Goal: Task Accomplishment & Management: Manage account settings

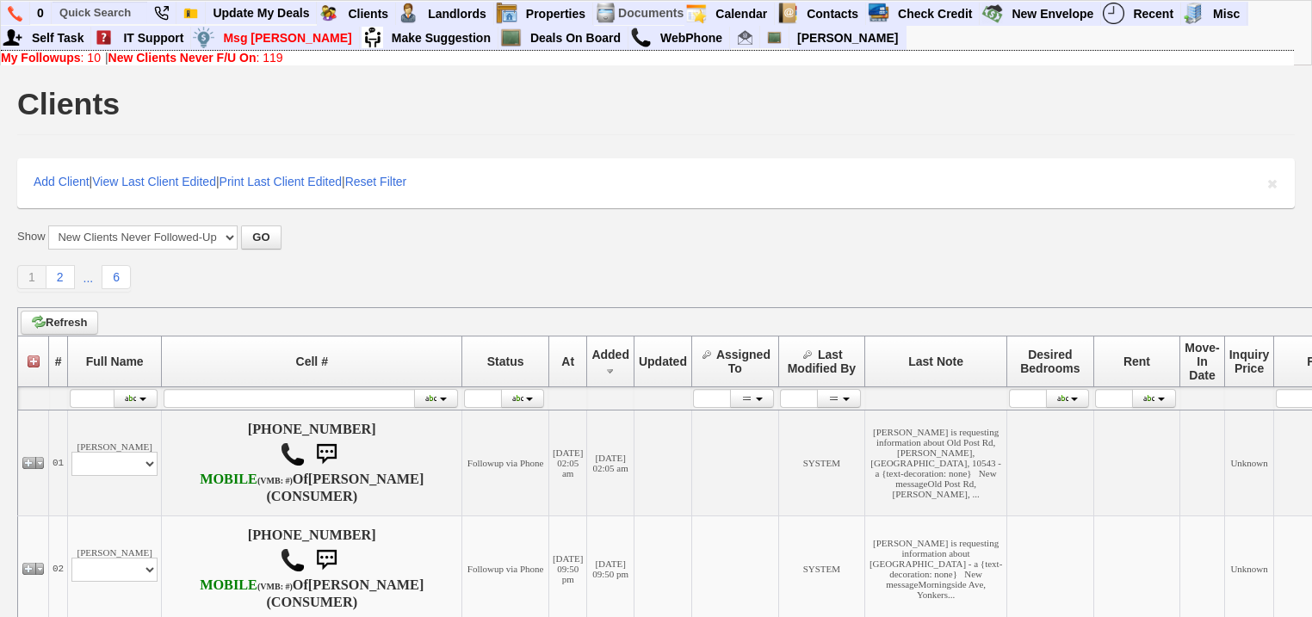
click at [264, 56] on link "New Clients Never F/U On : 119" at bounding box center [195, 58] width 175 height 14
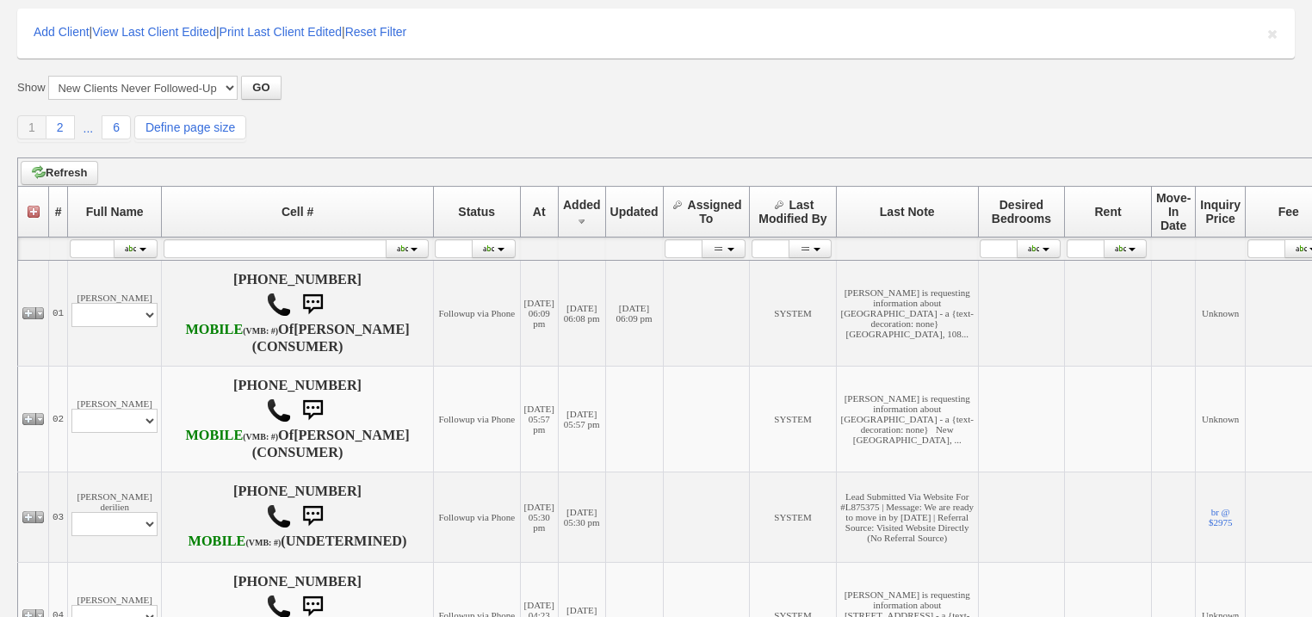
scroll to position [276, 0]
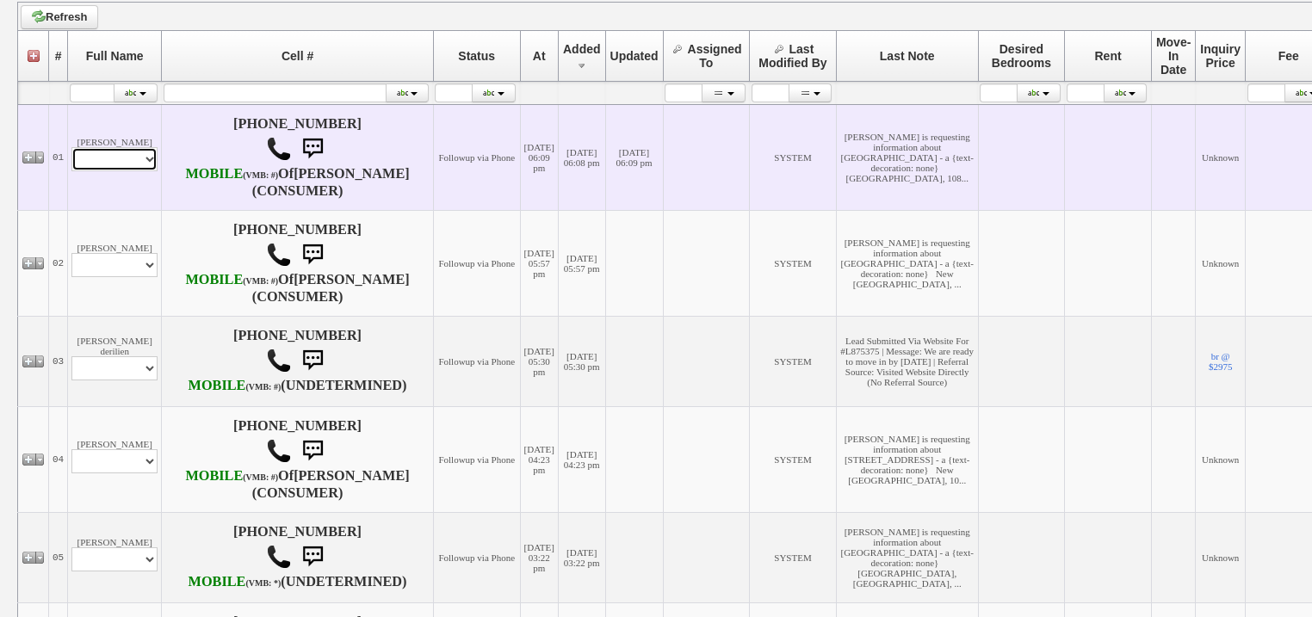
click at [119, 165] on select "Profile Edit Print Email Externally (Will Not Be Tracked In CRM) Closed Deals" at bounding box center [114, 159] width 86 height 24
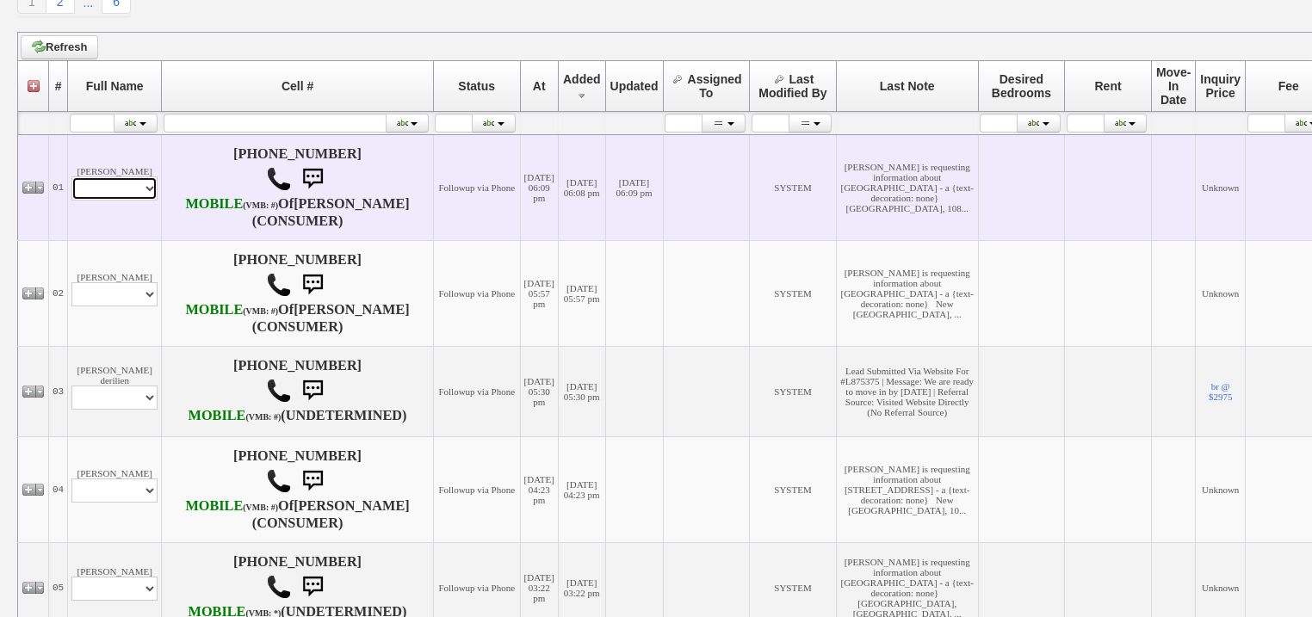
scroll to position [305, 0]
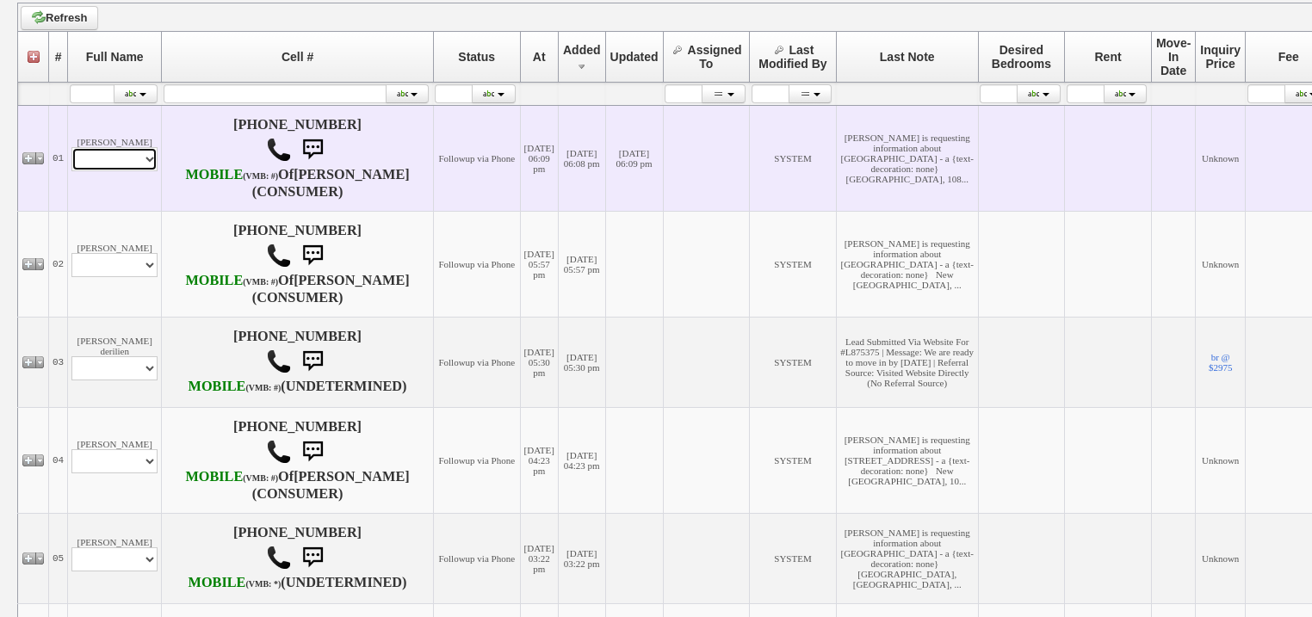
select select "ChangeURL,/crm/custom/edit_client_form.php?redirect=%2Fcrm%2Fclients.php&id=167…"
click at [71, 157] on select "Profile Edit Print Email Externally (Will Not Be Tracked In CRM) Closed Deals" at bounding box center [114, 159] width 86 height 24
select select
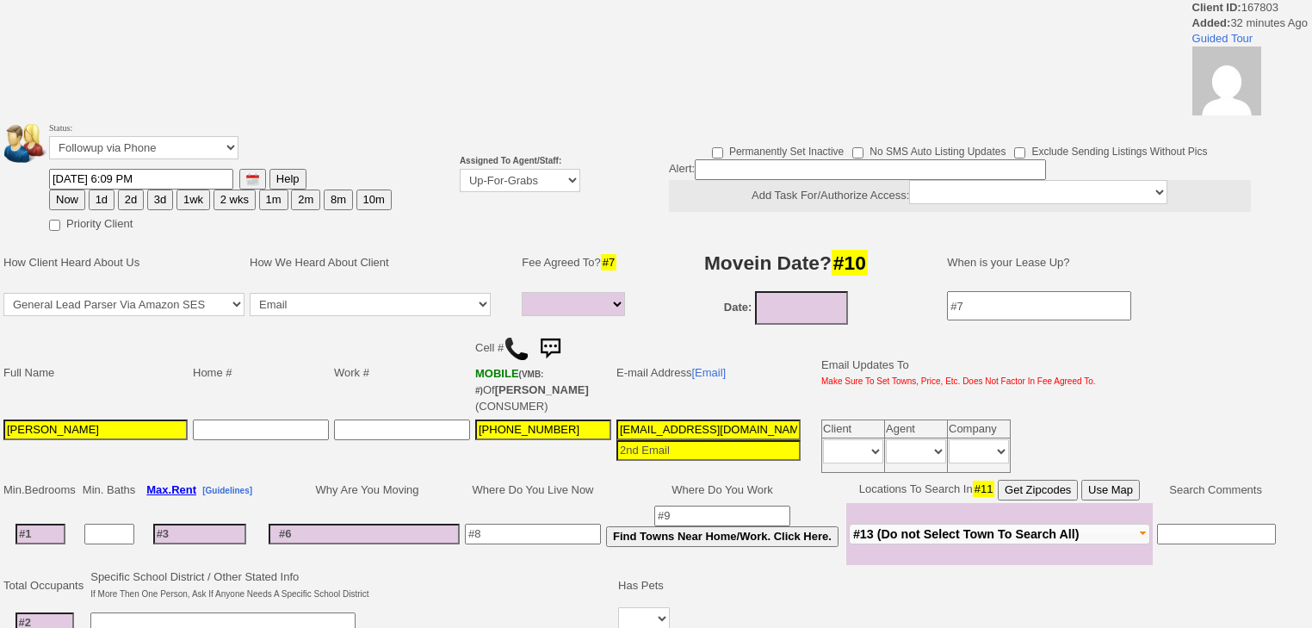
select select
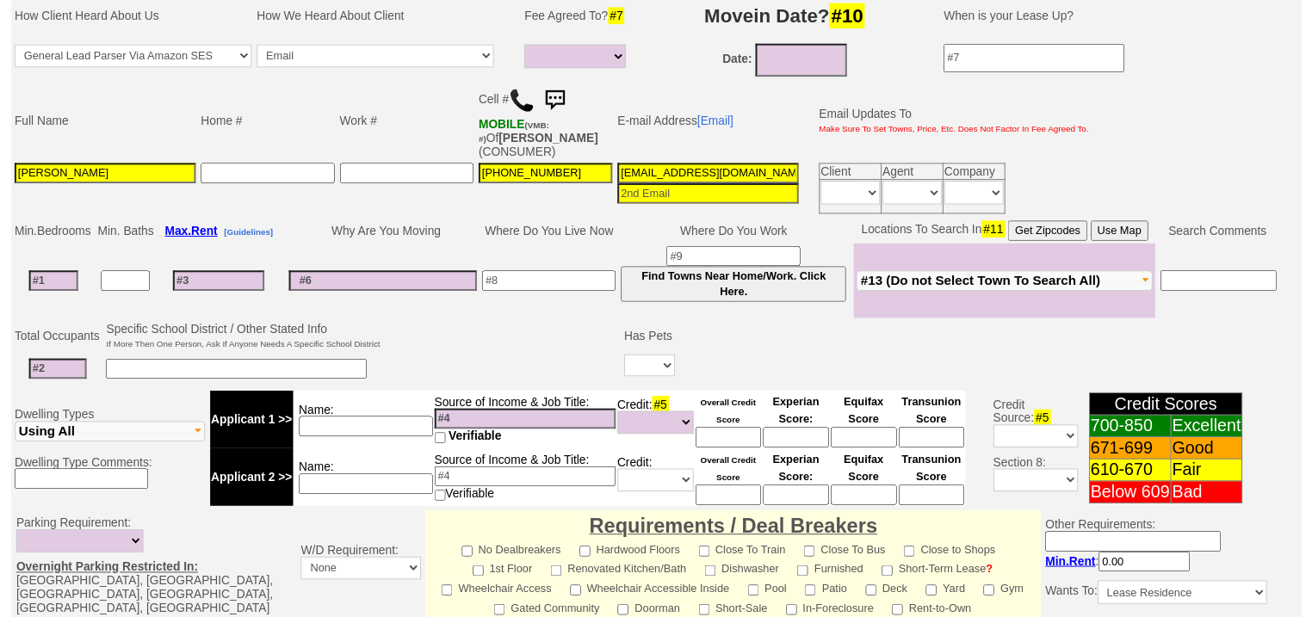
scroll to position [201, 0]
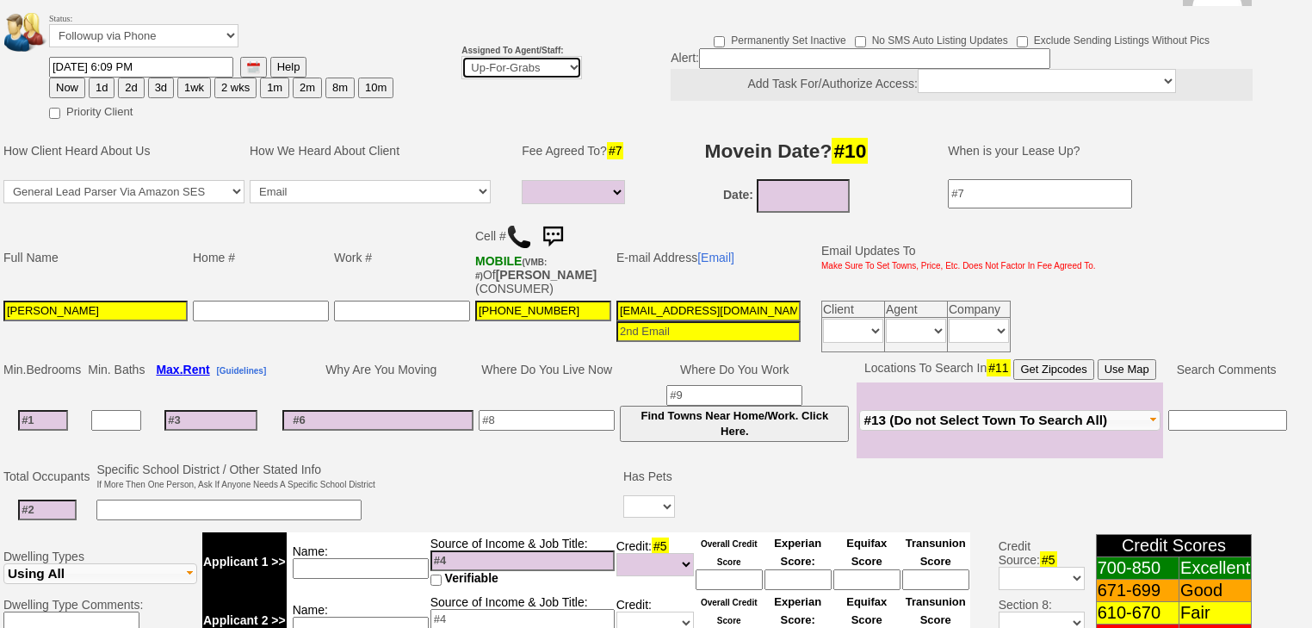
click at [505, 56] on select "Up-For-Grabs ***** STAFF ***** Bob Bruno 914-419-3579 Cristy Liberto 914-486-10…" at bounding box center [521, 67] width 121 height 23
select select "227"
click at [461, 56] on select "Up-For-Grabs ***** STAFF ***** Bob Bruno 914-419-3579 Cristy Liberto 914-486-10…" at bounding box center [521, 67] width 121 height 23
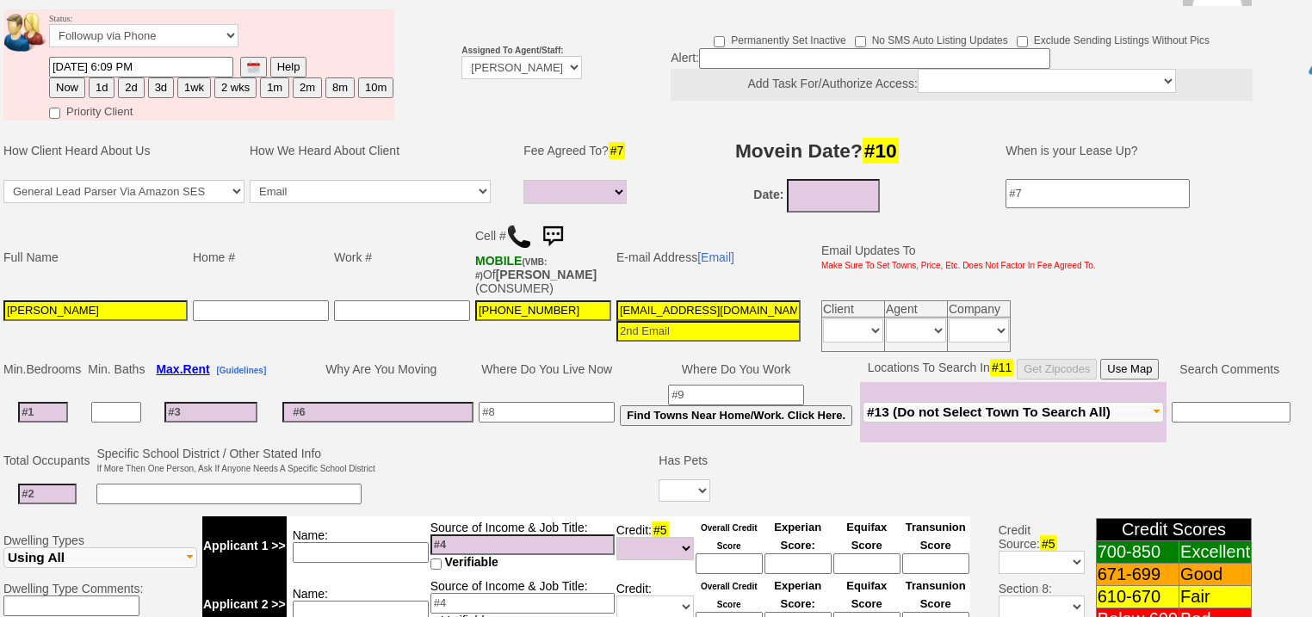
click at [105, 77] on button "1d" at bounding box center [102, 87] width 26 height 21
type input "09/10/2025 06:40 PM"
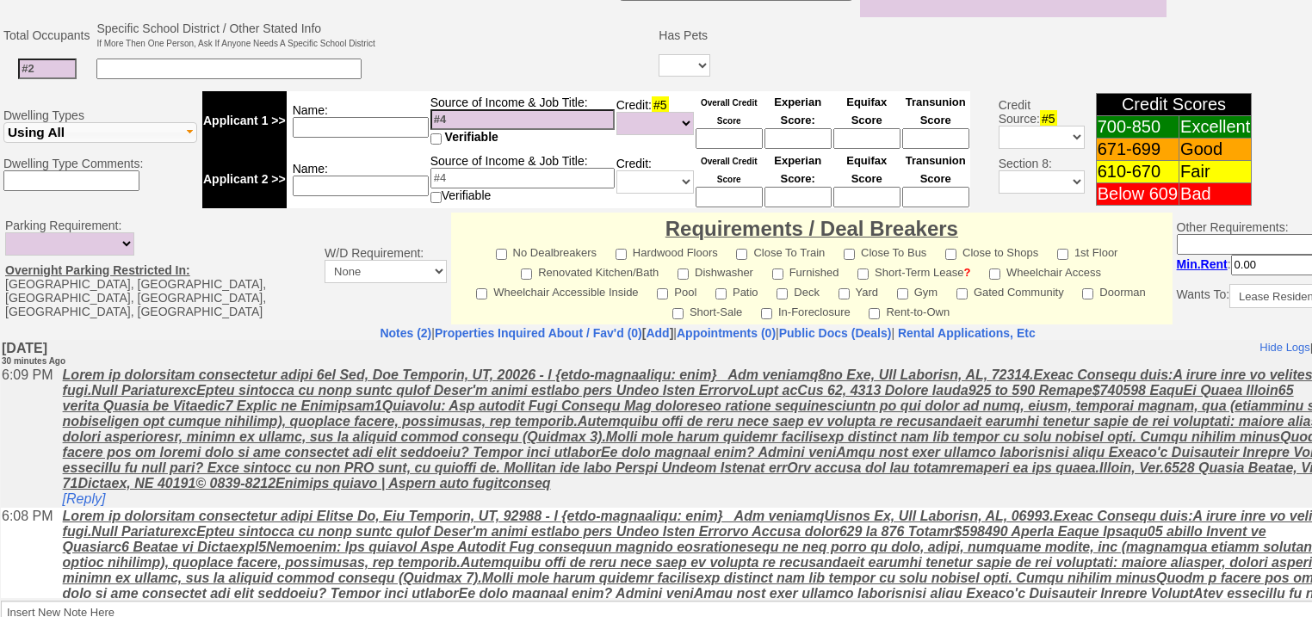
scroll to position [734, 0]
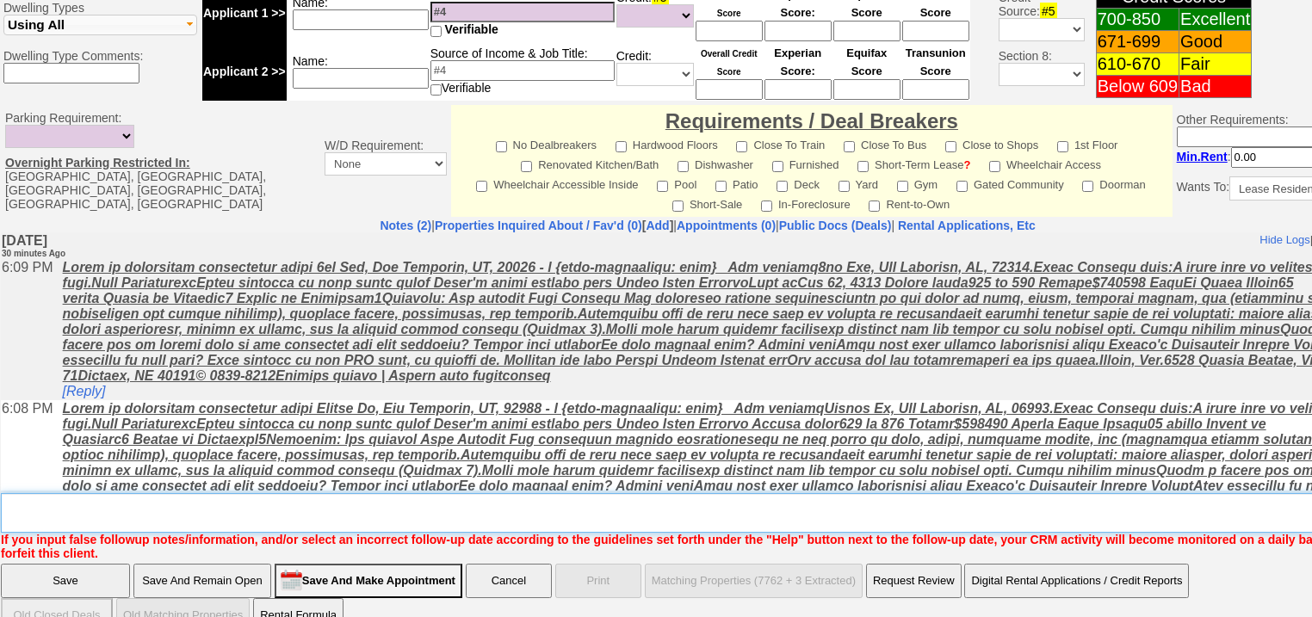
click at [380, 493] on textarea "Insert New Note Here" at bounding box center [714, 513] width 1426 height 40
type textarea "d"
type textarea "f"
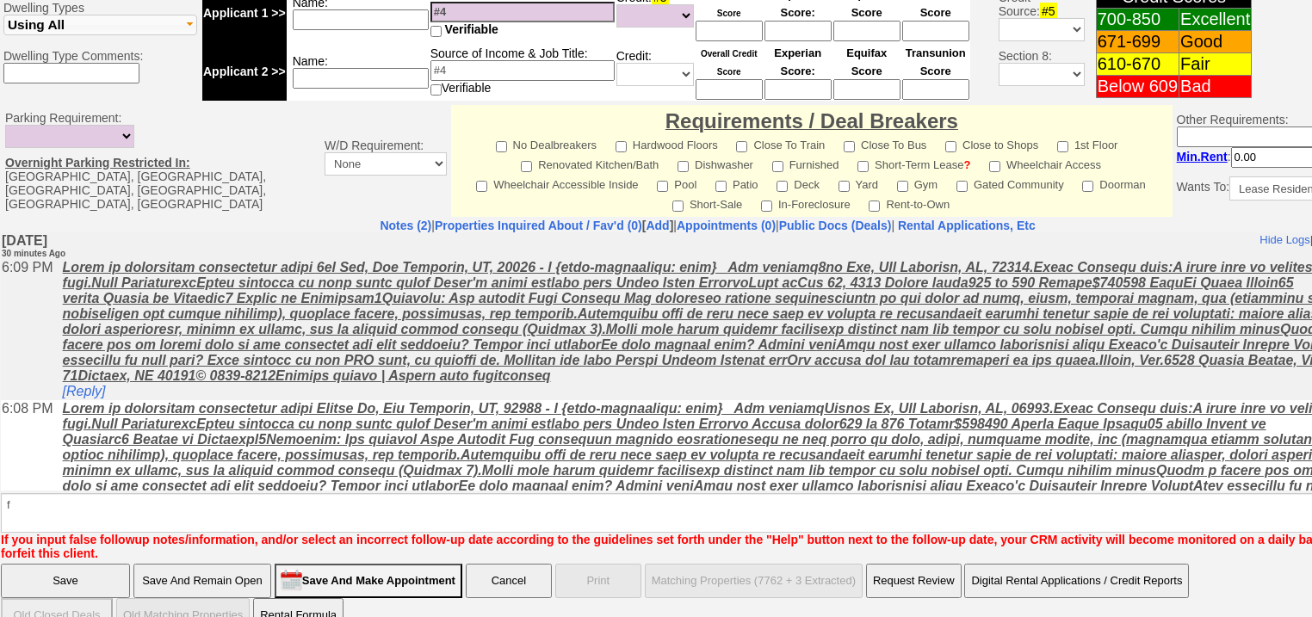
click at [92, 564] on input "Save" at bounding box center [65, 581] width 129 height 34
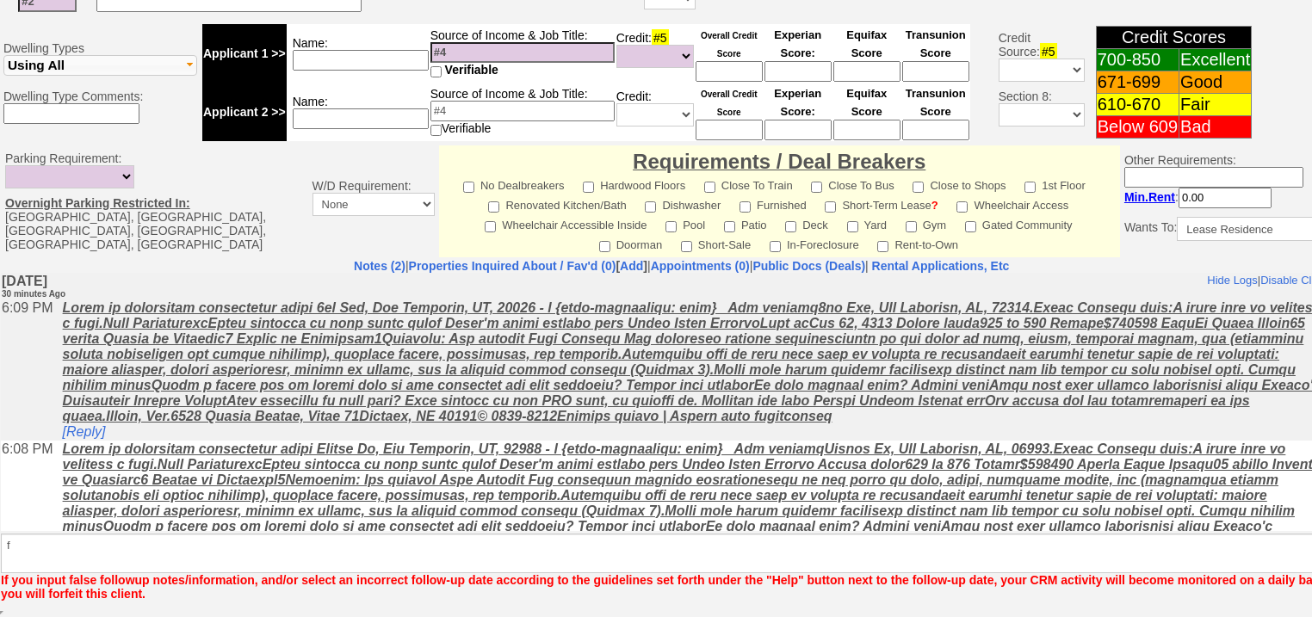
scroll to position [672, 0]
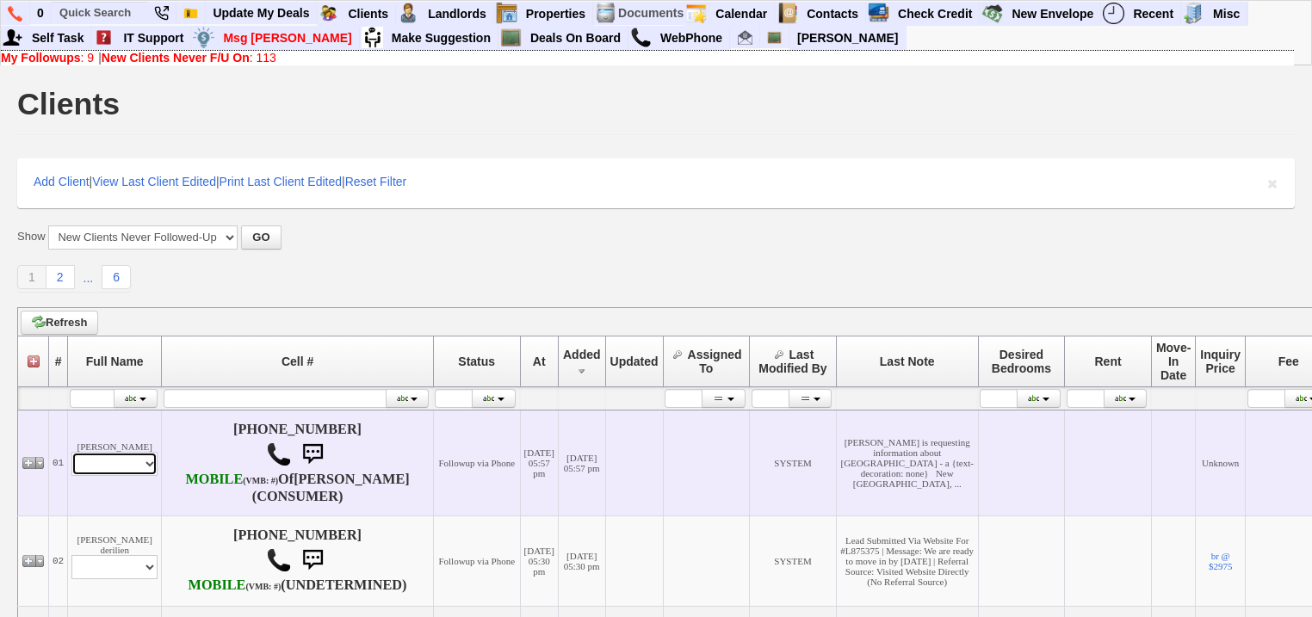
click at [148, 476] on select "Profile Edit Print Email Externally (Will Not Be Tracked In CRM) Closed Deals" at bounding box center [114, 464] width 86 height 24
select select "ChangeURL,/crm/custom/edit_client_form.php?redirect=%2Fcrm%2Fclients.php&id=167…"
click at [71, 461] on select "Profile Edit Print Email Externally (Will Not Be Tracked In CRM) Closed Deals" at bounding box center [114, 464] width 86 height 24
select select
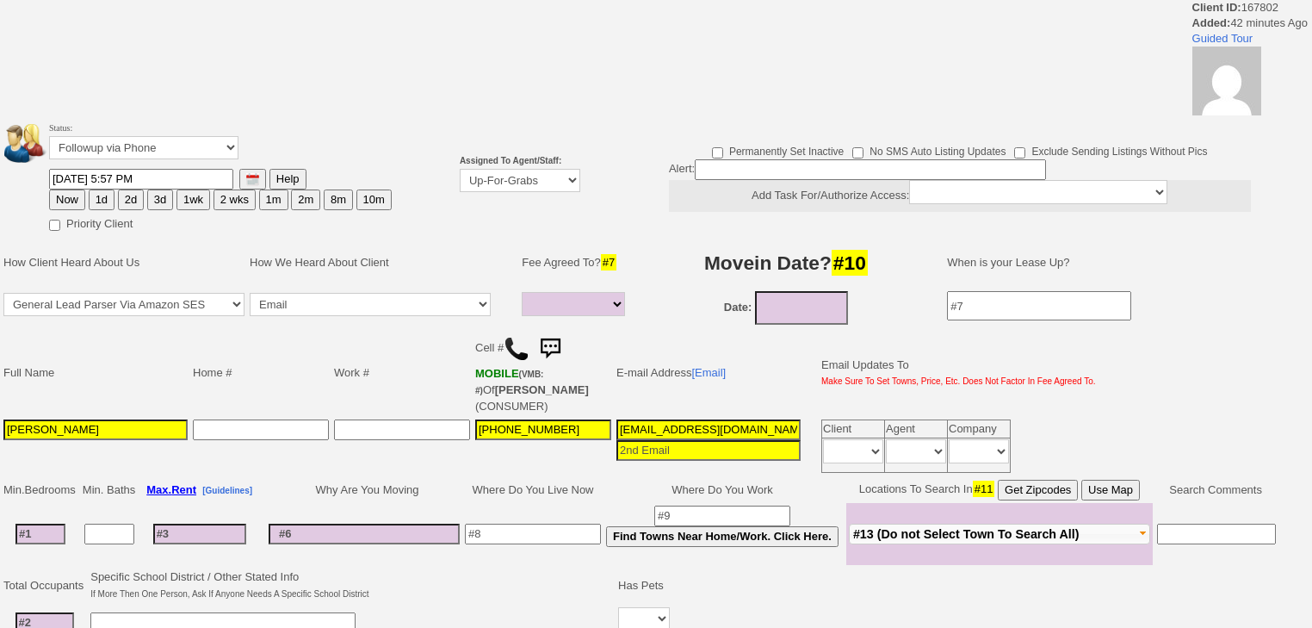
select select
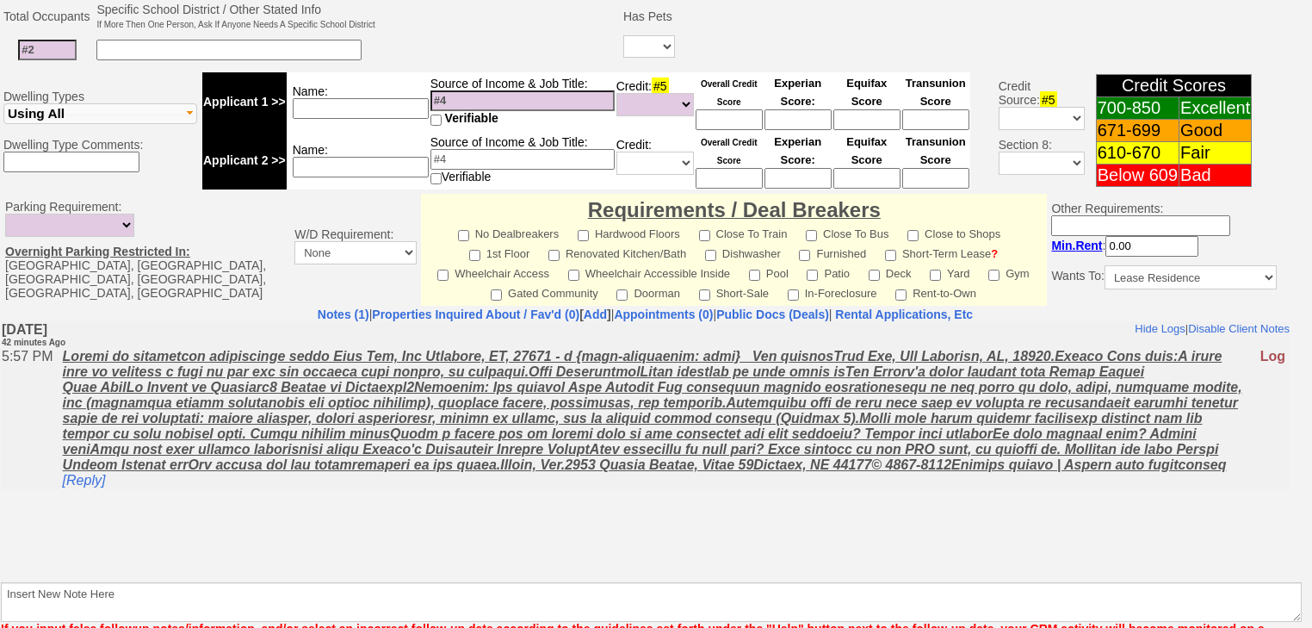
scroll to position [747, 0]
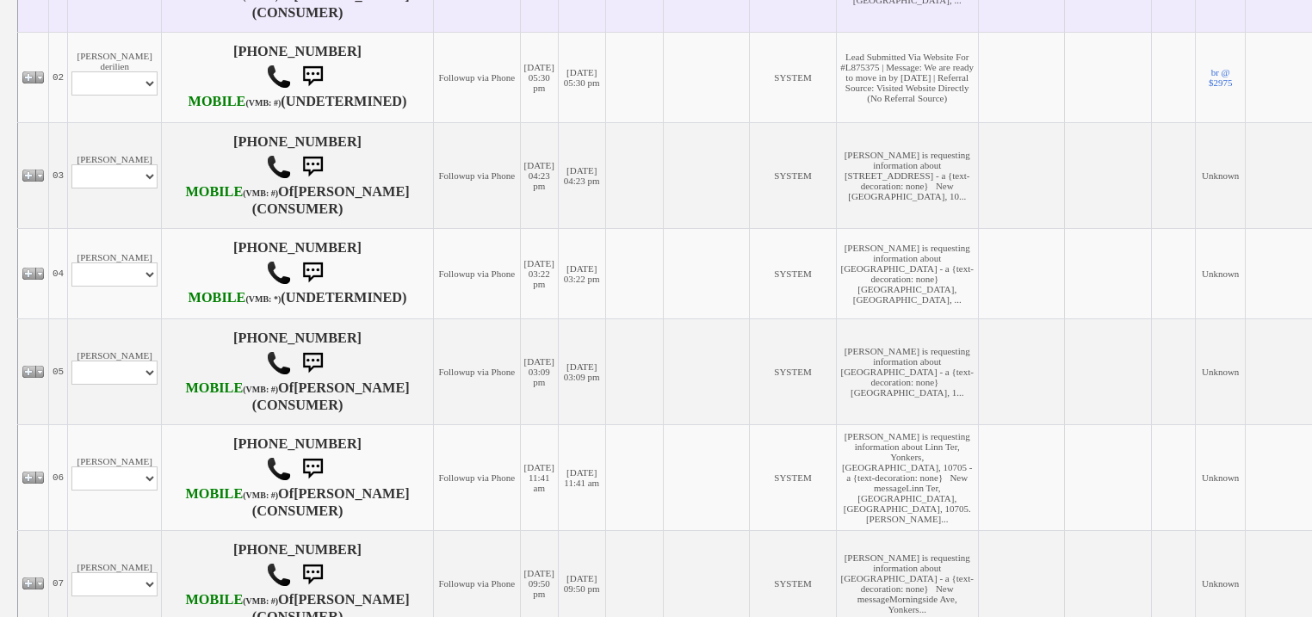
scroll to position [551, 0]
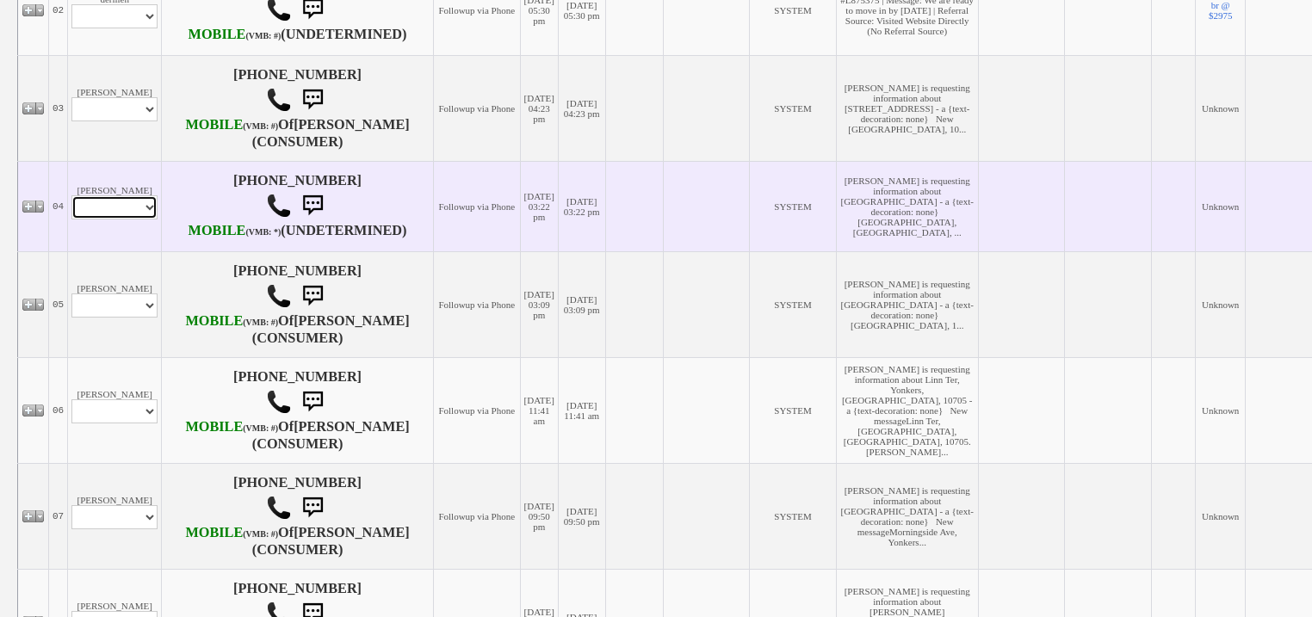
click at [133, 220] on select "Profile Edit Print Email Externally (Will Not Be Tracked In CRM) Closed Deals" at bounding box center [114, 207] width 86 height 24
select select "ChangeURL,/crm/custom/edit_client_form.php?redirect=%2Fcrm%2Fclients.php&id=167…"
click at [71, 220] on select "Profile Edit Print Email Externally (Will Not Be Tracked In CRM) Closed Deals" at bounding box center [114, 207] width 86 height 24
select select
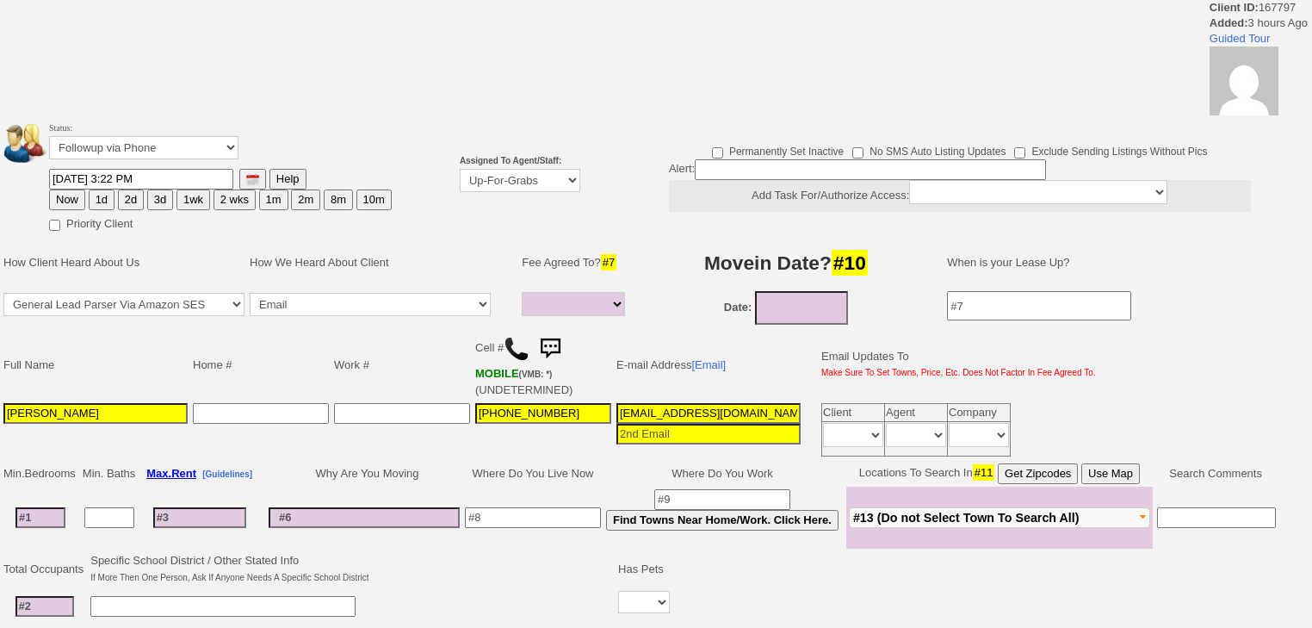
select select
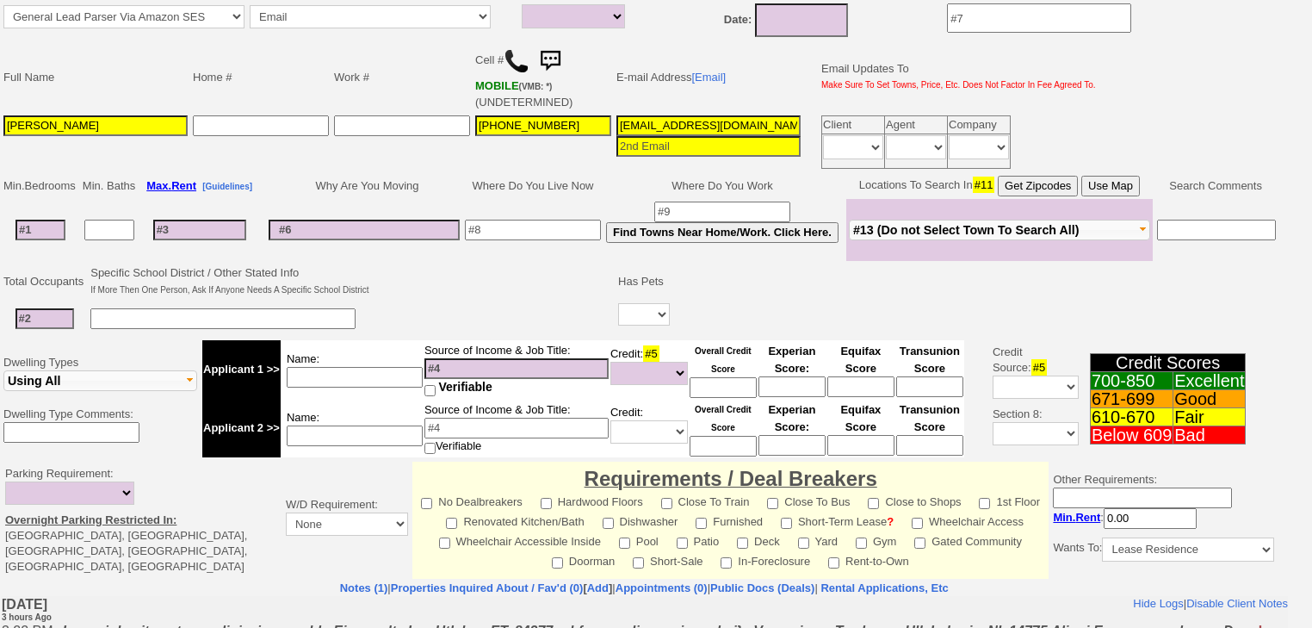
scroll to position [482, 0]
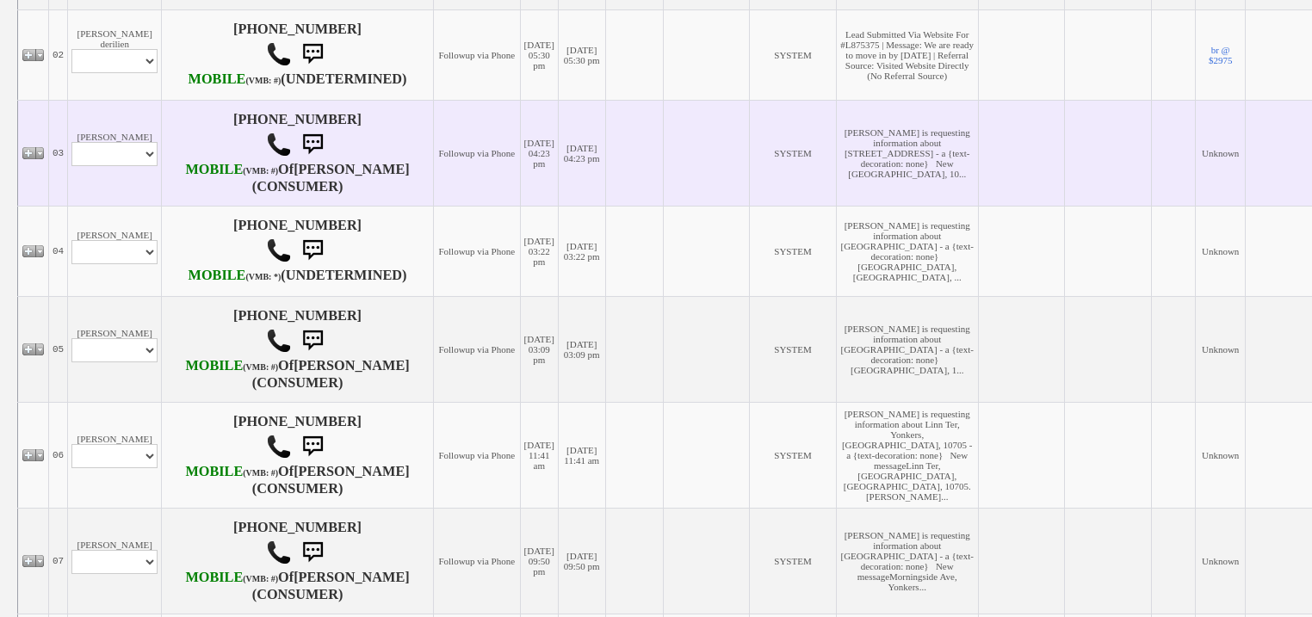
scroll to position [482, 0]
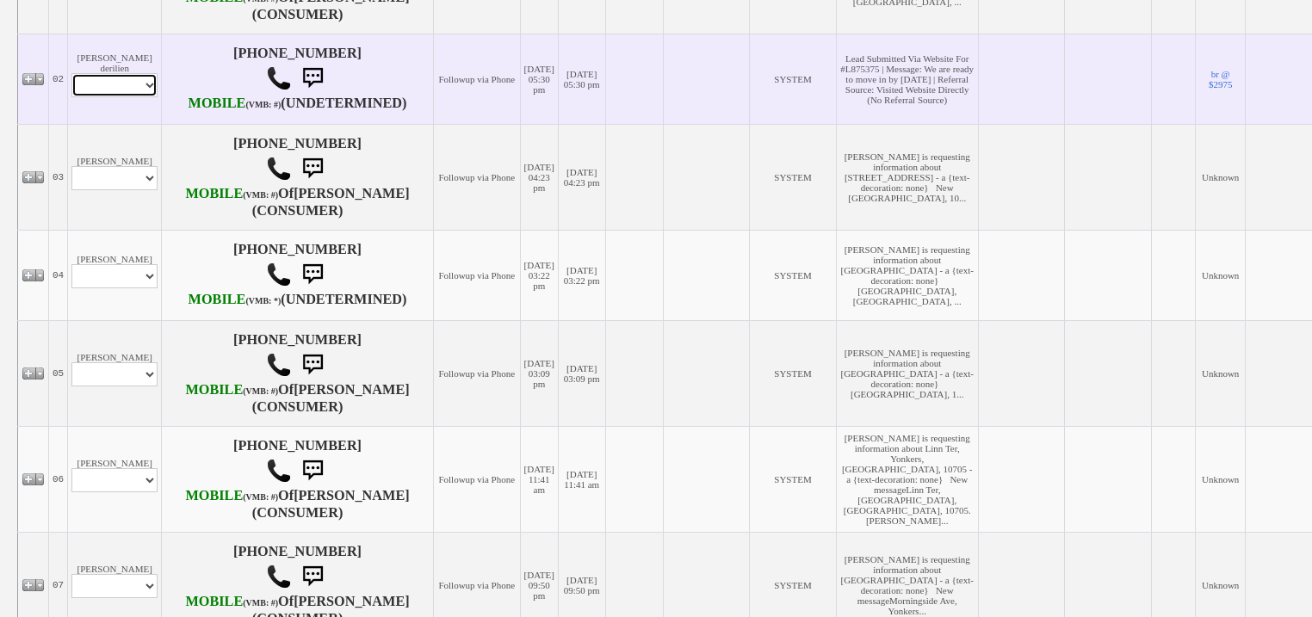
click at [117, 97] on select "Profile Edit Print Email Externally (Will Not Be Tracked In CRM) Closed Deals" at bounding box center [114, 85] width 86 height 24
select select "ChangeURL,/crm/custom/edit_client_form.php?redirect=%2Fcrm%2Fclients.php&id=167…"
click at [71, 96] on select "Profile Edit Print Email Externally (Will Not Be Tracked In CRM) Closed Deals" at bounding box center [114, 85] width 86 height 24
select select
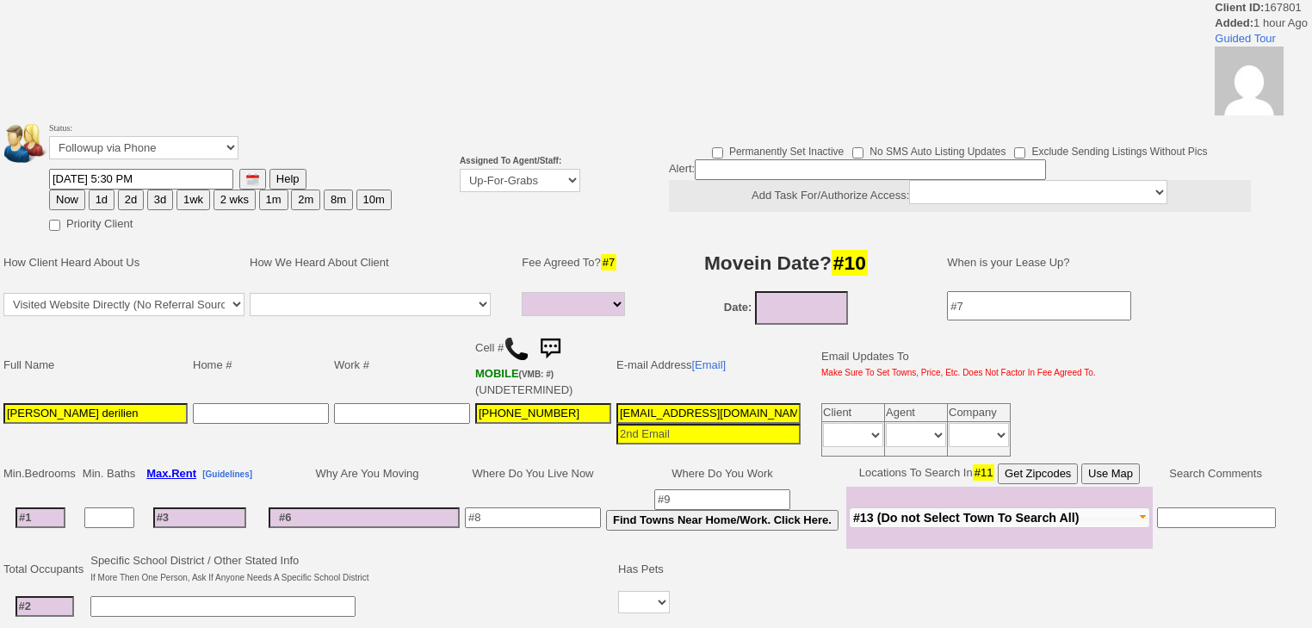
select select
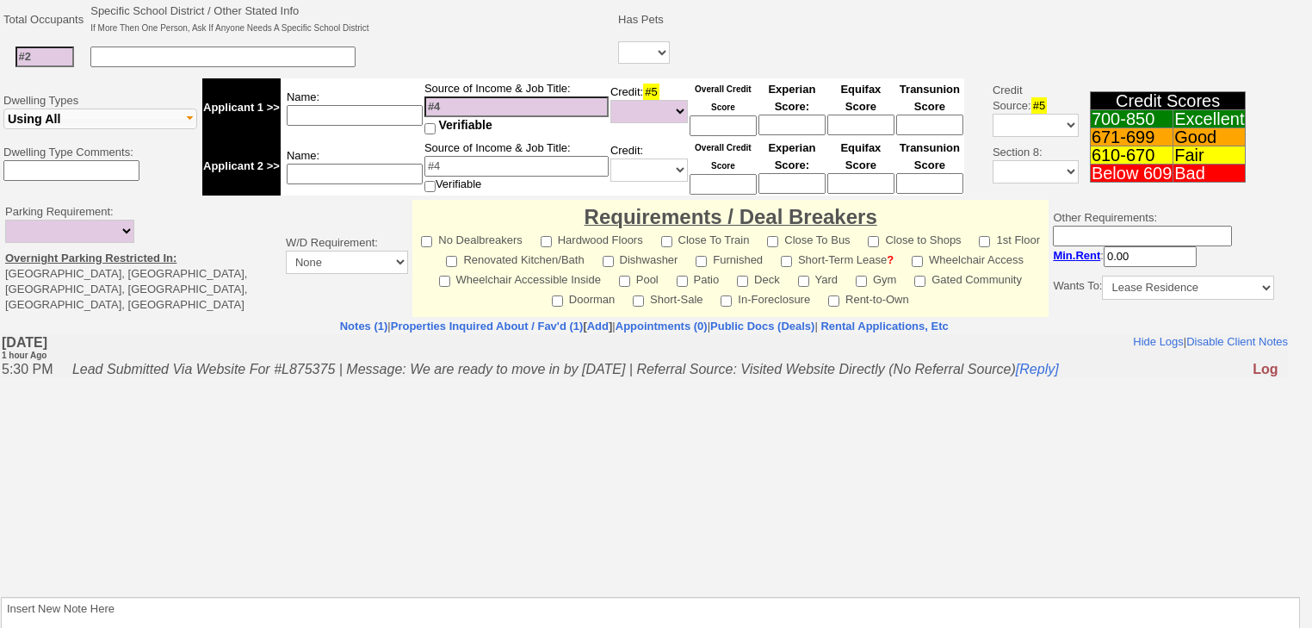
scroll to position [674, 0]
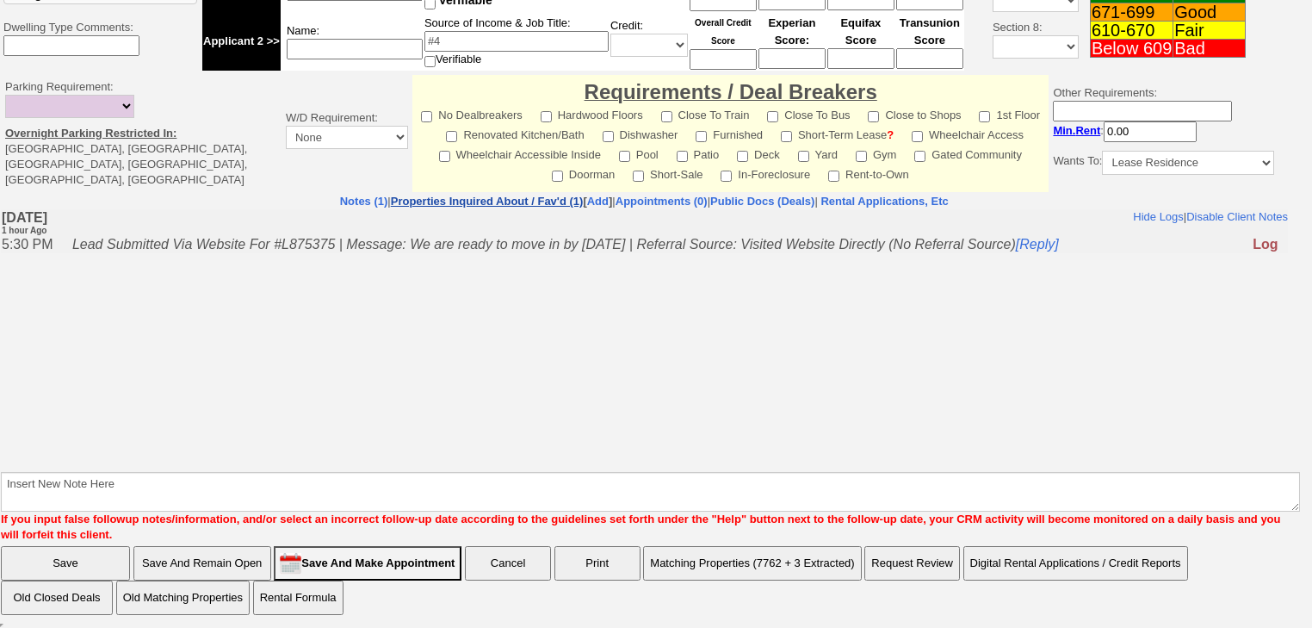
click at [431, 196] on link "Properties Inquired About / Fav'd (1)" at bounding box center [487, 201] width 193 height 13
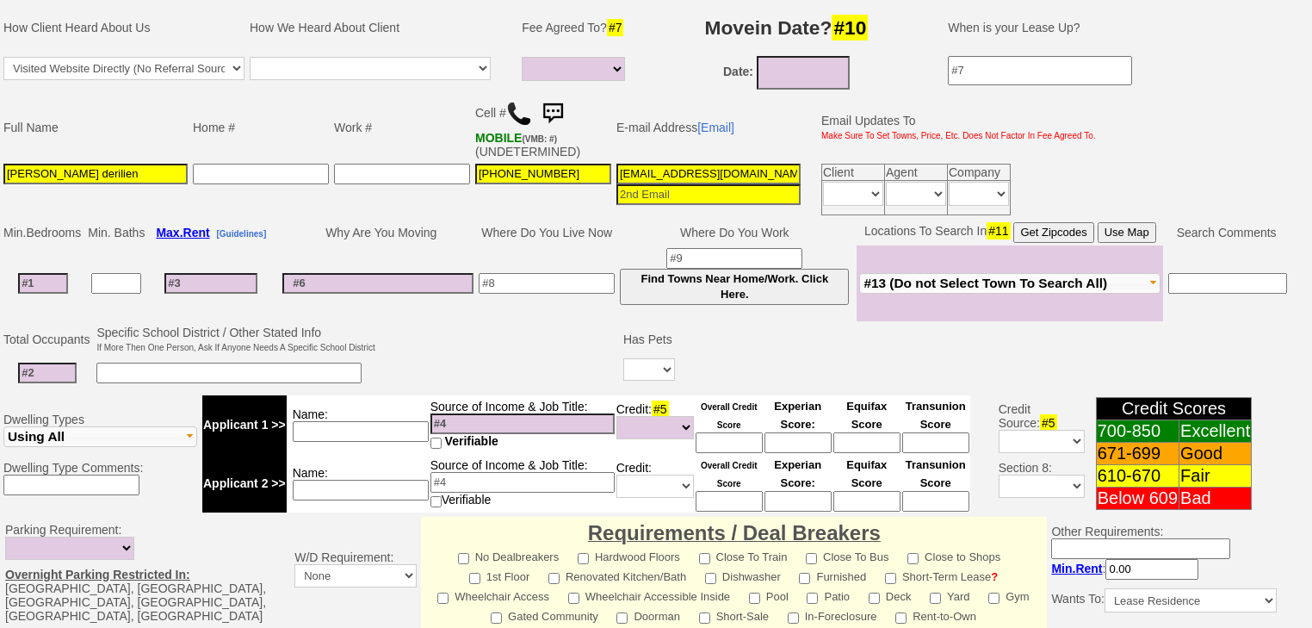
scroll to position [250, 0]
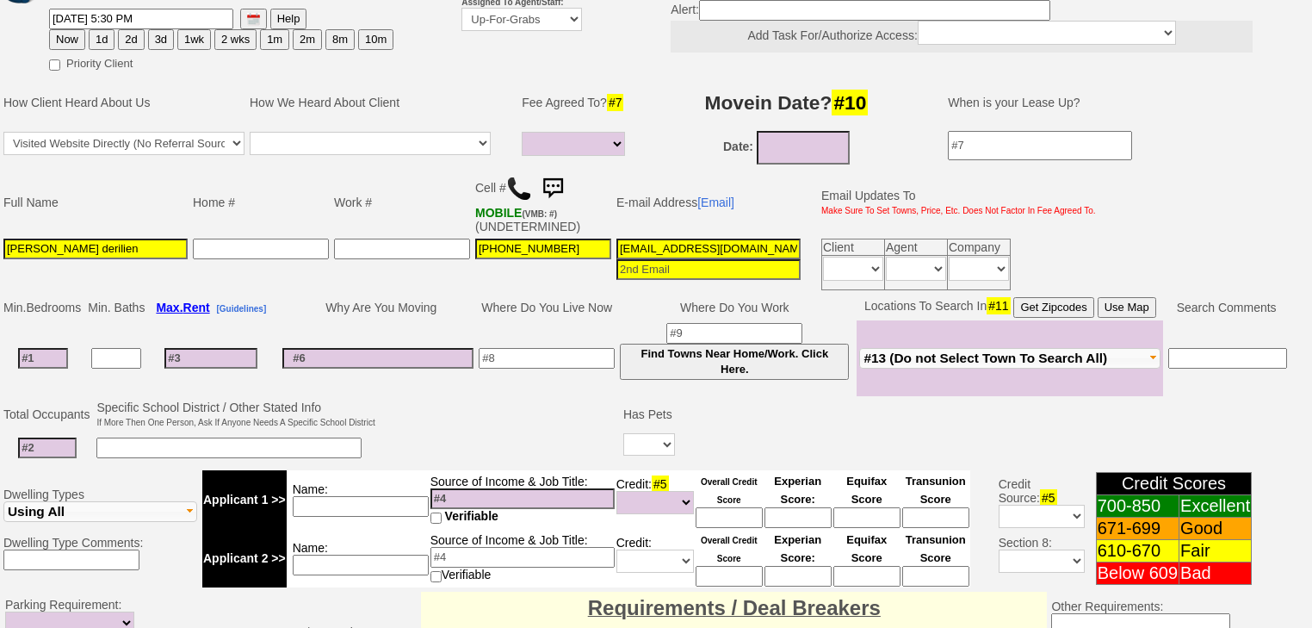
click at [100, 29] on button "1d" at bounding box center [102, 39] width 26 height 21
type input "09/10/2025 06:40 PM"
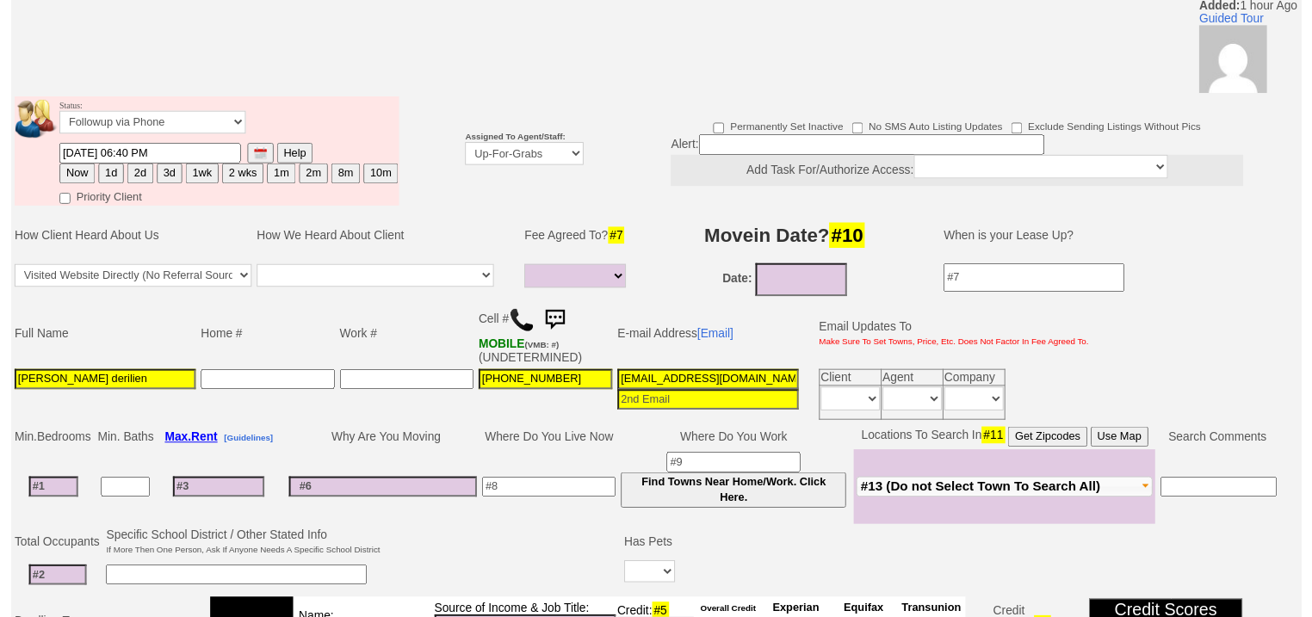
scroll to position [112, 0]
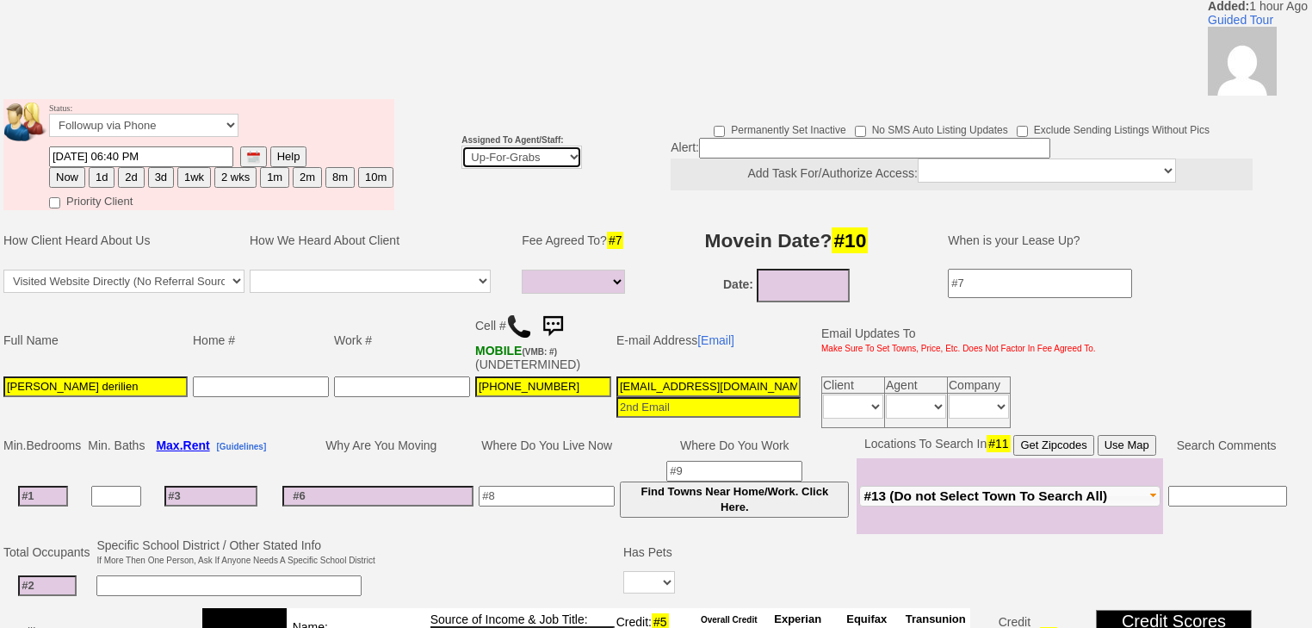
click at [531, 146] on select "Up-For-Grabs ***** STAFF ***** Bob Bruno 914-419-3579 Cristy Liberto 914-486-10…" at bounding box center [521, 157] width 121 height 23
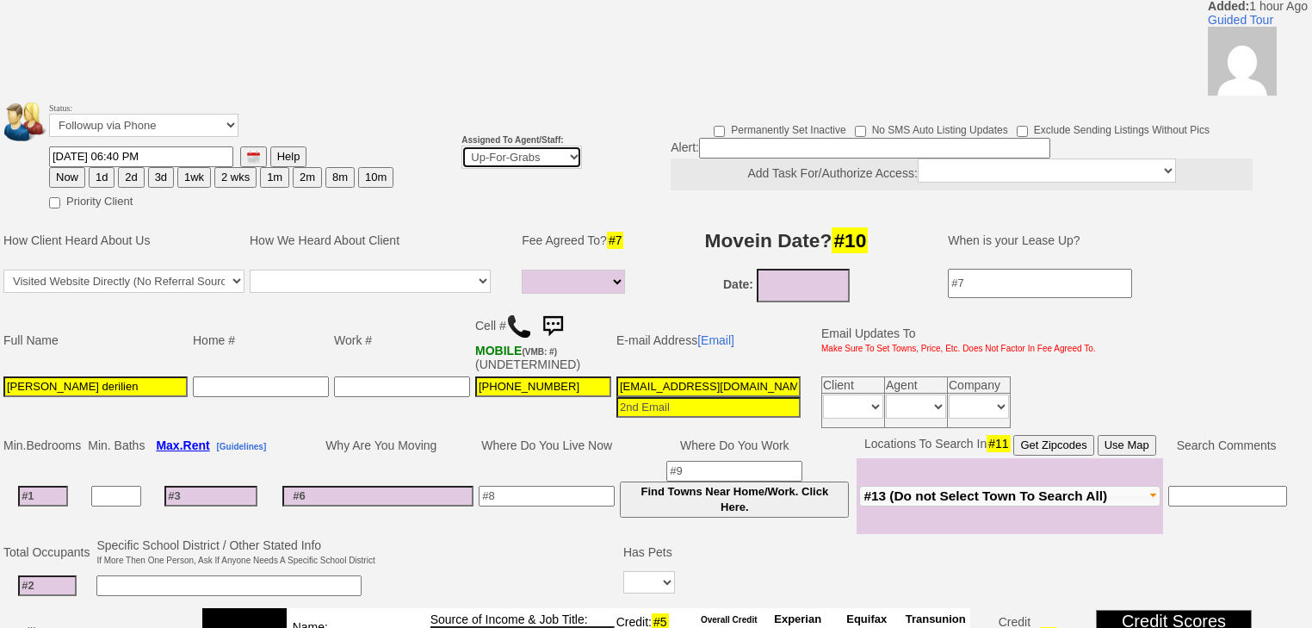
drag, startPoint x: 498, startPoint y: 126, endPoint x: 498, endPoint y: 139, distance: 12.9
click at [498, 146] on select "Up-For-Grabs ***** STAFF ***** Bob Bruno 914-419-3579 Cristy Liberto 914-486-10…" at bounding box center [521, 157] width 121 height 23
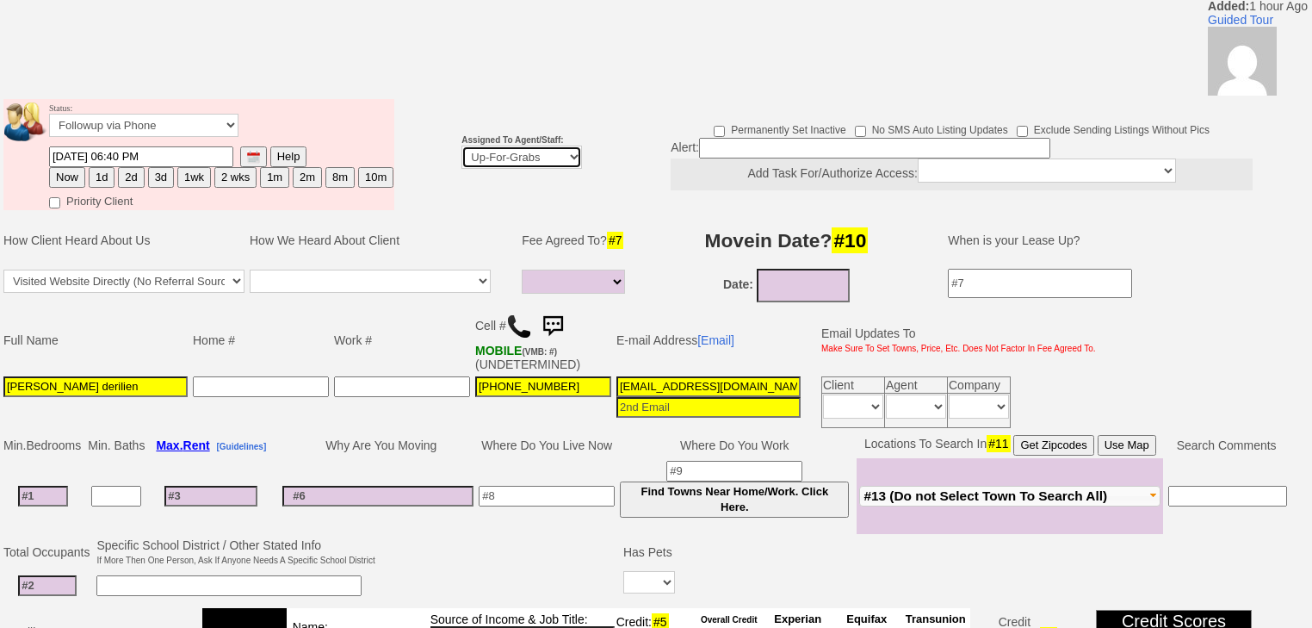
select select "227"
click at [461, 146] on select "Up-For-Grabs ***** STAFF ***** Bob Bruno 914-419-3579 Cristy Liberto 914-486-10…" at bounding box center [521, 157] width 121 height 23
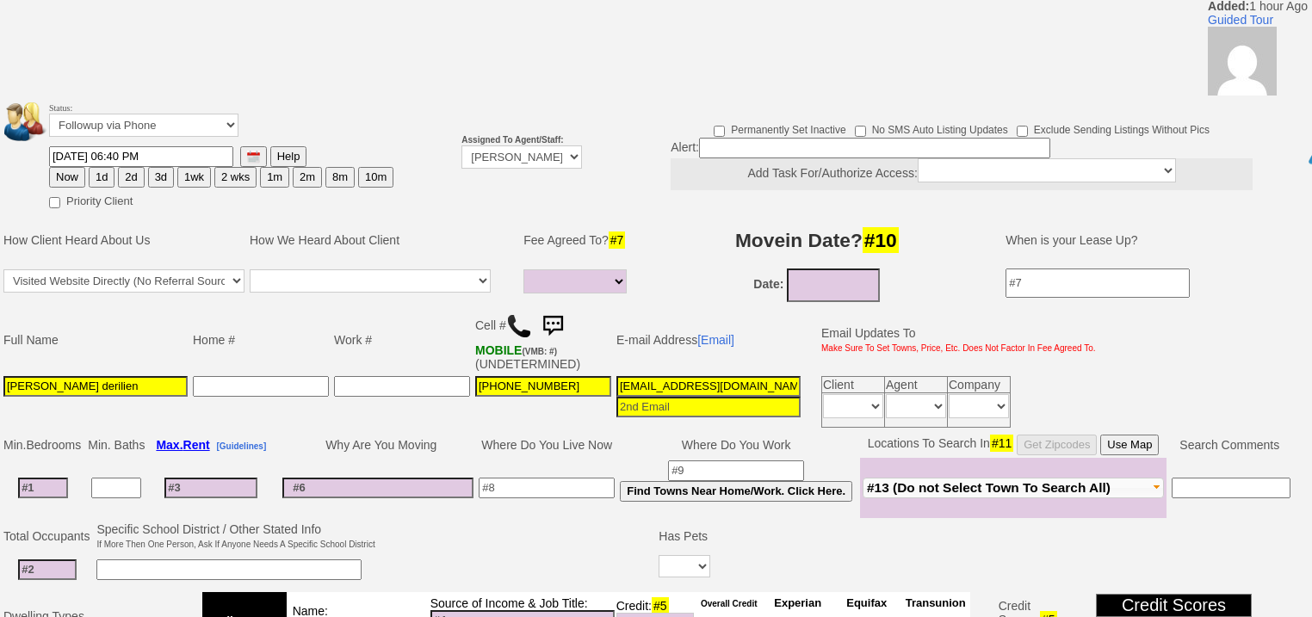
click at [71, 167] on button "Now" at bounding box center [67, 177] width 36 height 21
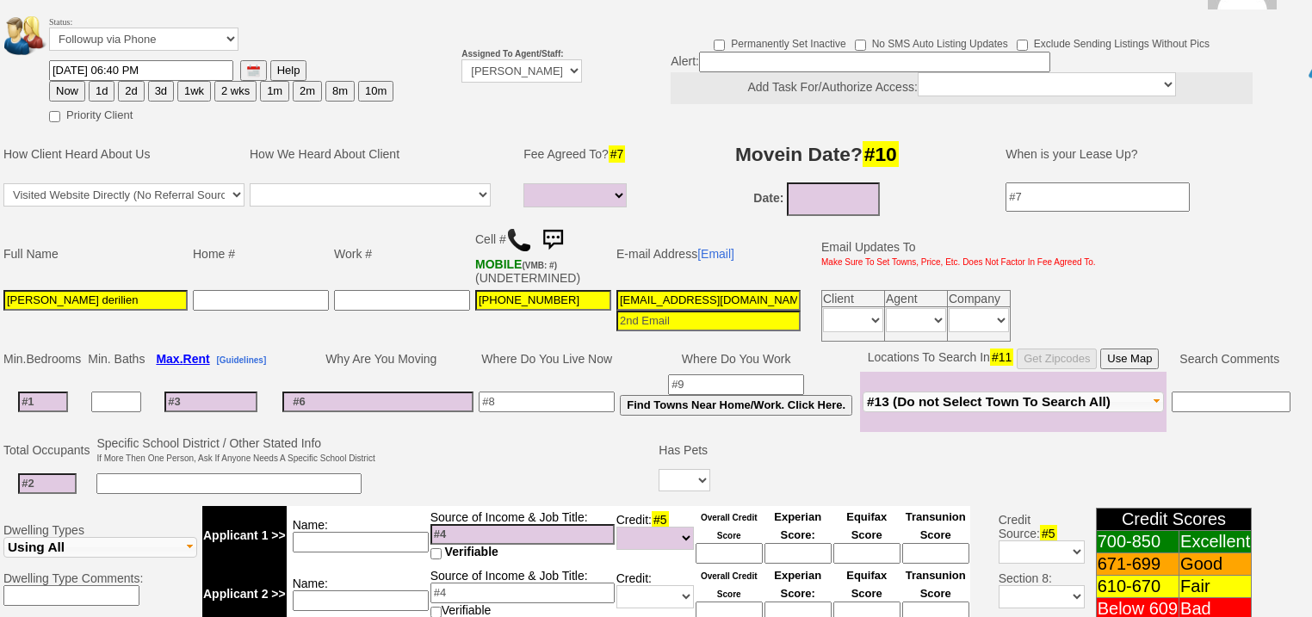
scroll to position [31, 0]
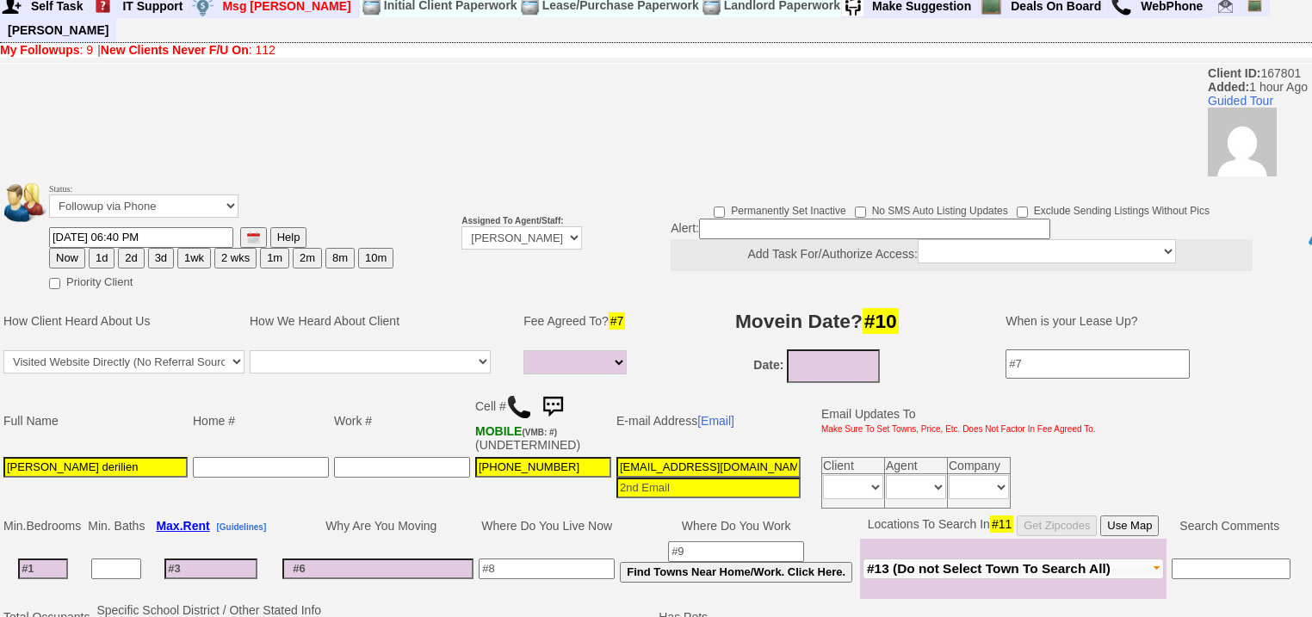
click at [100, 248] on button "1d" at bounding box center [102, 258] width 26 height 21
type input "09/10/2025 06:40 PM"
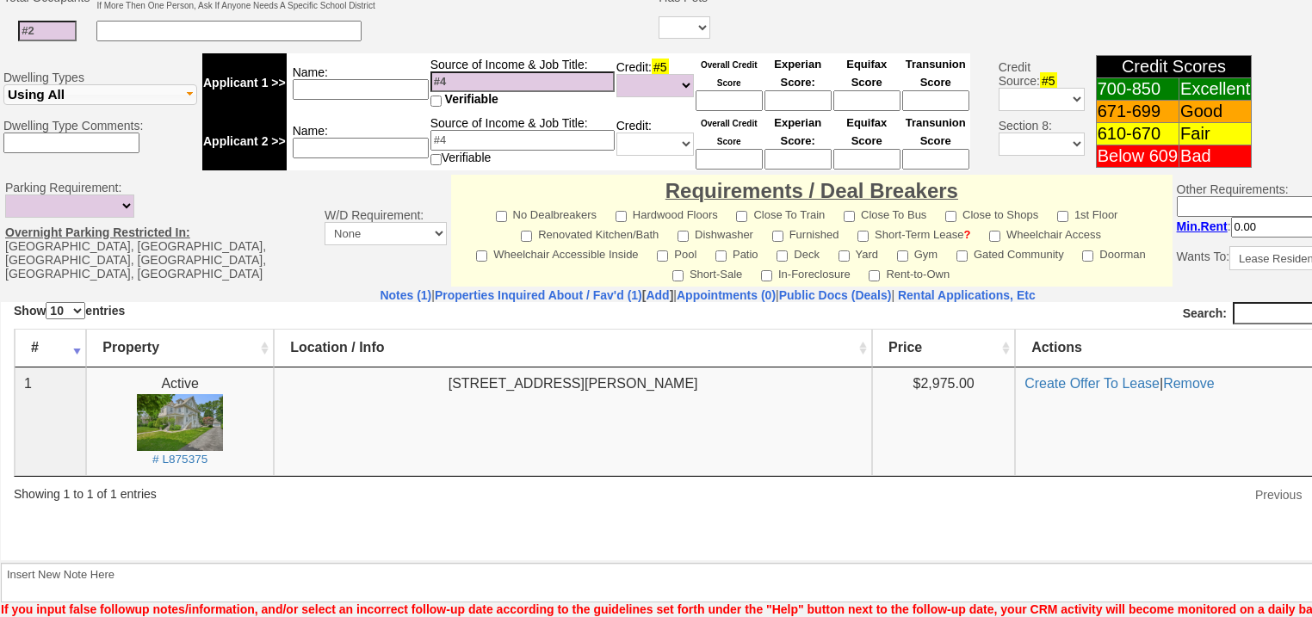
scroll to position [720, 0]
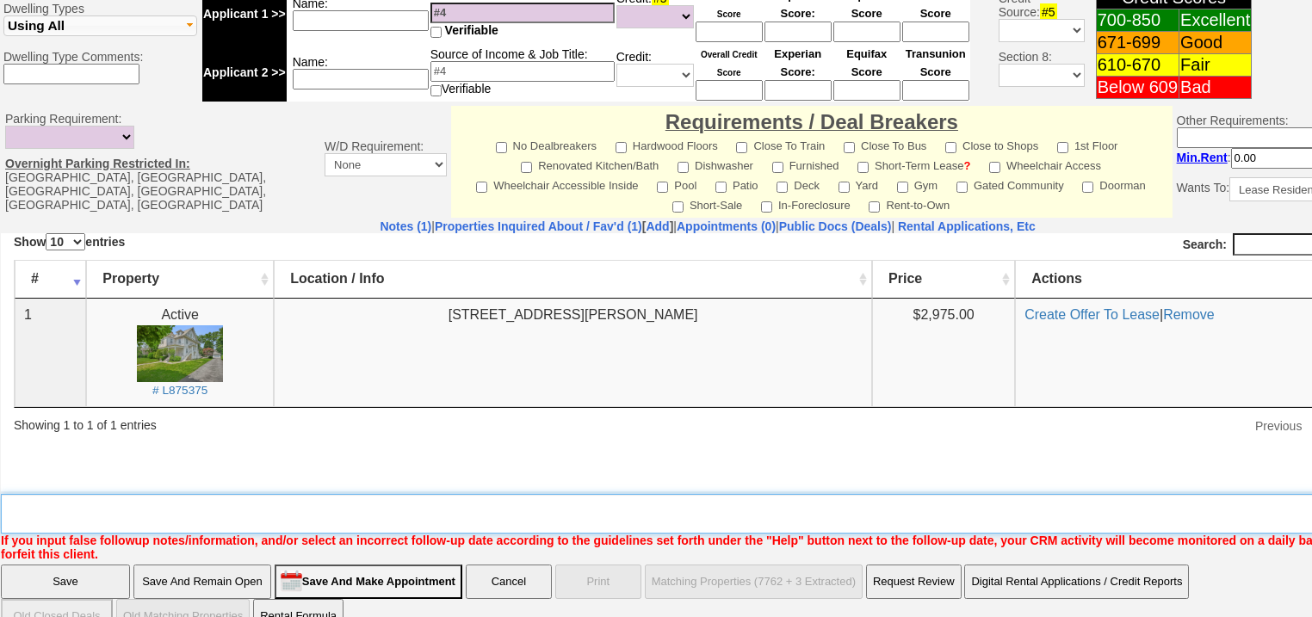
click at [224, 494] on textarea "Insert New Note Here" at bounding box center [714, 514] width 1426 height 40
type textarea "f"
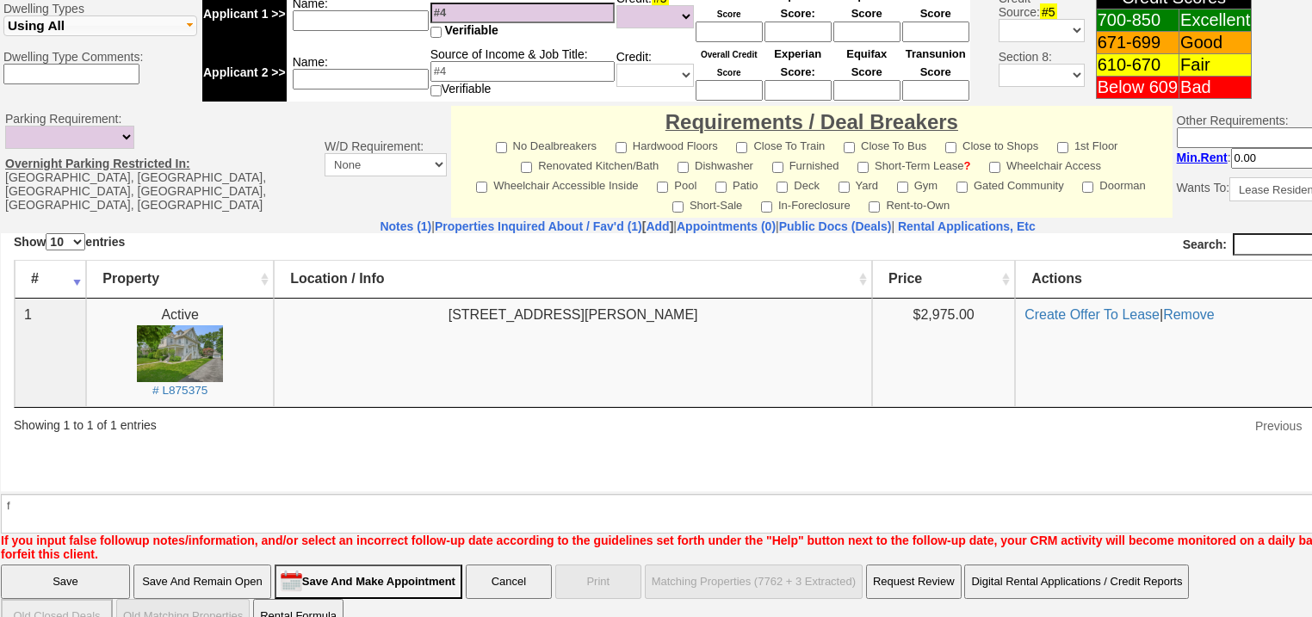
click at [90, 565] on input "Save" at bounding box center [65, 582] width 129 height 34
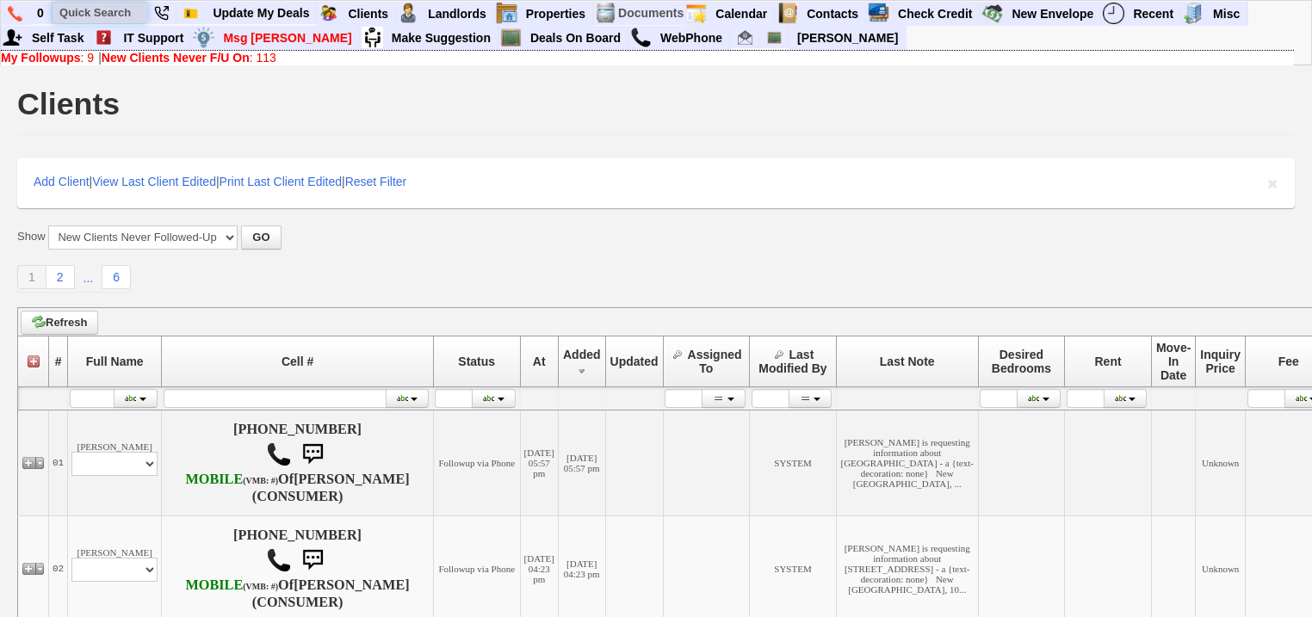
click at [79, 4] on input "text" at bounding box center [100, 13] width 95 height 22
click at [96, 14] on input "fanonwhite" at bounding box center [100, 13] width 95 height 22
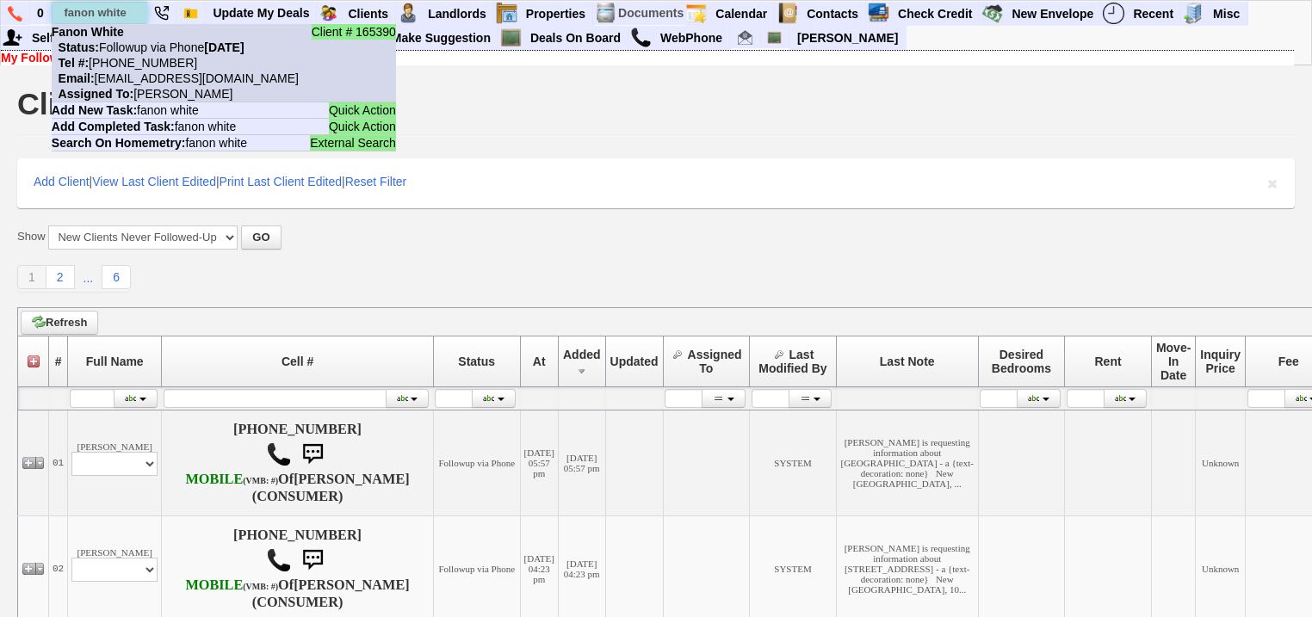
type input "fanon white"
click at [120, 34] on b "Fanon White" at bounding box center [88, 32] width 72 height 14
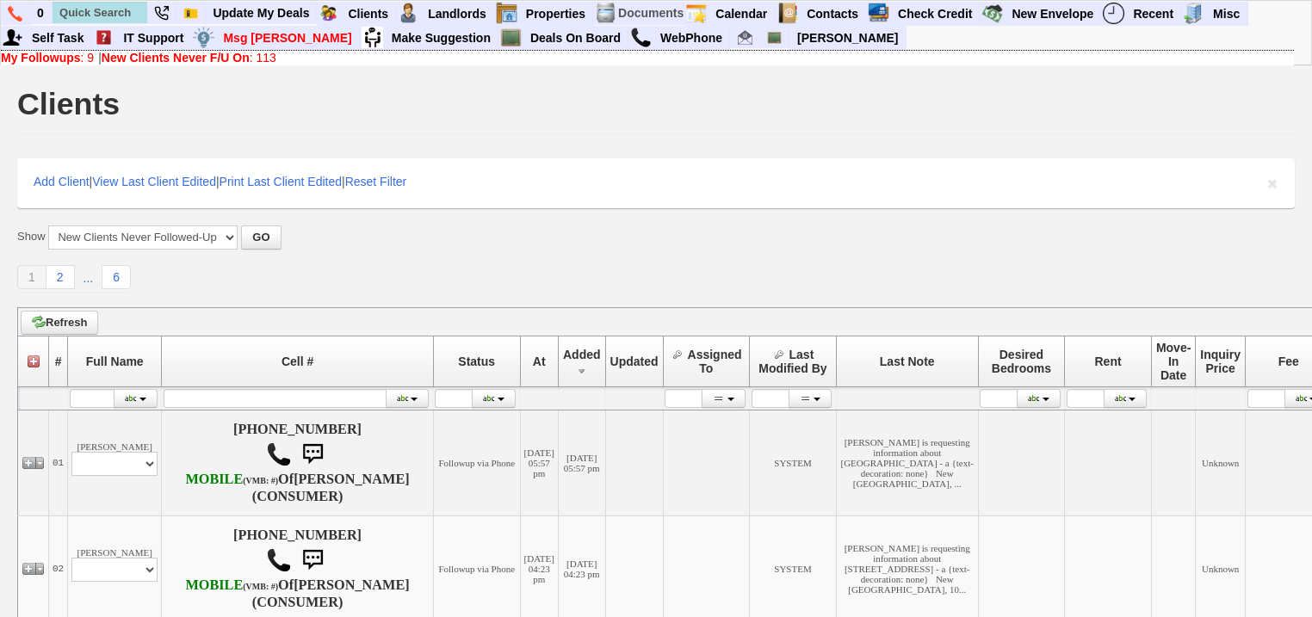
click at [195, 62] on b "New Clients Never F/U On" at bounding box center [176, 58] width 148 height 14
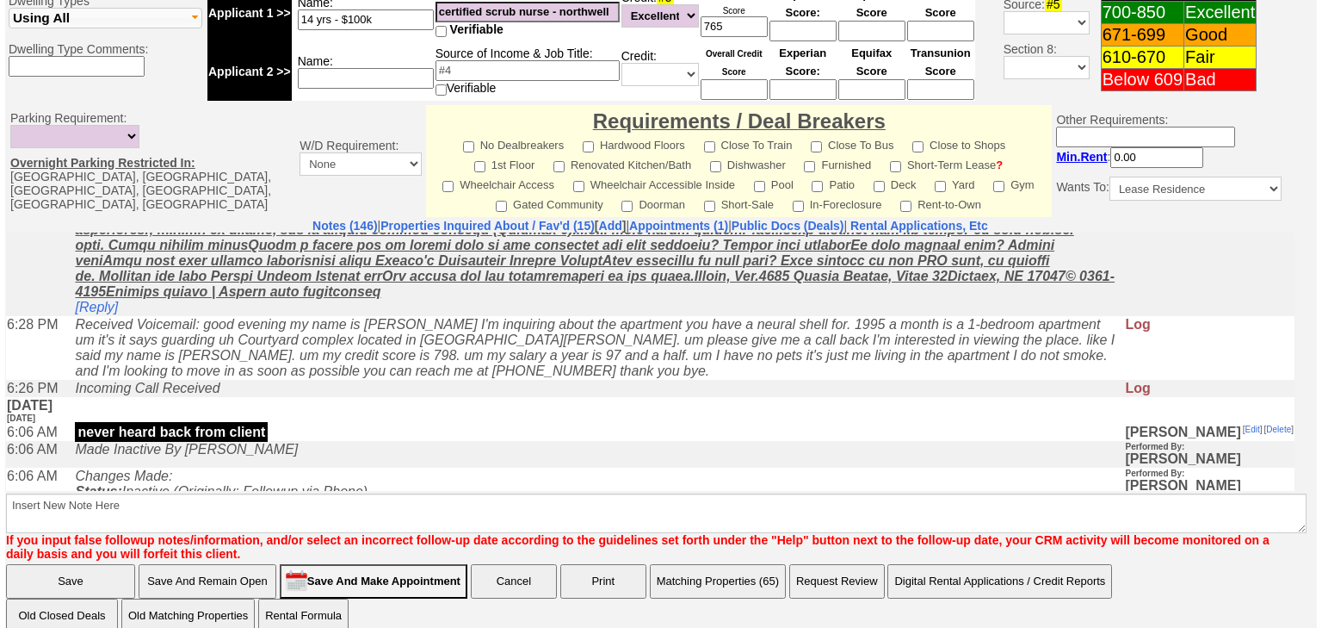
scroll to position [138, 0]
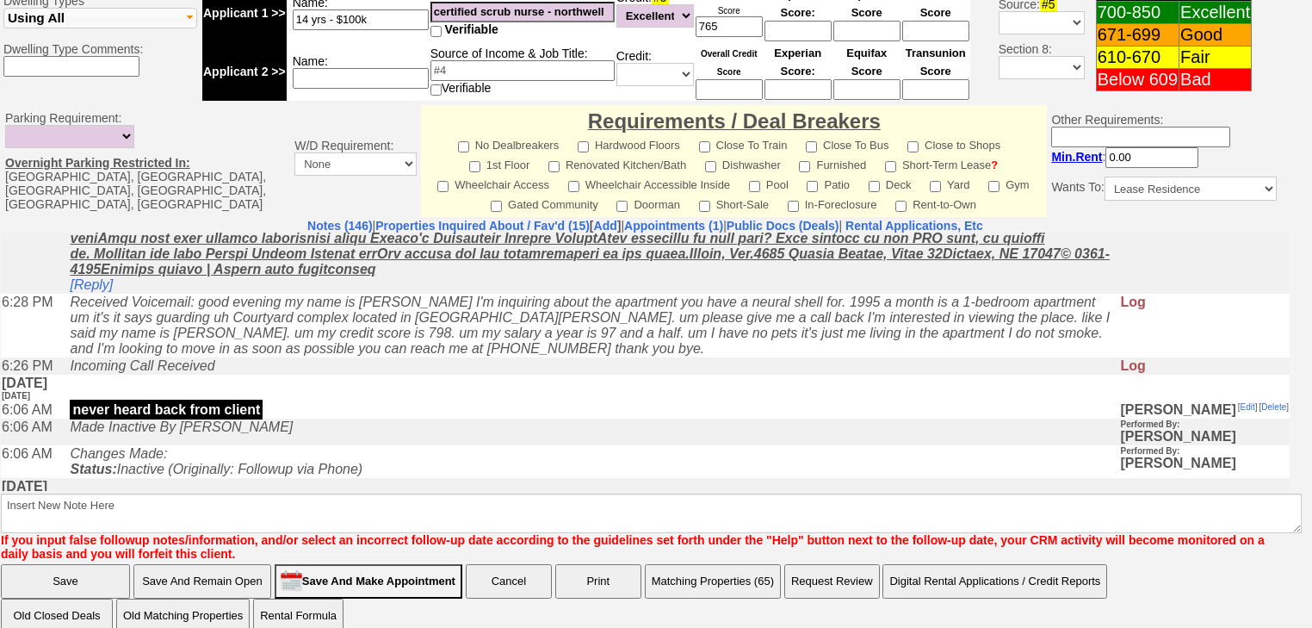
click at [702, 573] on button "Matching Properties (65)" at bounding box center [713, 581] width 136 height 34
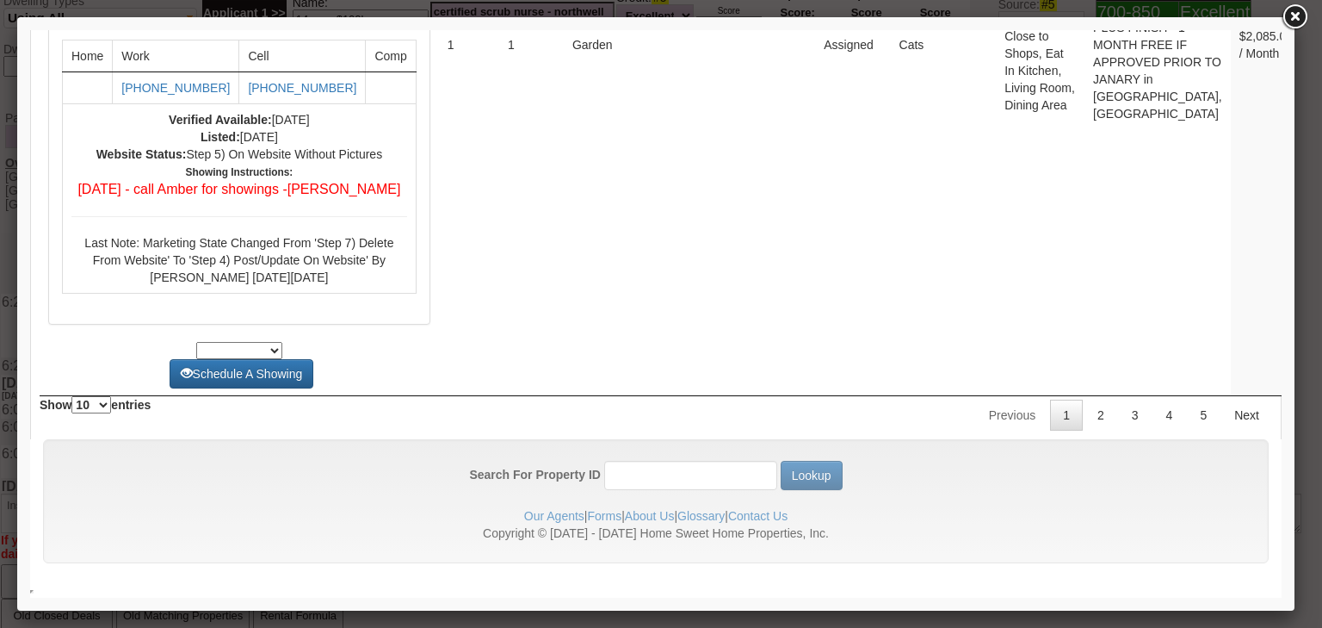
scroll to position [6840, 0]
click at [1087, 417] on link "2" at bounding box center [1101, 414] width 33 height 31
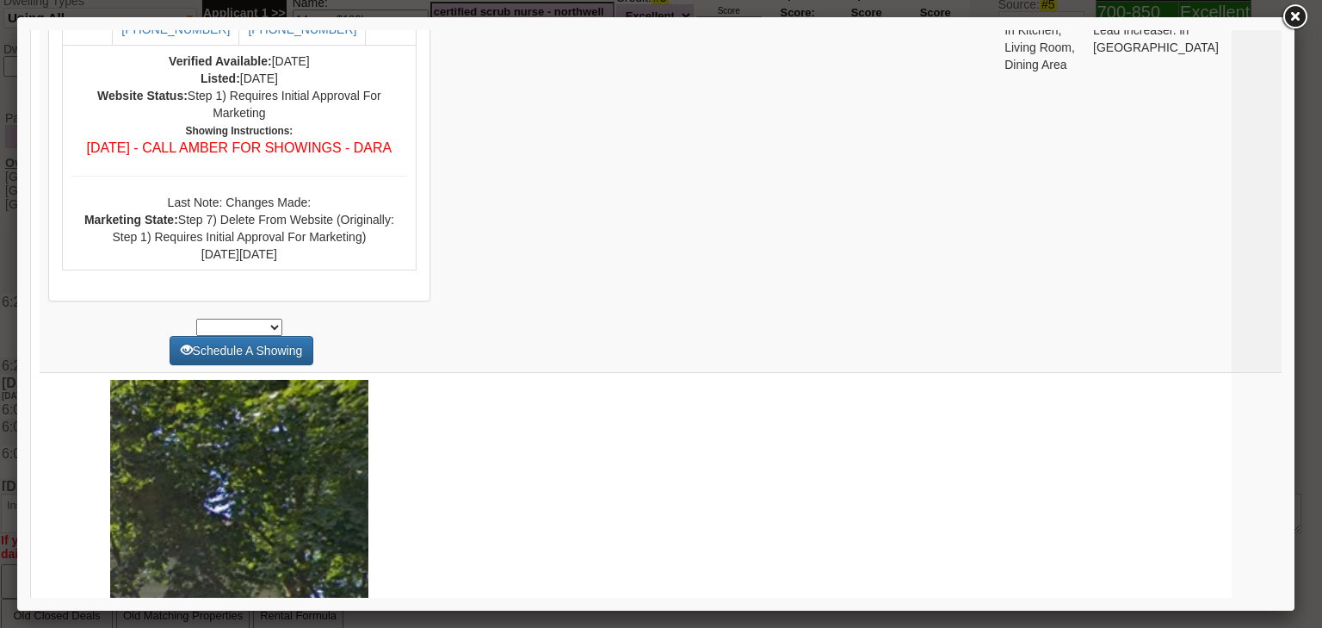
scroll to position [0, 0]
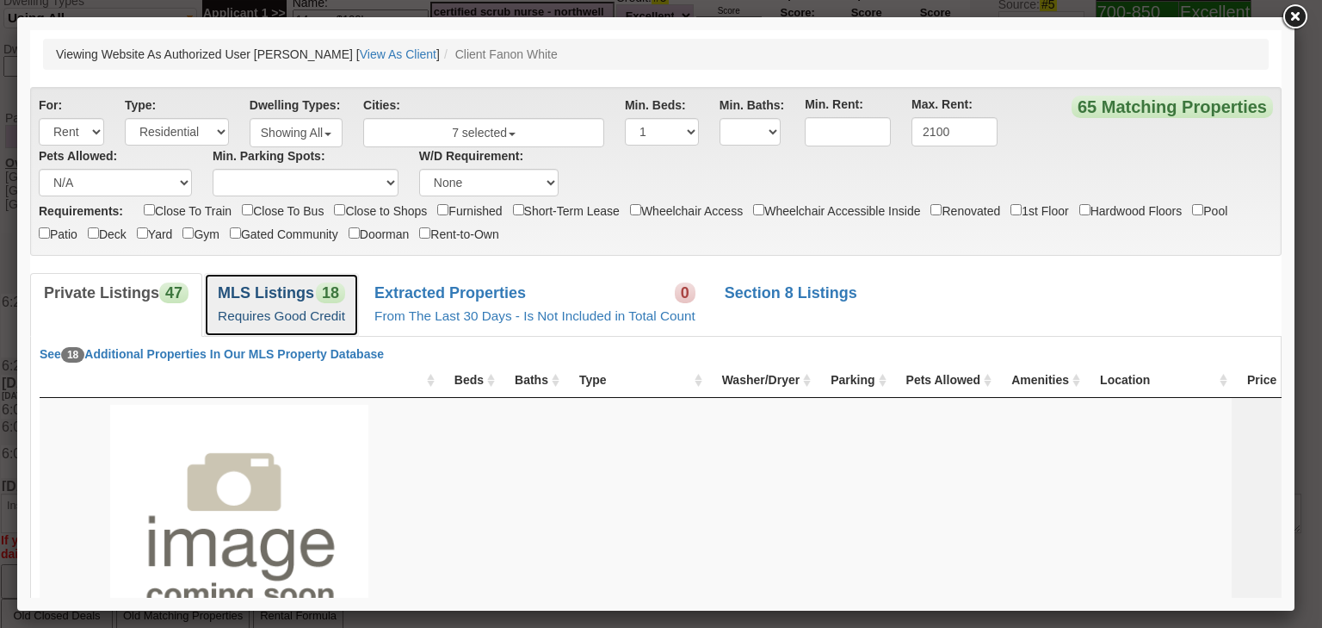
click at [296, 303] on link "MLS Listings 18 Requires Good Credit" at bounding box center [281, 304] width 155 height 63
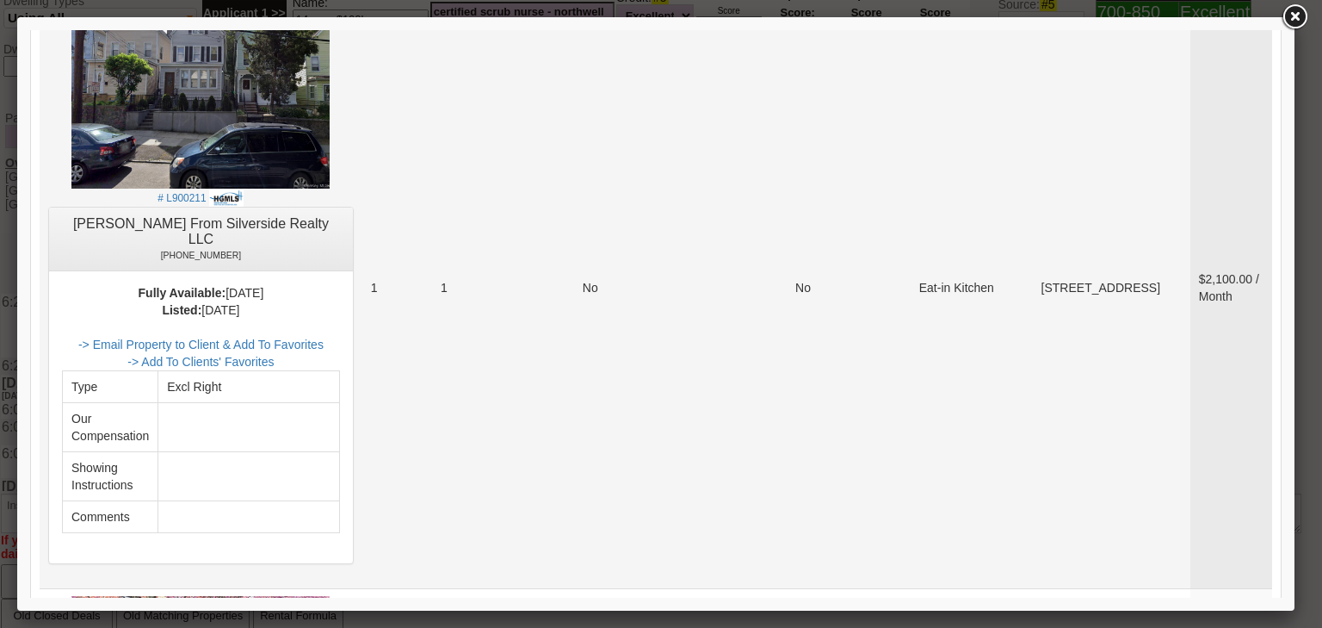
scroll to position [344, 0]
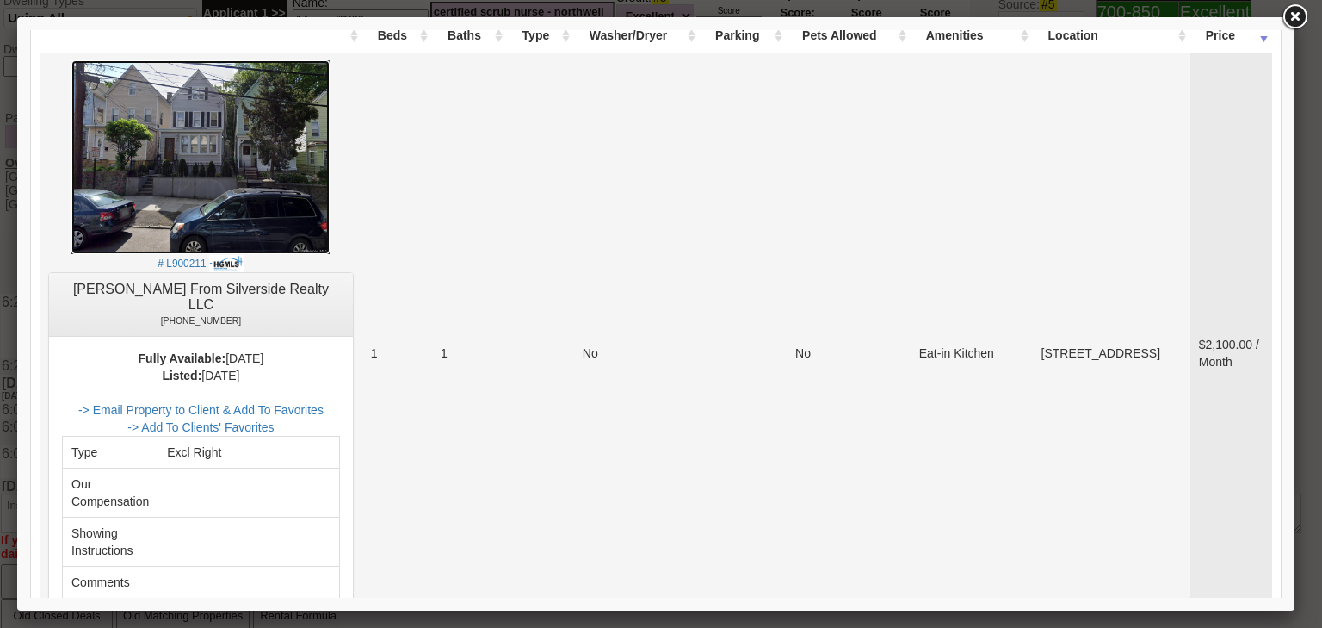
click at [227, 195] on img at bounding box center [200, 157] width 258 height 194
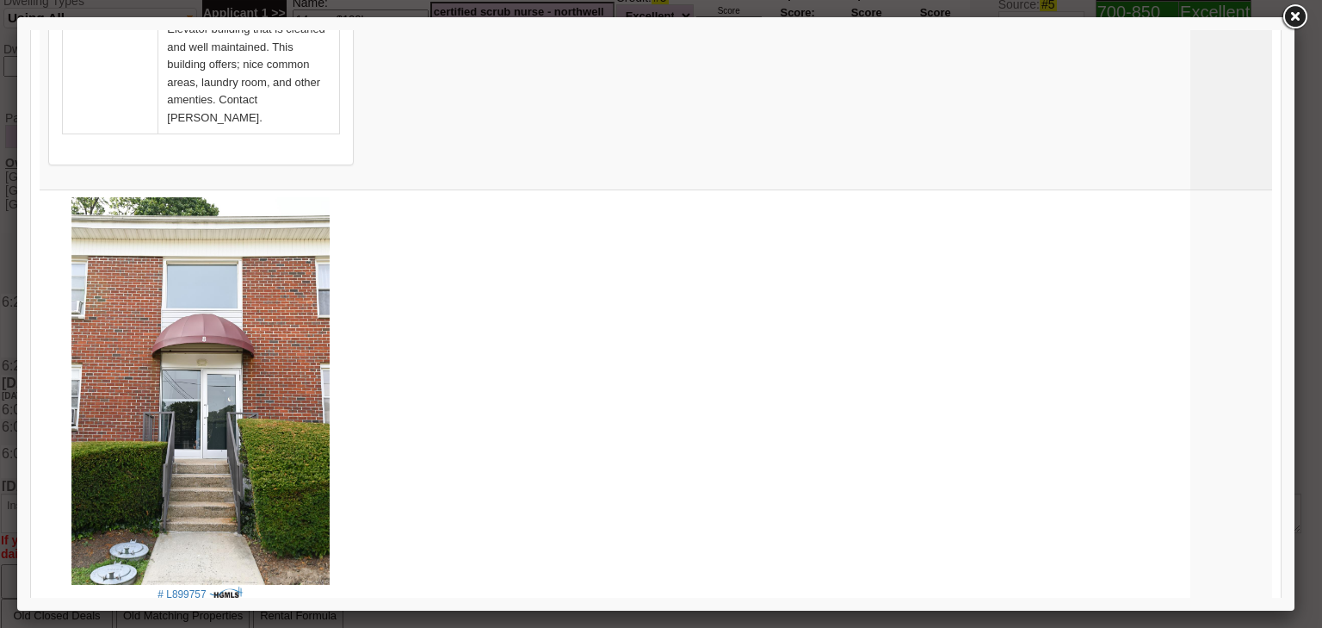
scroll to position [6474, 0]
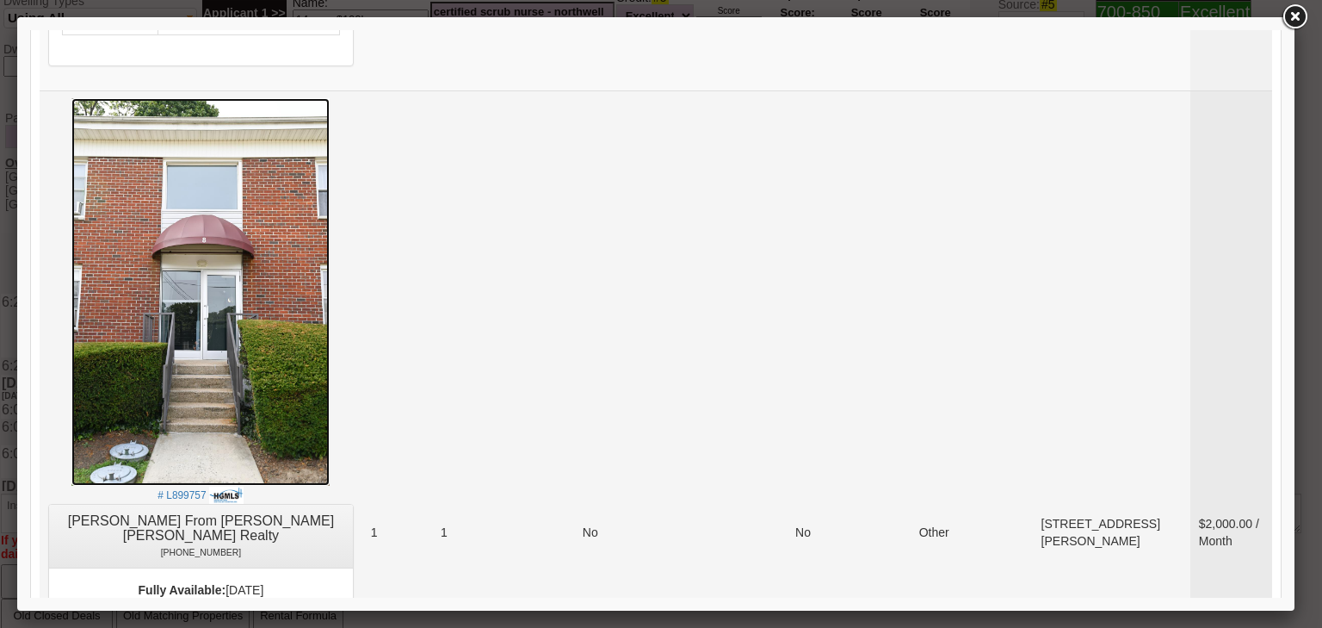
click at [196, 213] on img at bounding box center [200, 291] width 258 height 387
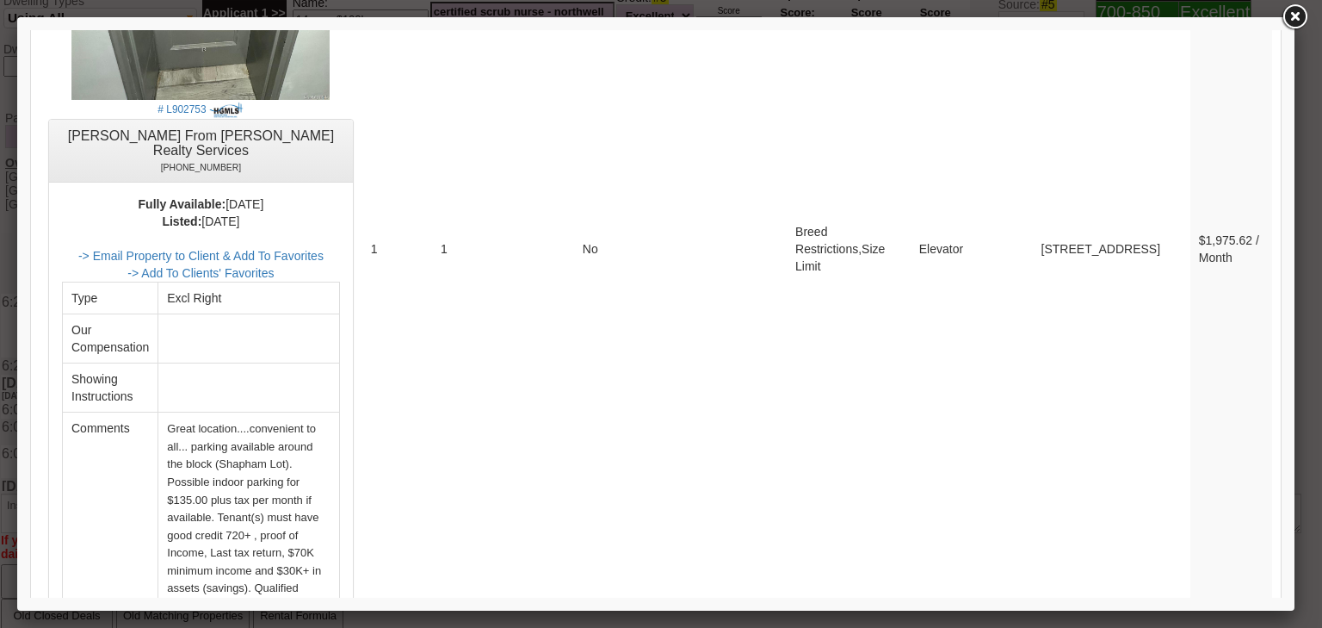
scroll to position [8334, 0]
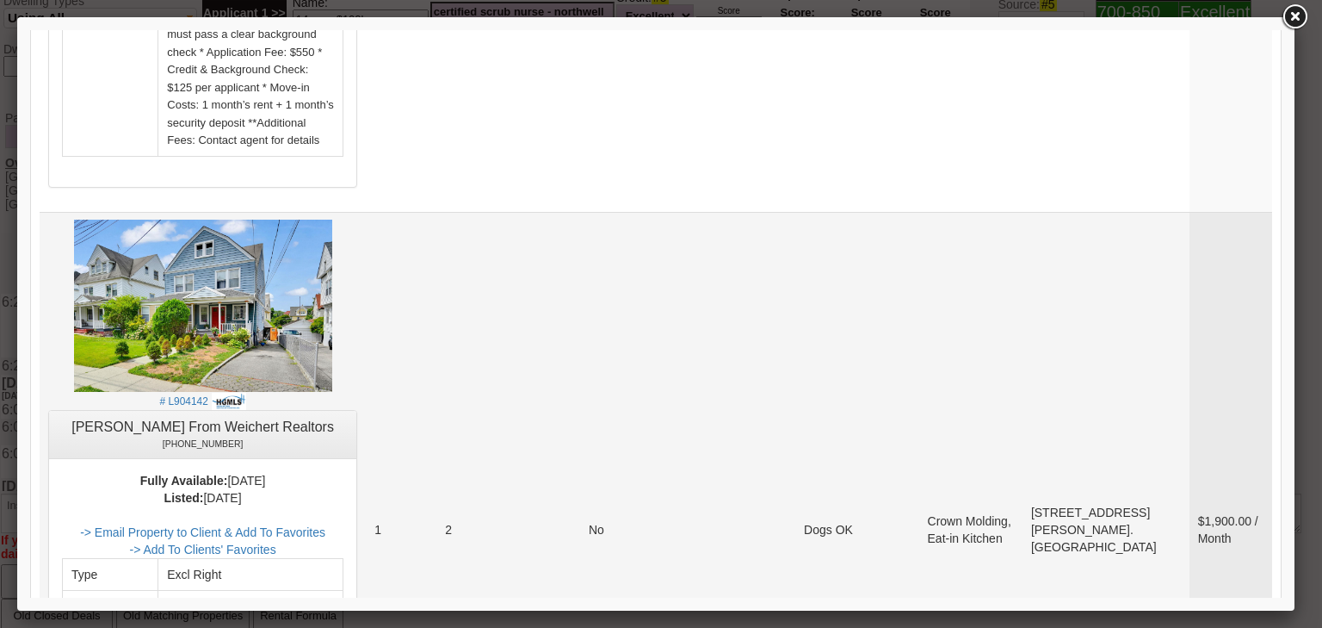
scroll to position [1860, 0]
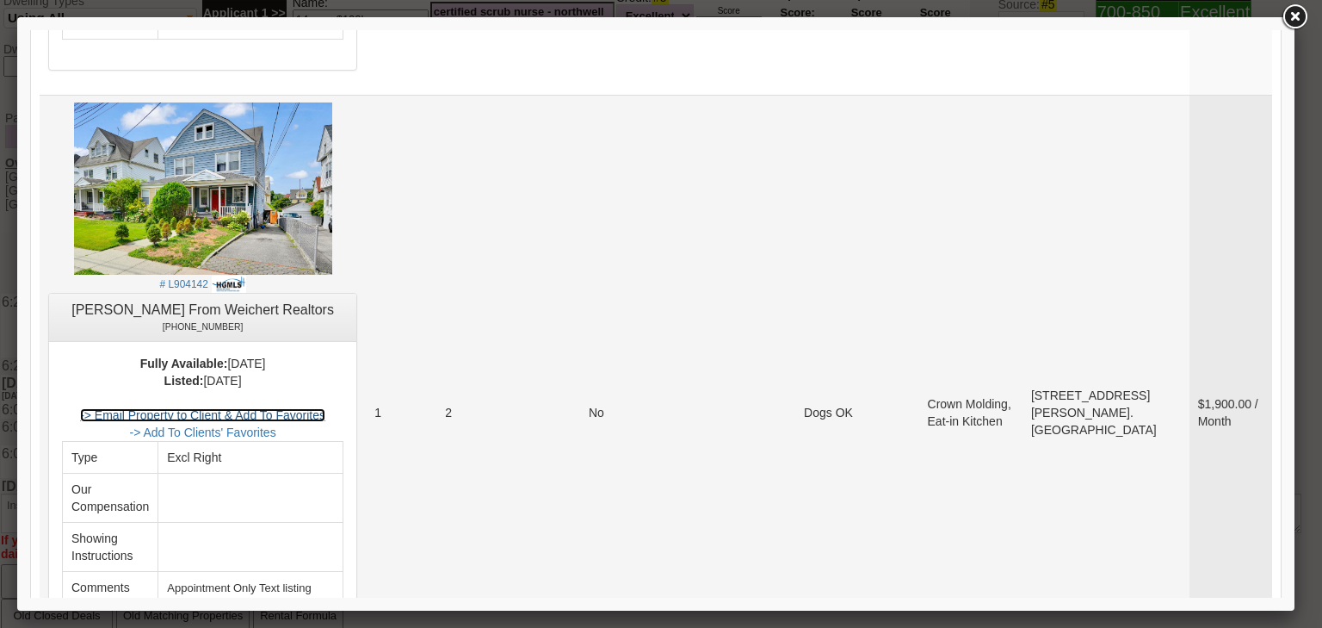
click at [293, 408] on link "-> Email Property to Client & Add To Favorites" at bounding box center [202, 415] width 245 height 14
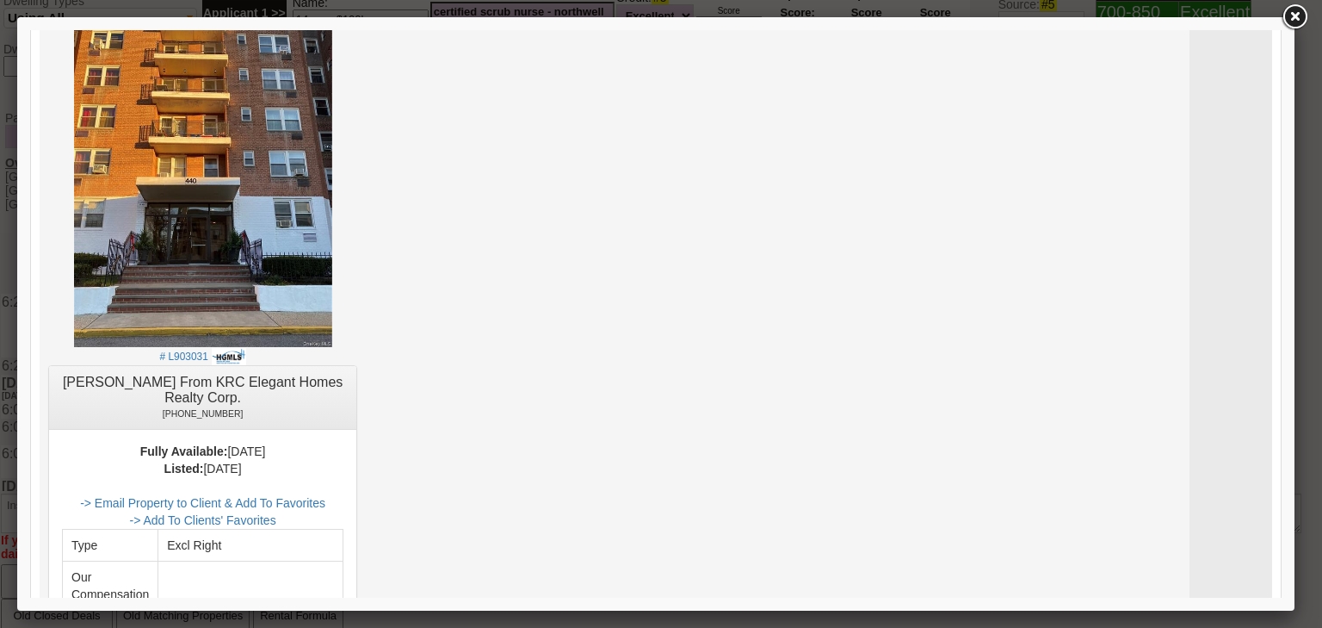
scroll to position [3237, 0]
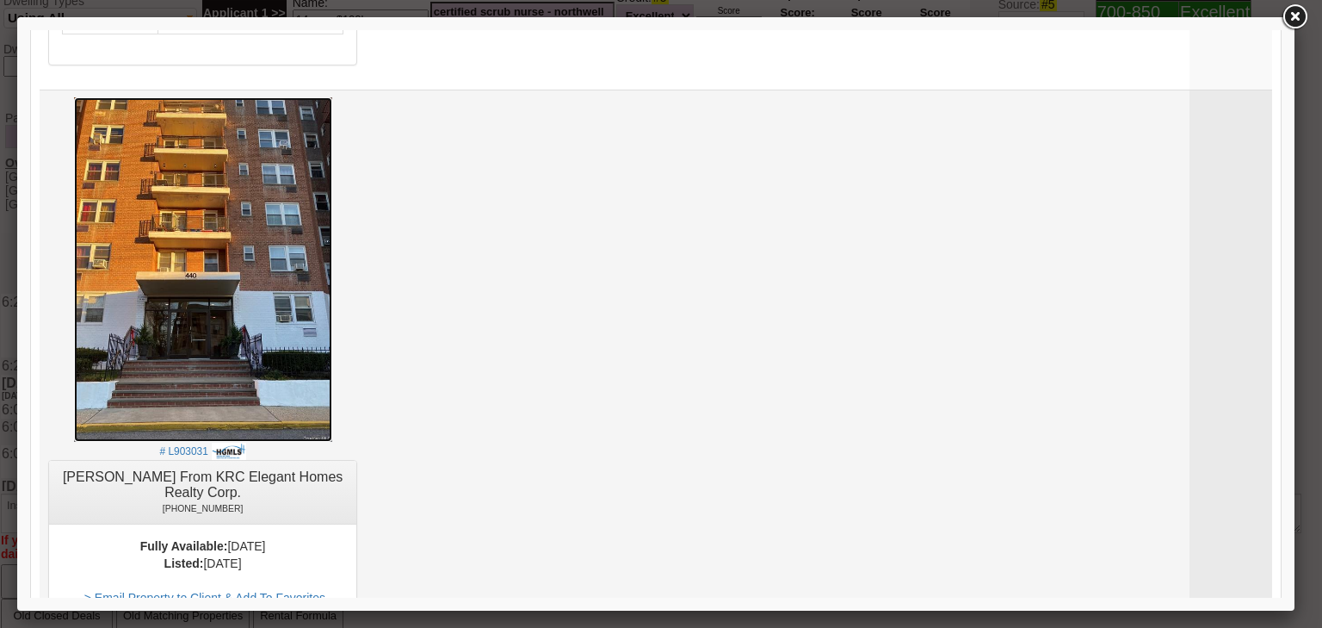
click at [255, 265] on img at bounding box center [203, 269] width 258 height 344
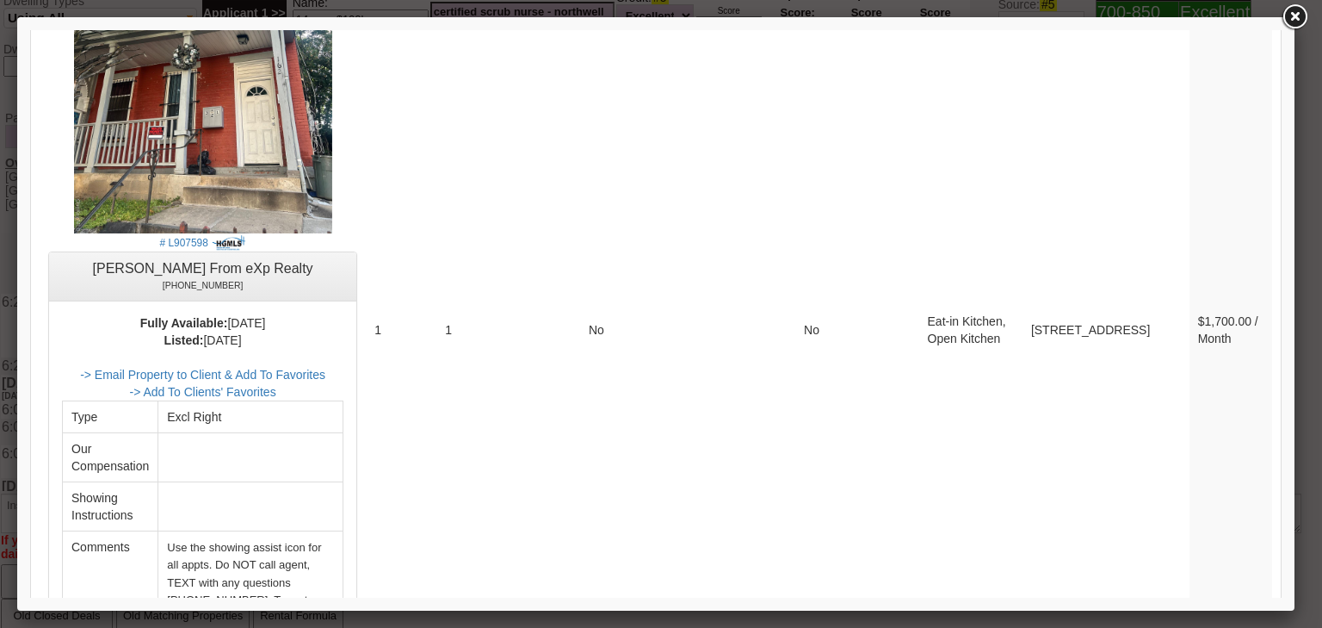
scroll to position [6075, 0]
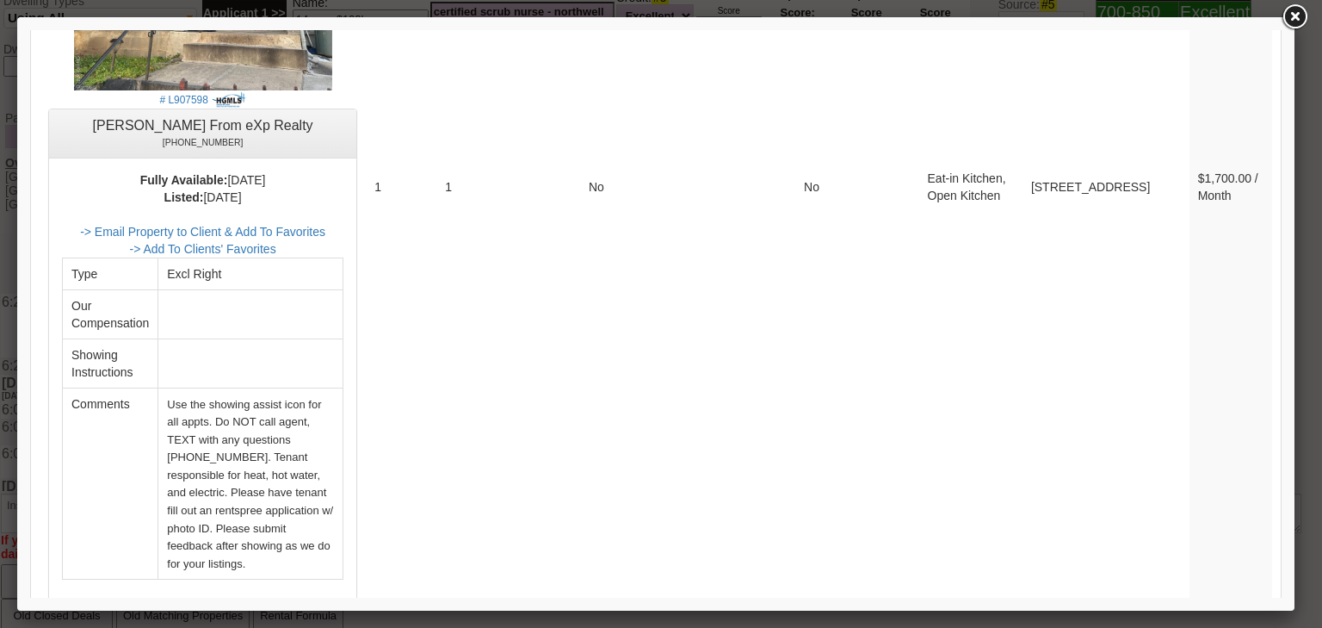
drag, startPoint x: 1167, startPoint y: 418, endPoint x: 1171, endPoint y: 426, distance: 8.9
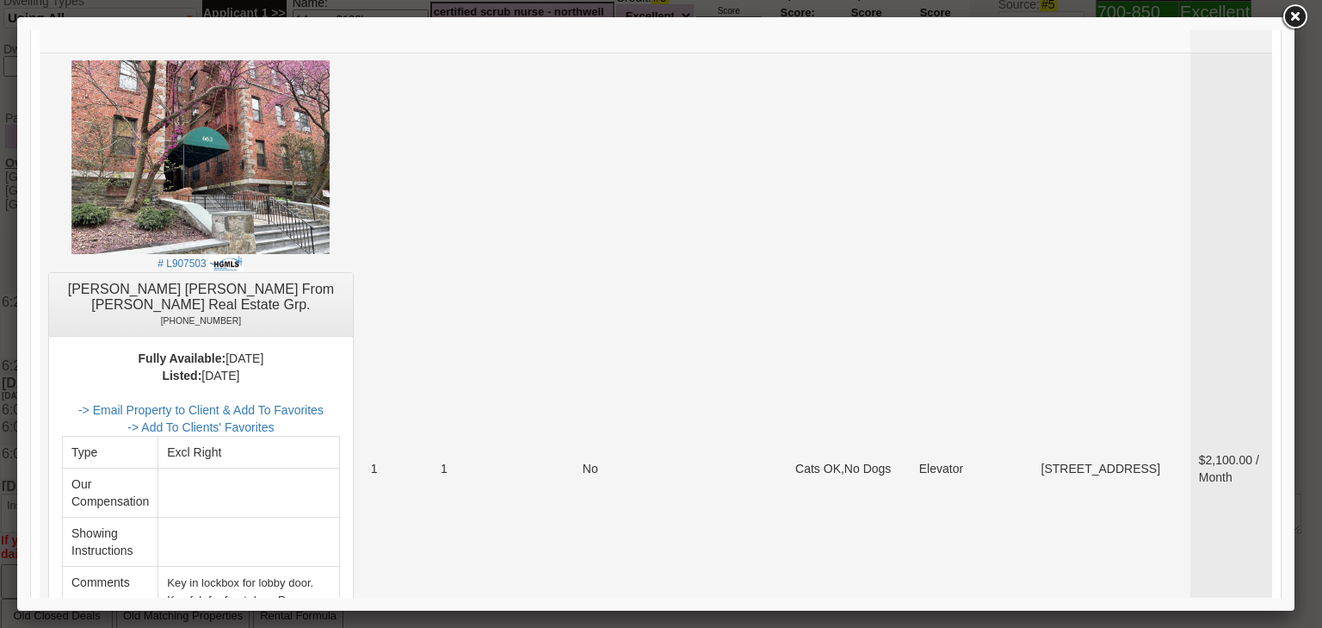
scroll to position [827, 0]
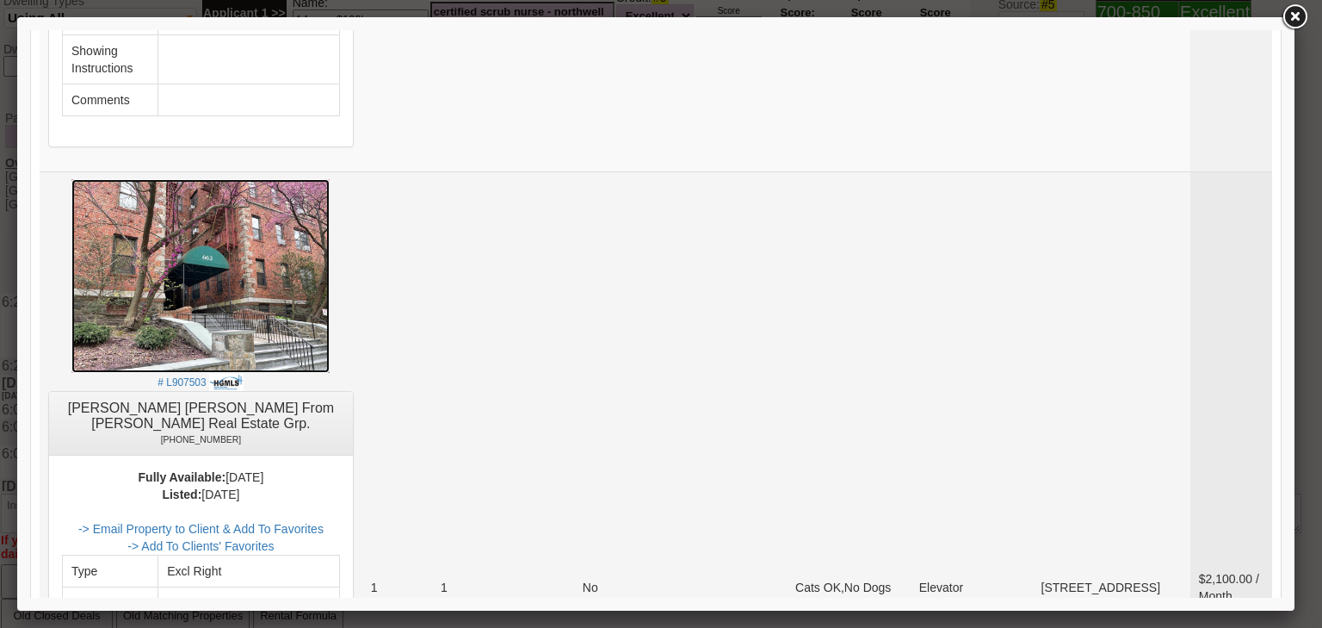
click at [262, 312] on img at bounding box center [200, 276] width 258 height 194
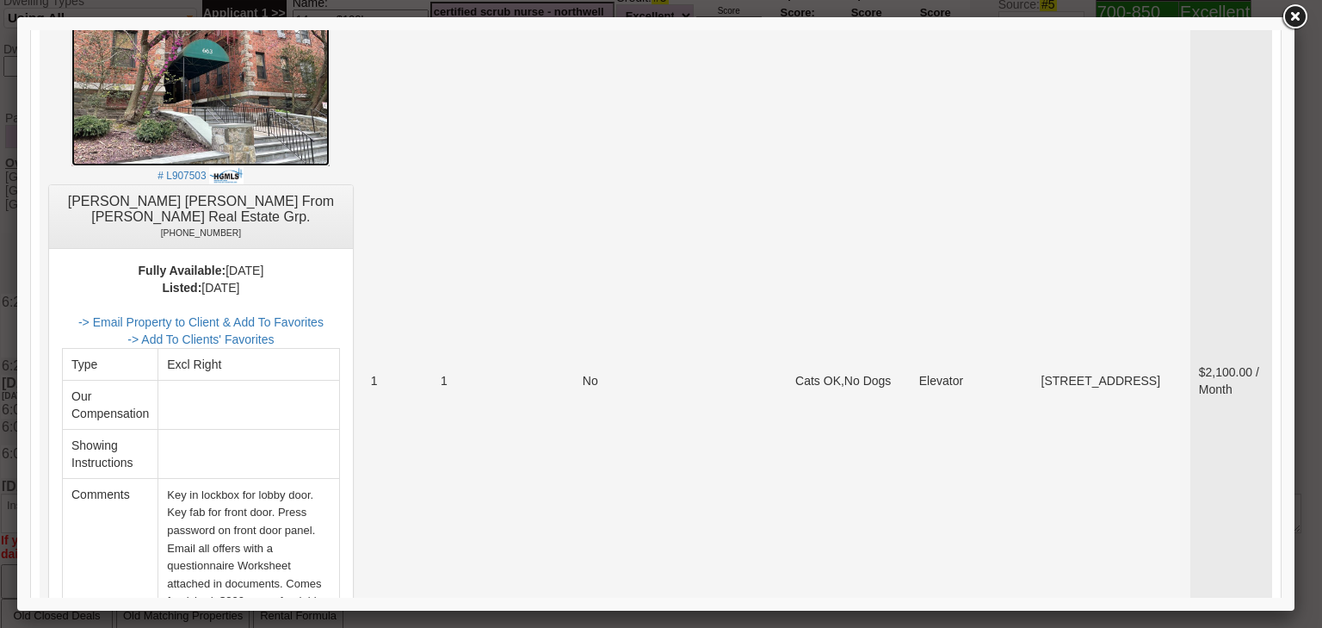
scroll to position [1171, 0]
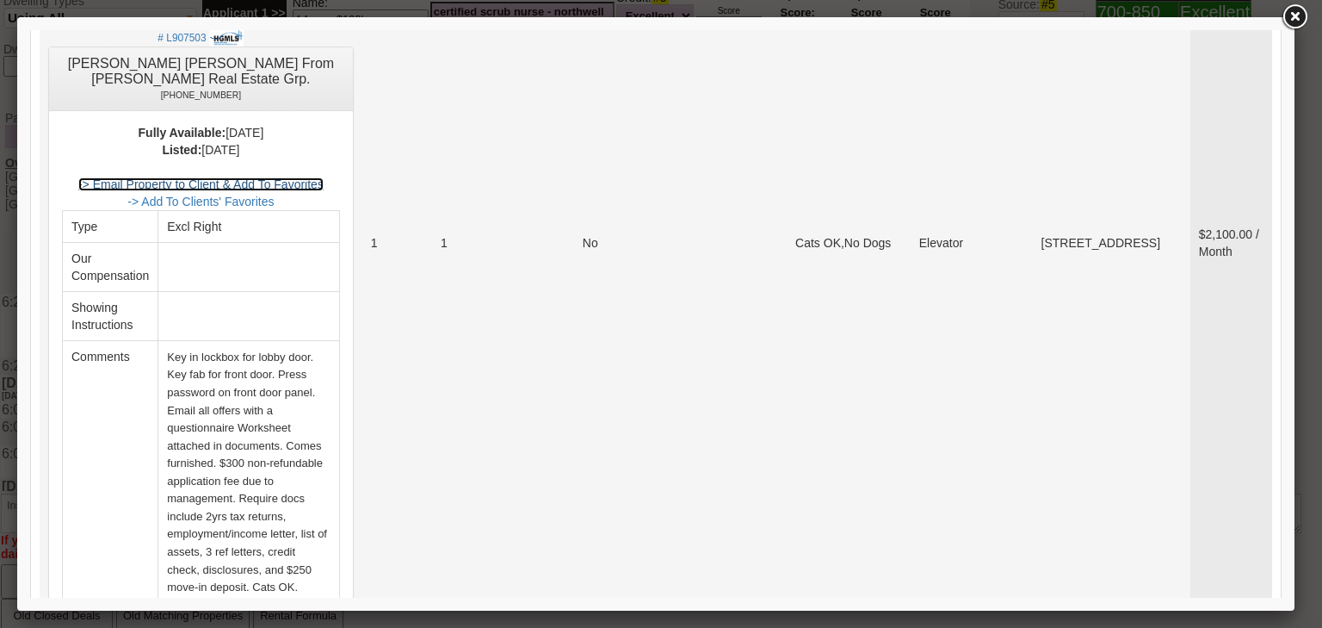
click at [310, 177] on link "-> Email Property to Client & Add To Favorites" at bounding box center [200, 184] width 245 height 14
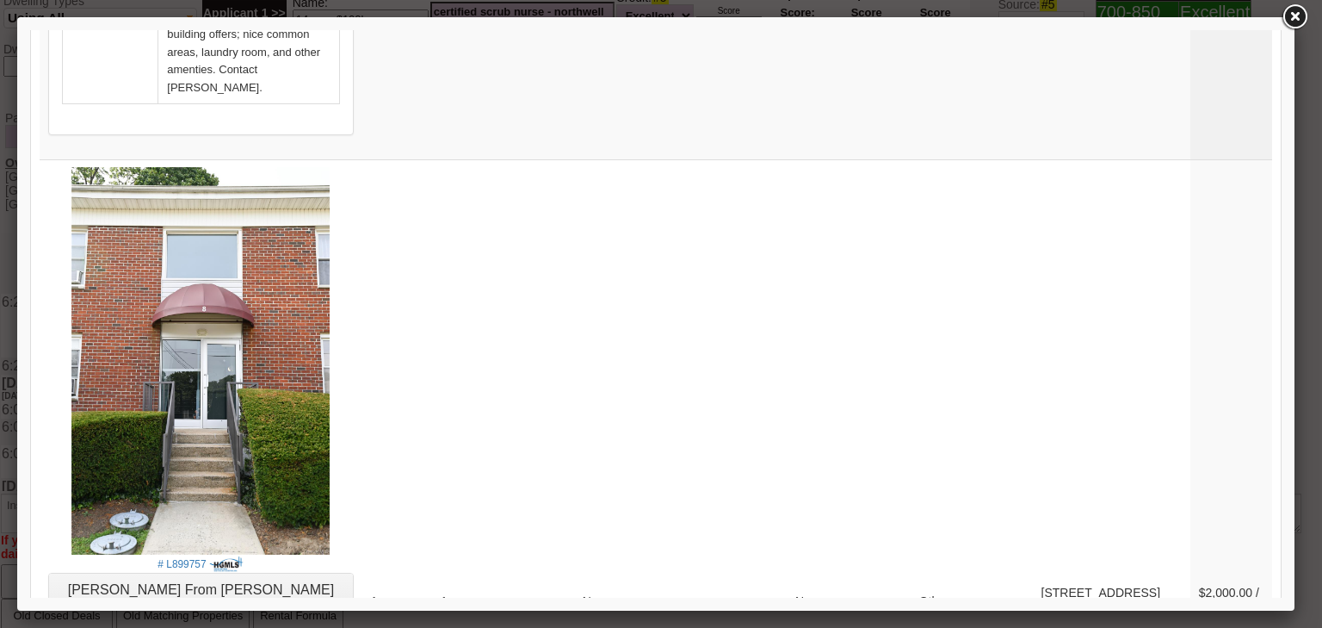
scroll to position [6474, 0]
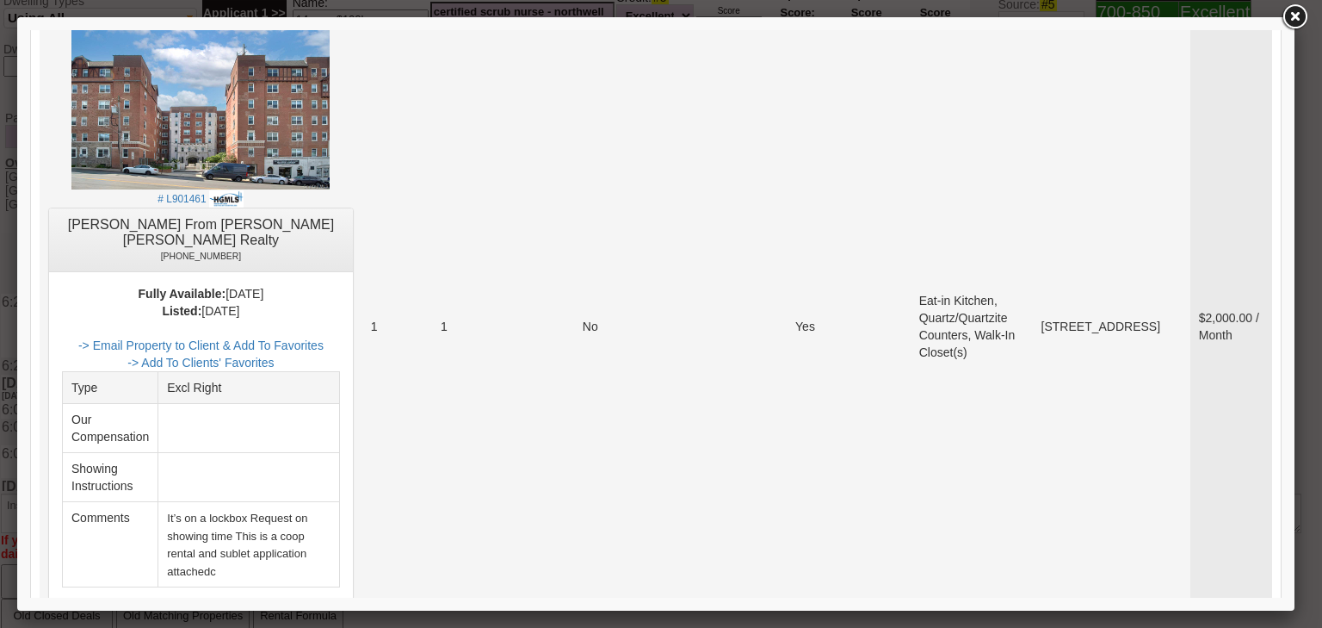
scroll to position [7094, 0]
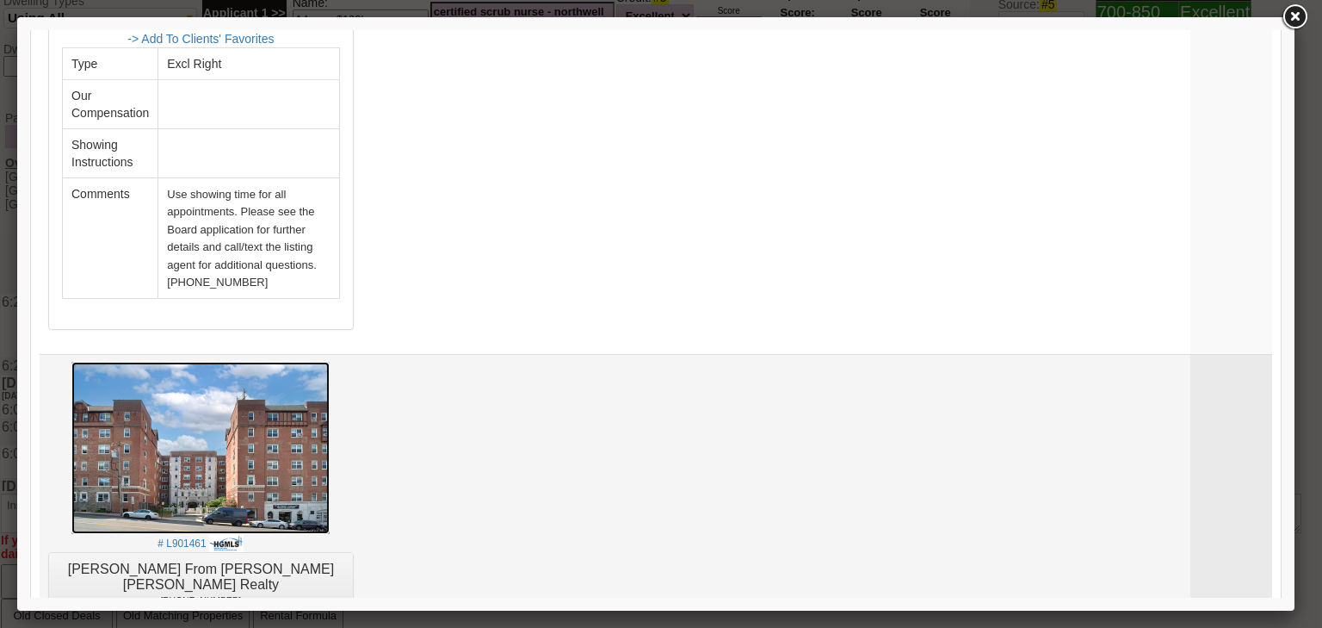
click at [249, 362] on img at bounding box center [200, 448] width 258 height 172
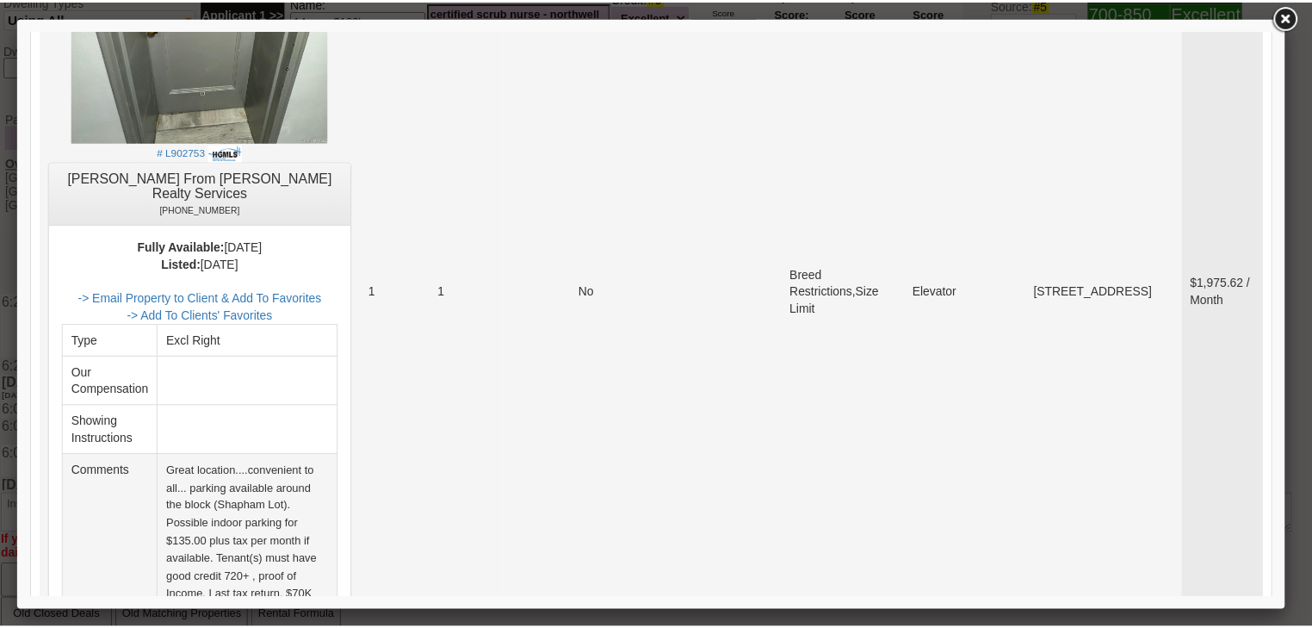
scroll to position [8380, 0]
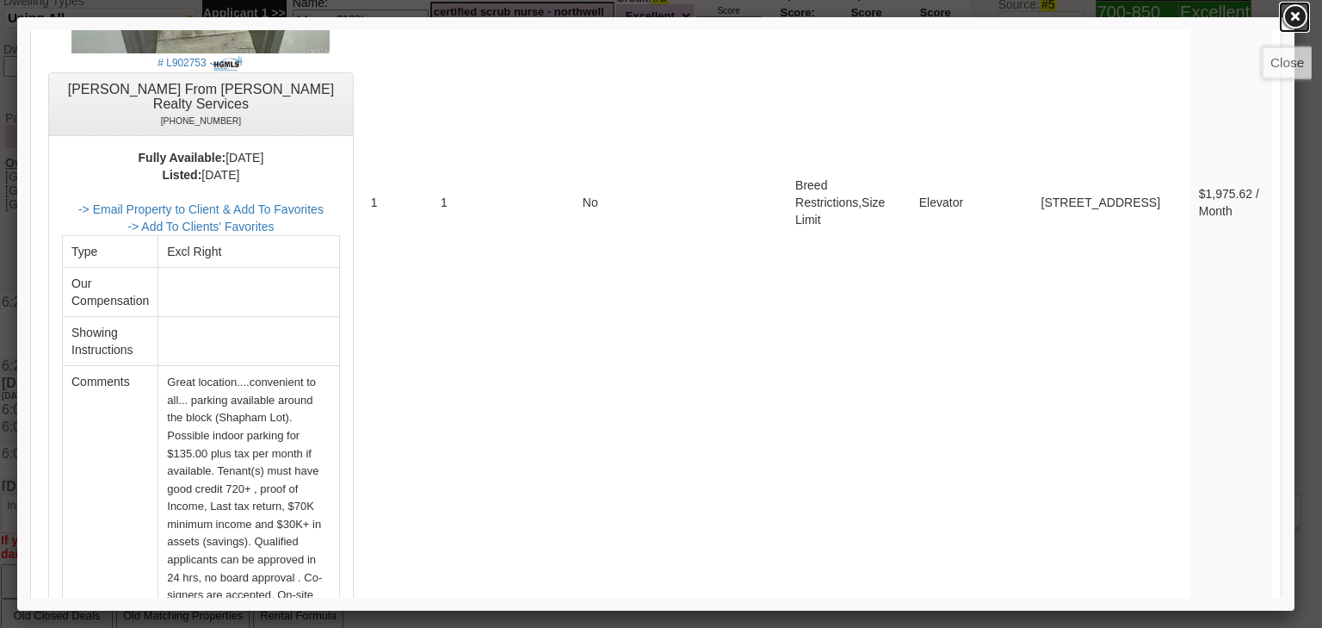
drag, startPoint x: 1298, startPoint y: 20, endPoint x: 996, endPoint y: 24, distance: 302.2
click at [1298, 20] on link at bounding box center [1294, 17] width 31 height 31
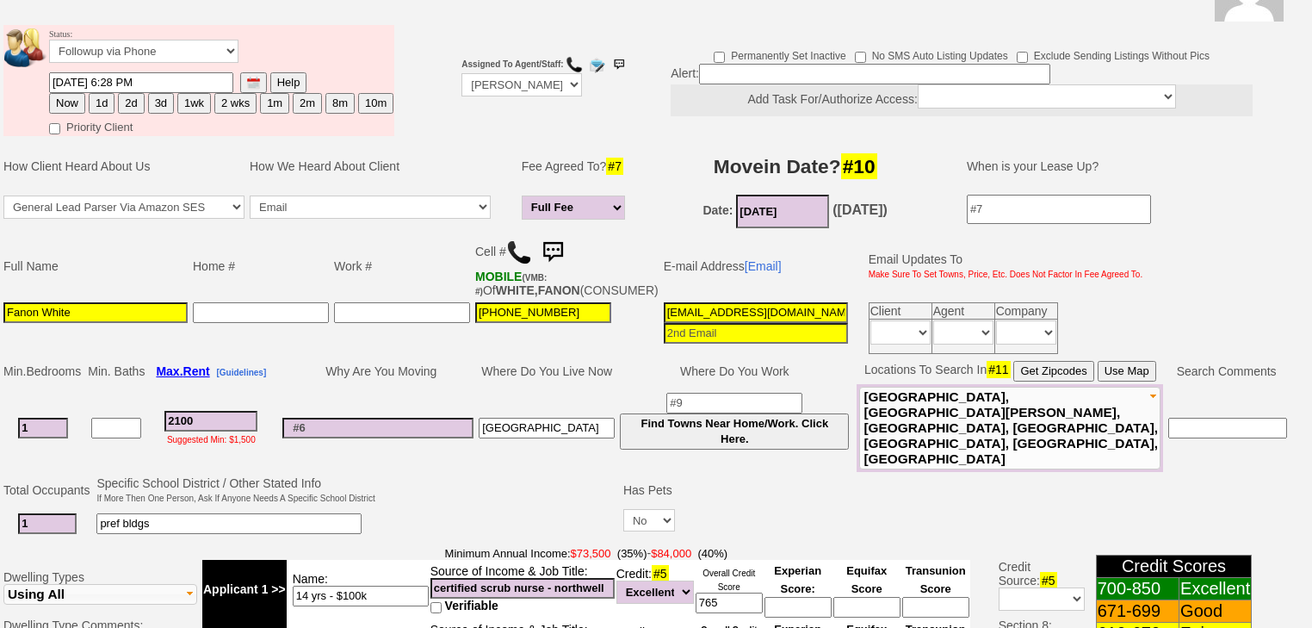
scroll to position [4, 0]
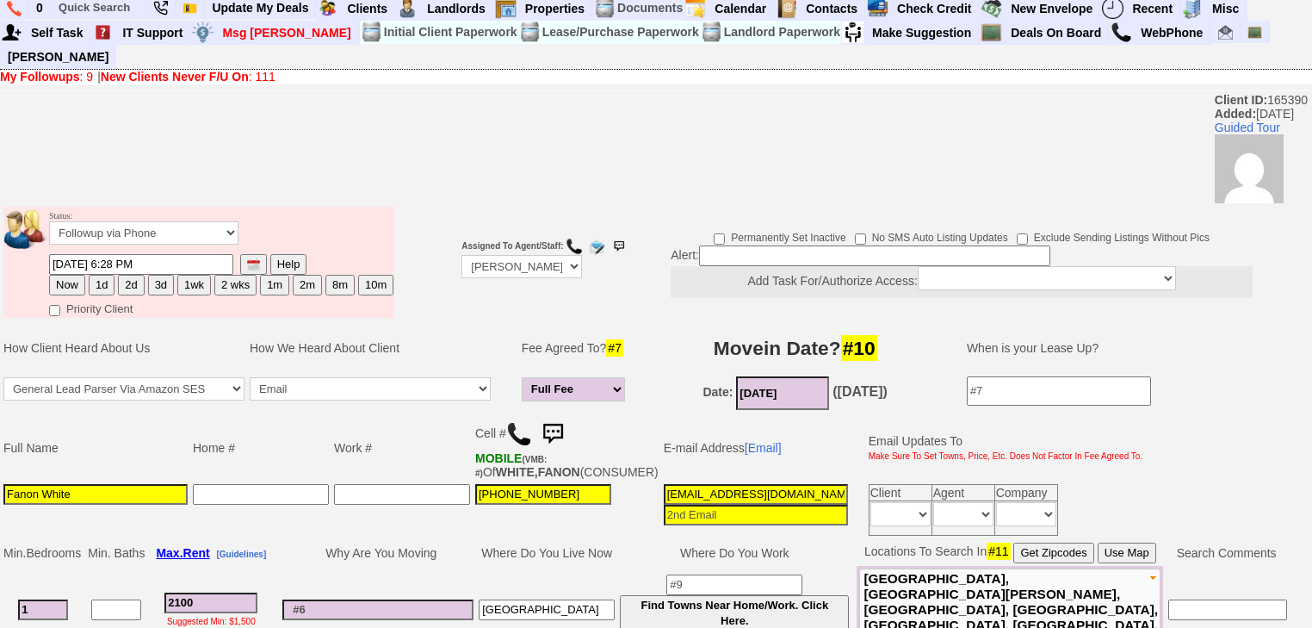
click at [166, 275] on button "3d" at bounding box center [161, 285] width 26 height 21
type input "09/12/2025 06:44 PM"
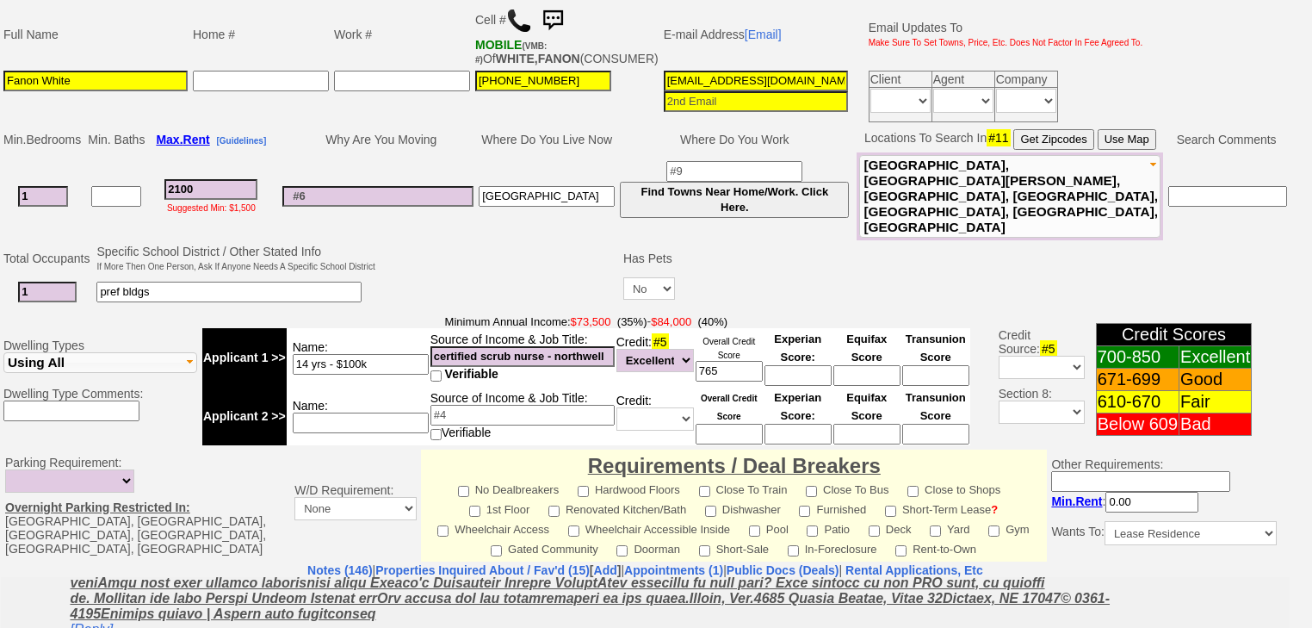
scroll to position [762, 0]
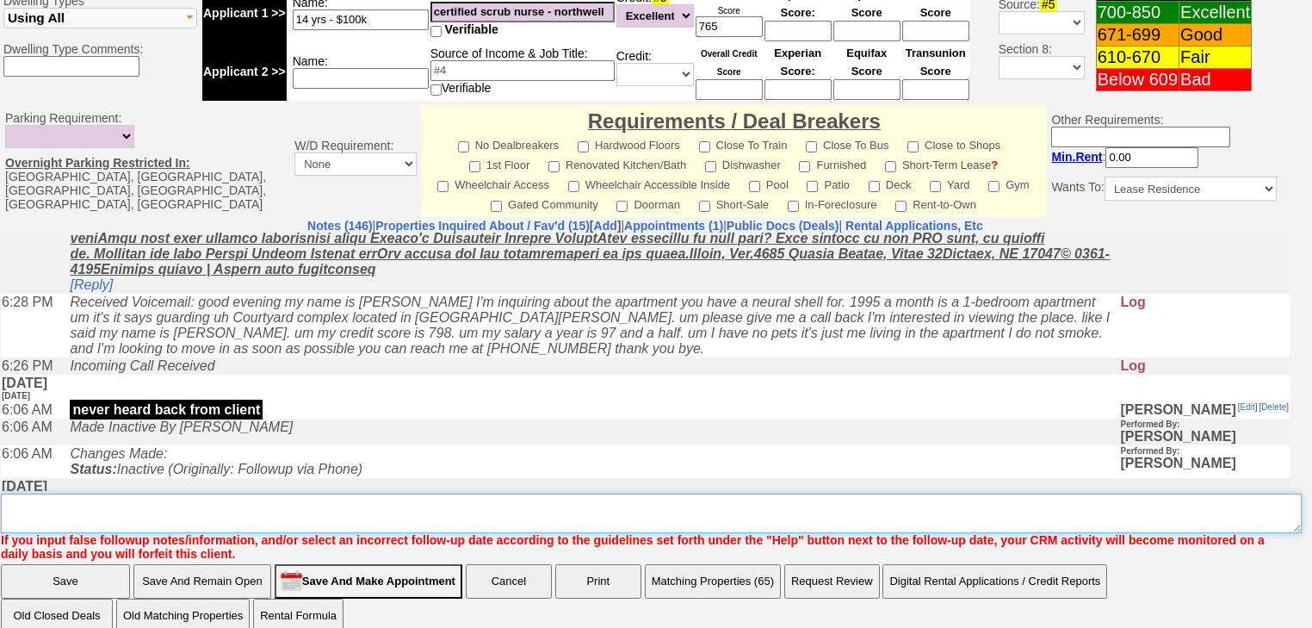
click at [193, 493] on textarea "Insert New Note Here" at bounding box center [651, 513] width 1301 height 40
type textarea "sent new listings"
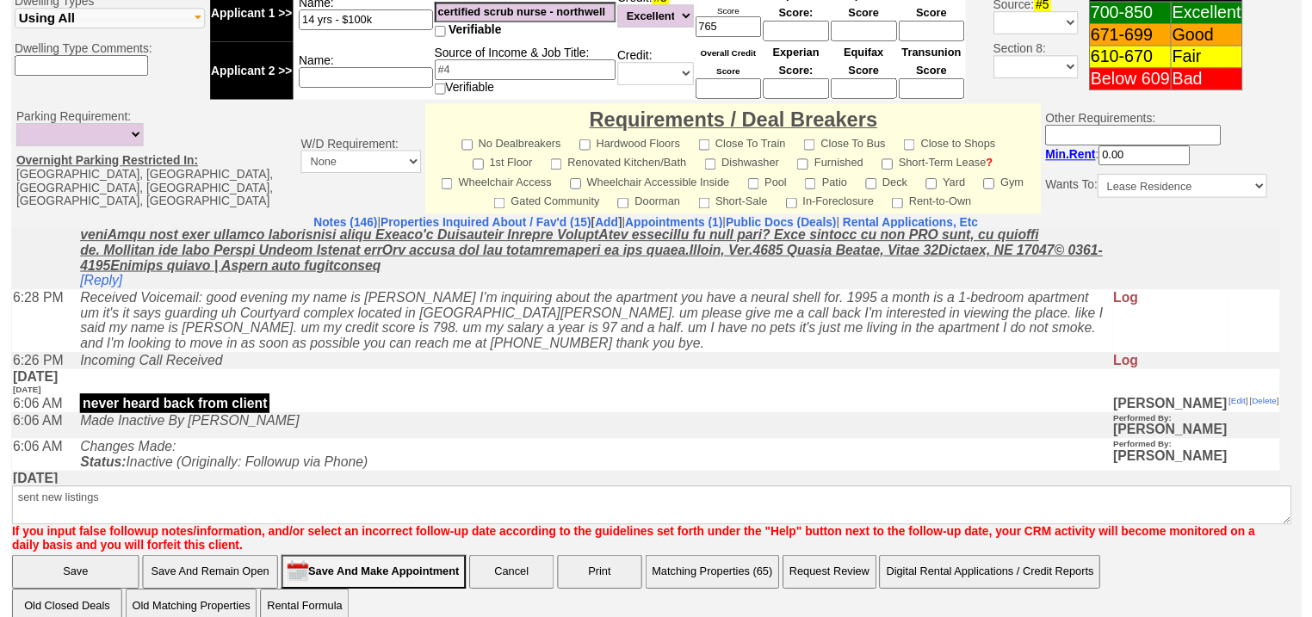
scroll to position [686, 0]
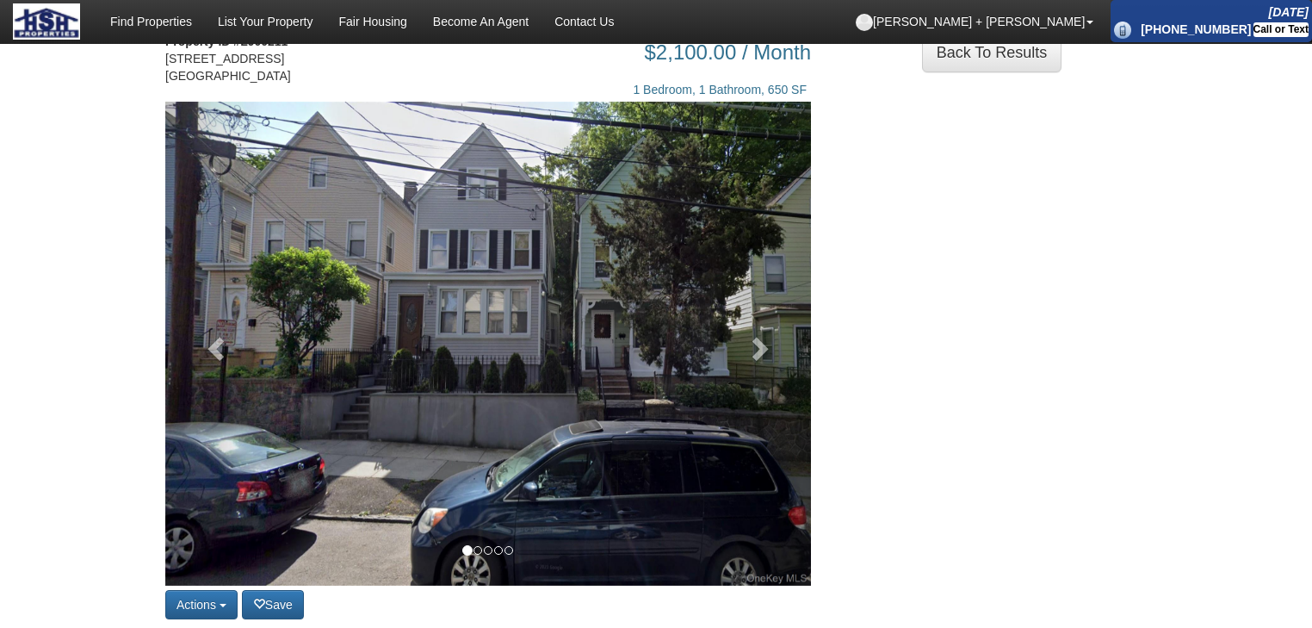
scroll to position [207, 0]
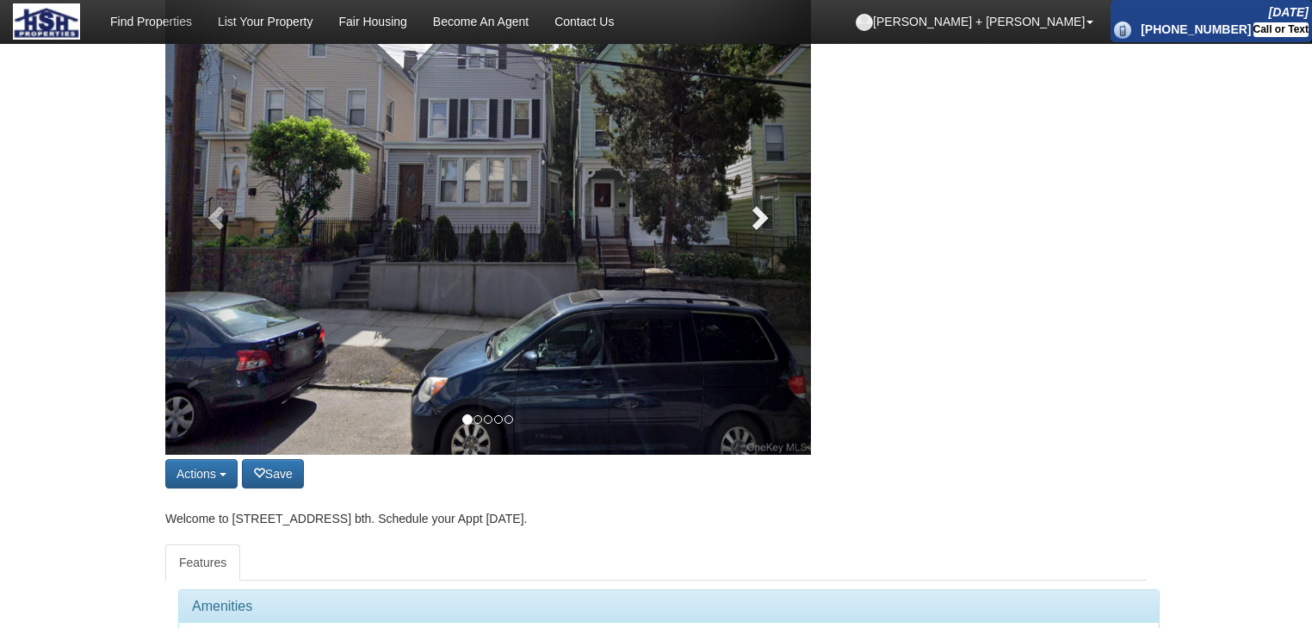
click at [753, 210] on span at bounding box center [759, 217] width 26 height 26
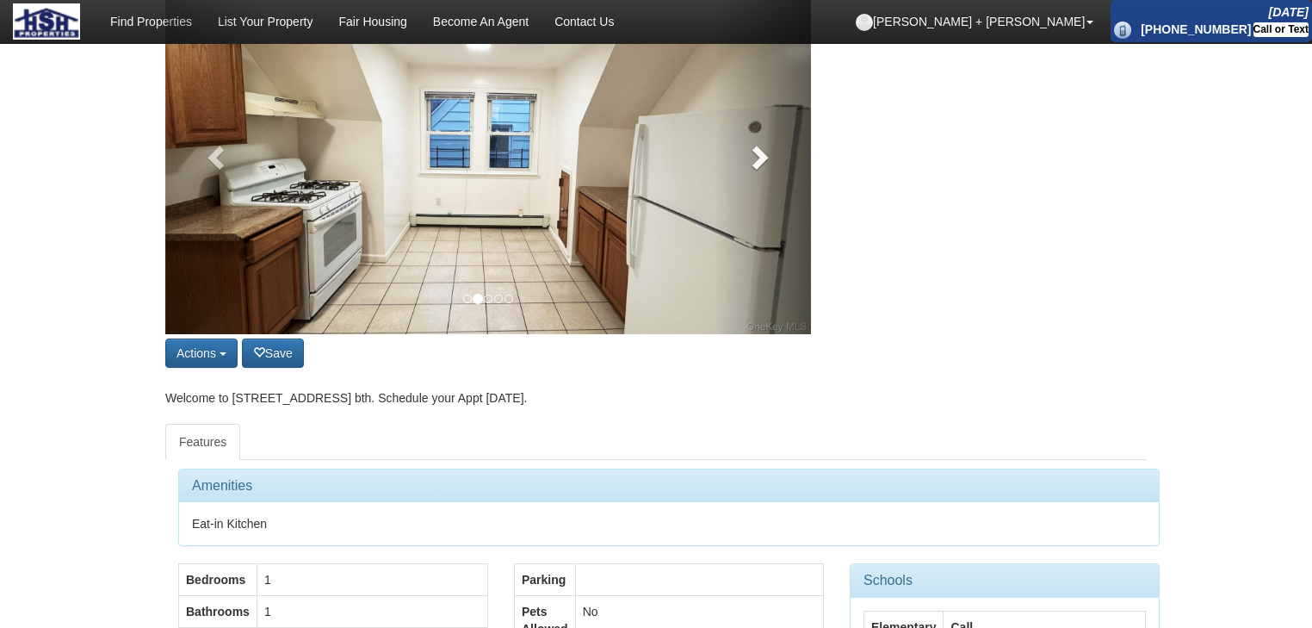
click at [753, 210] on link at bounding box center [763, 152] width 97 height 363
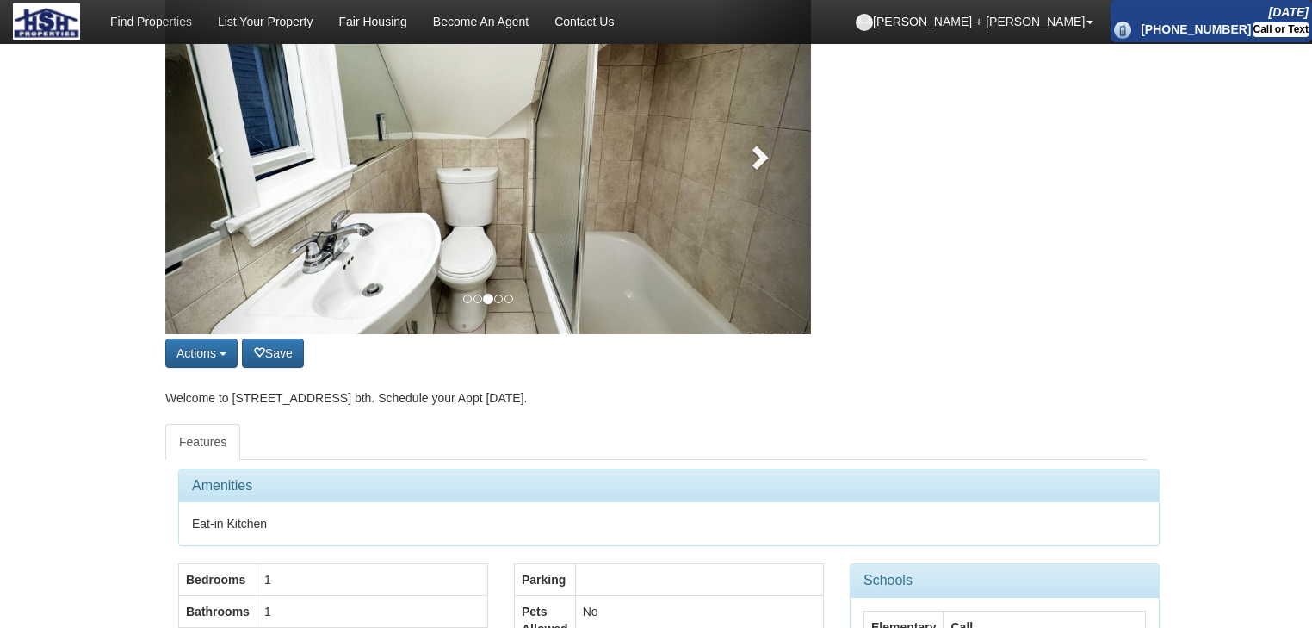
click at [753, 210] on link at bounding box center [763, 152] width 97 height 363
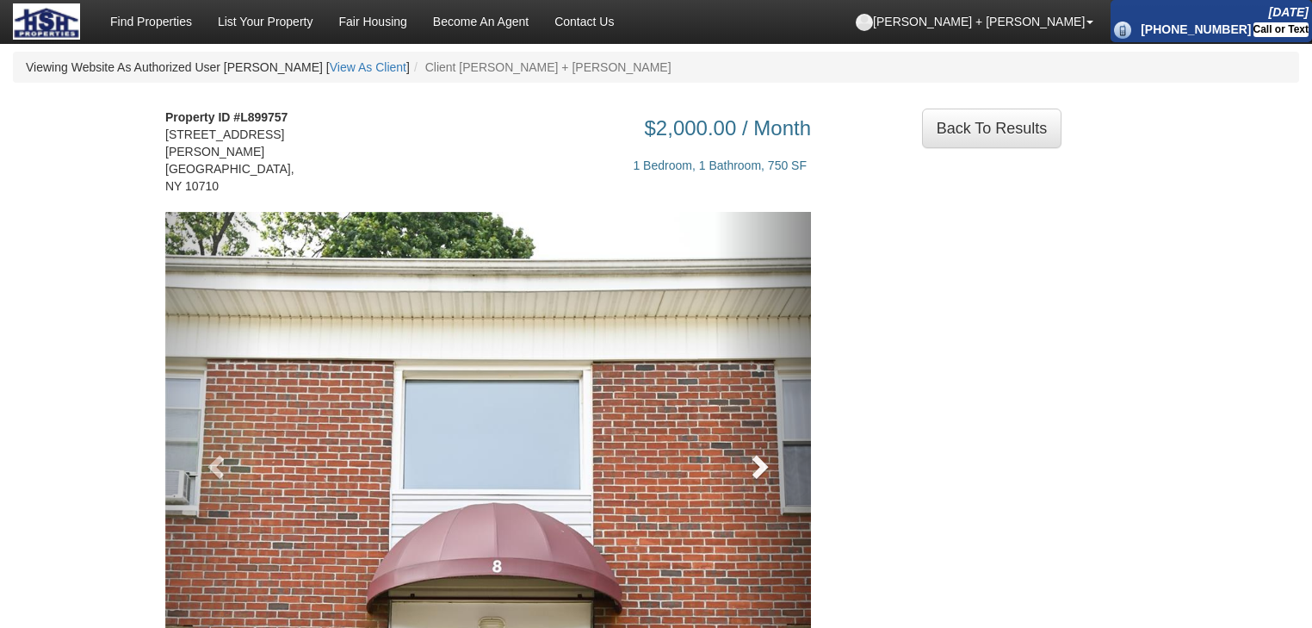
click at [773, 439] on link at bounding box center [763, 461] width 97 height 499
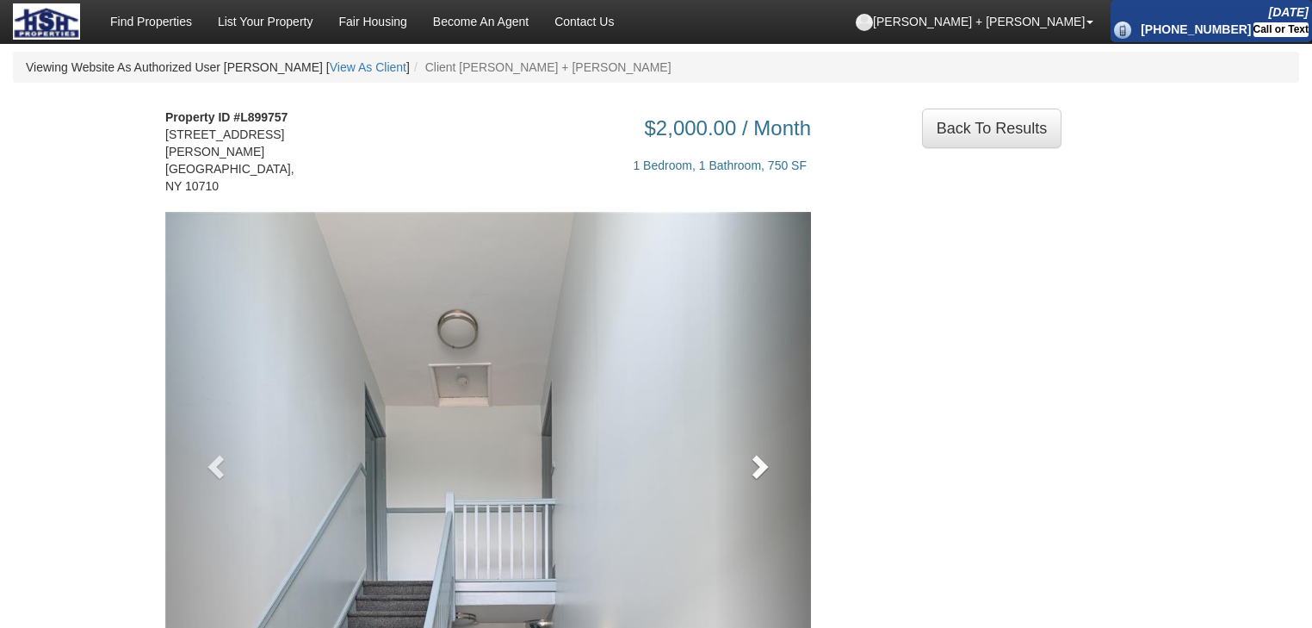
click at [773, 439] on link at bounding box center [763, 461] width 97 height 499
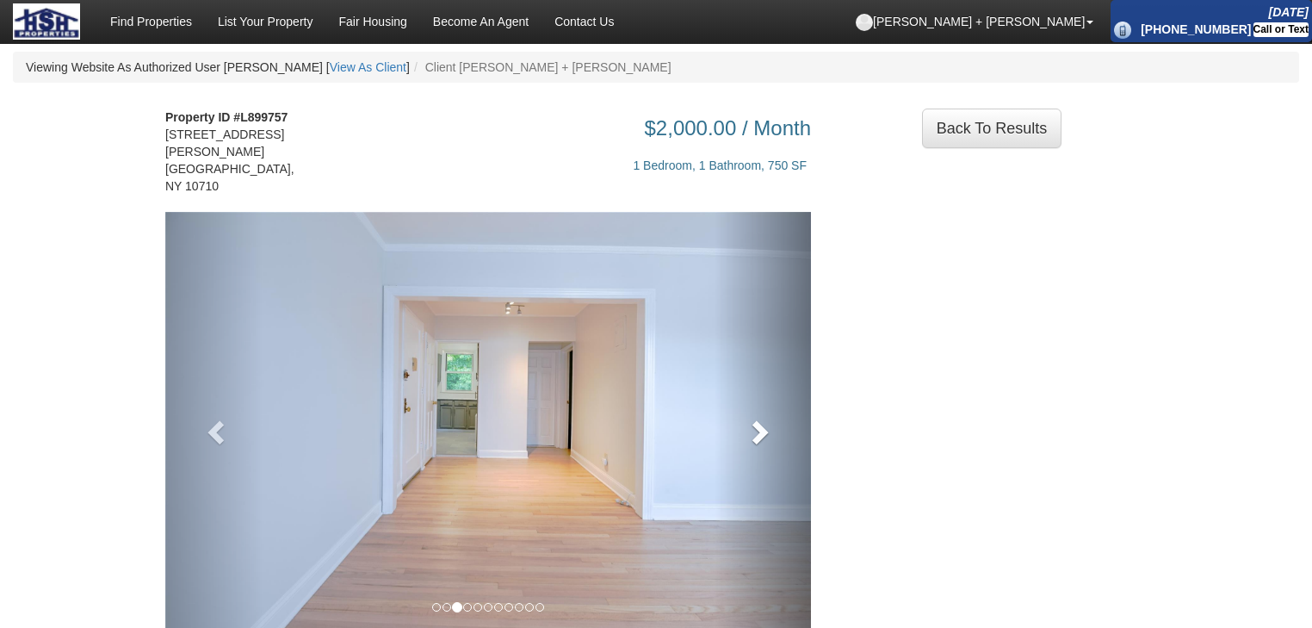
click at [773, 439] on link at bounding box center [763, 427] width 97 height 430
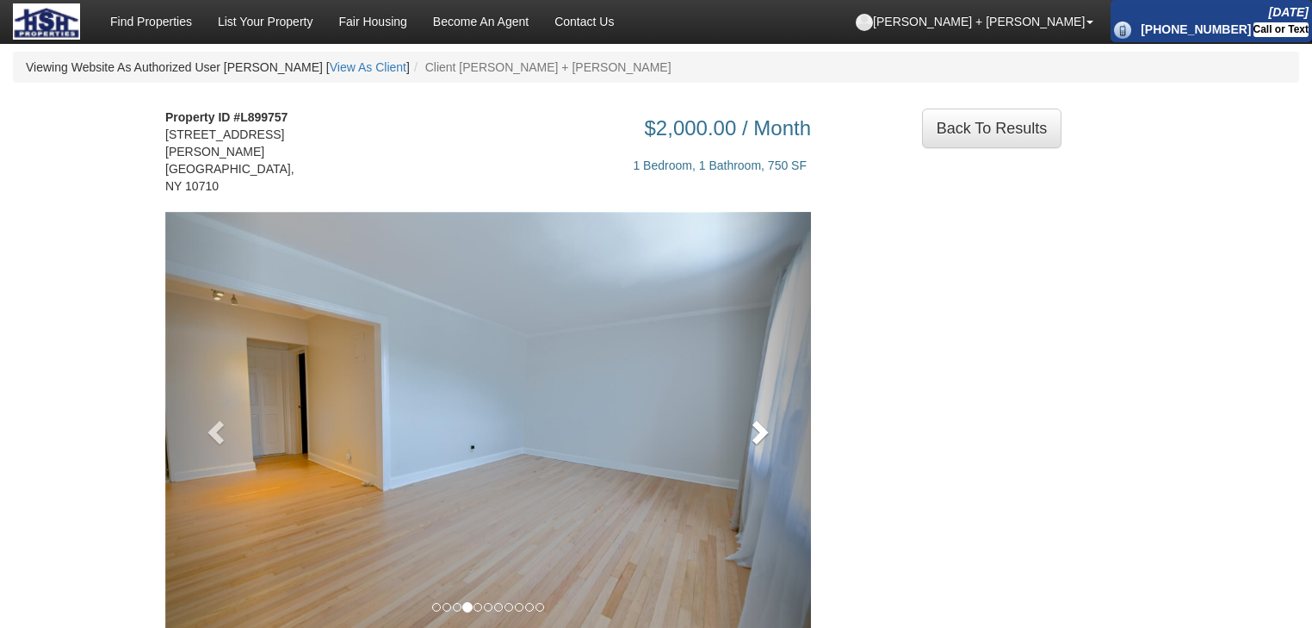
click at [773, 439] on link at bounding box center [763, 427] width 97 height 430
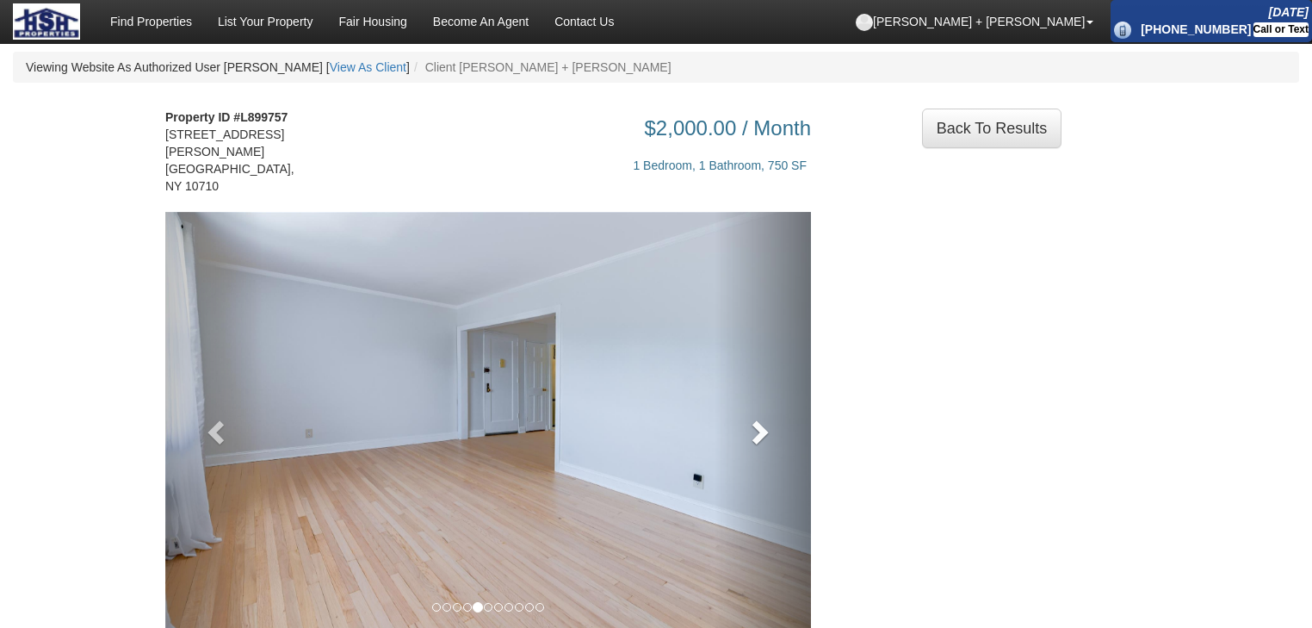
click at [773, 439] on link at bounding box center [763, 427] width 97 height 430
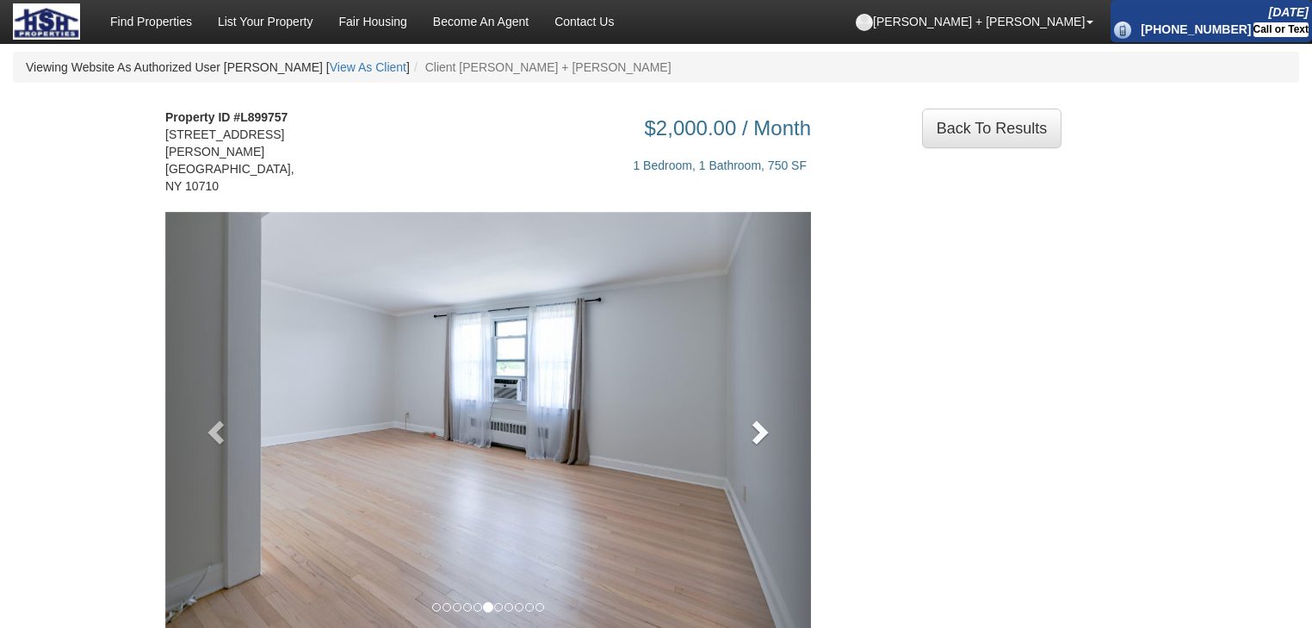
click at [773, 439] on link at bounding box center [763, 427] width 97 height 430
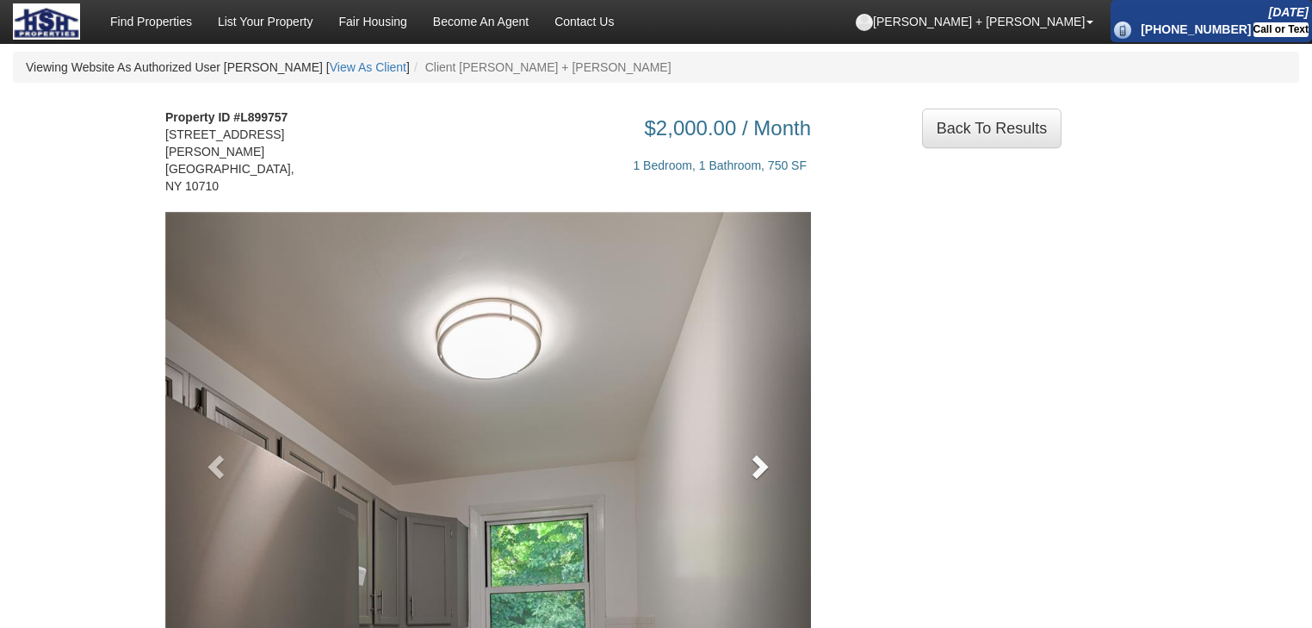
click at [773, 439] on link at bounding box center [763, 461] width 97 height 499
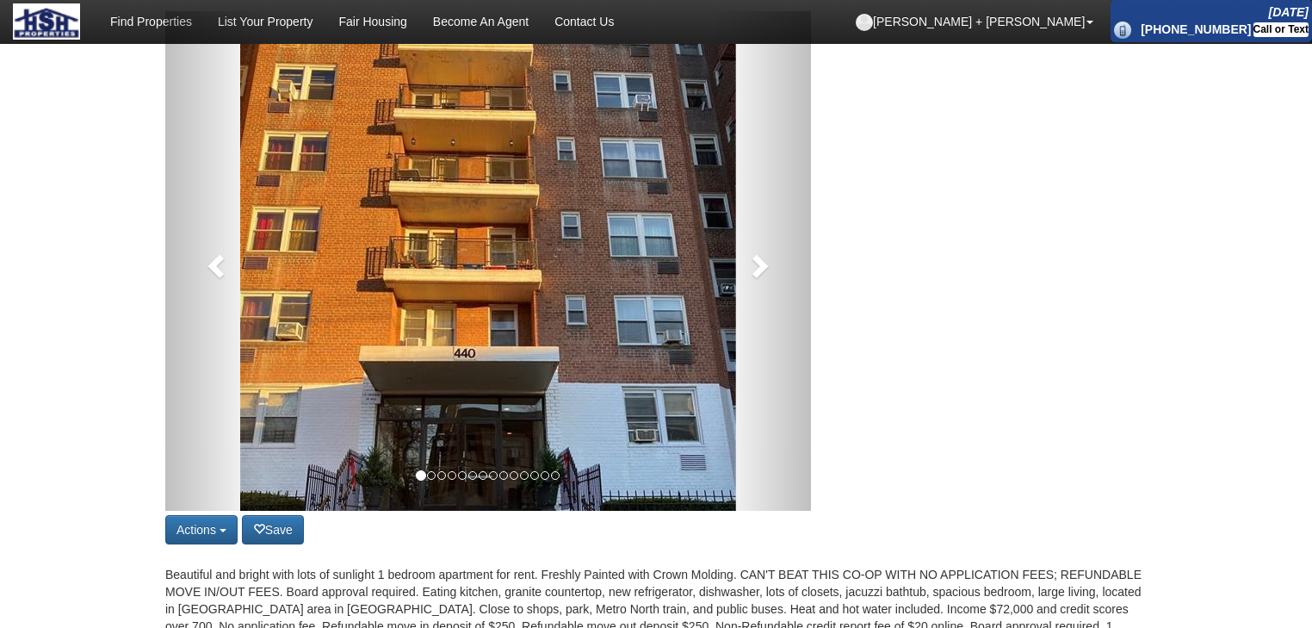
scroll to position [207, 0]
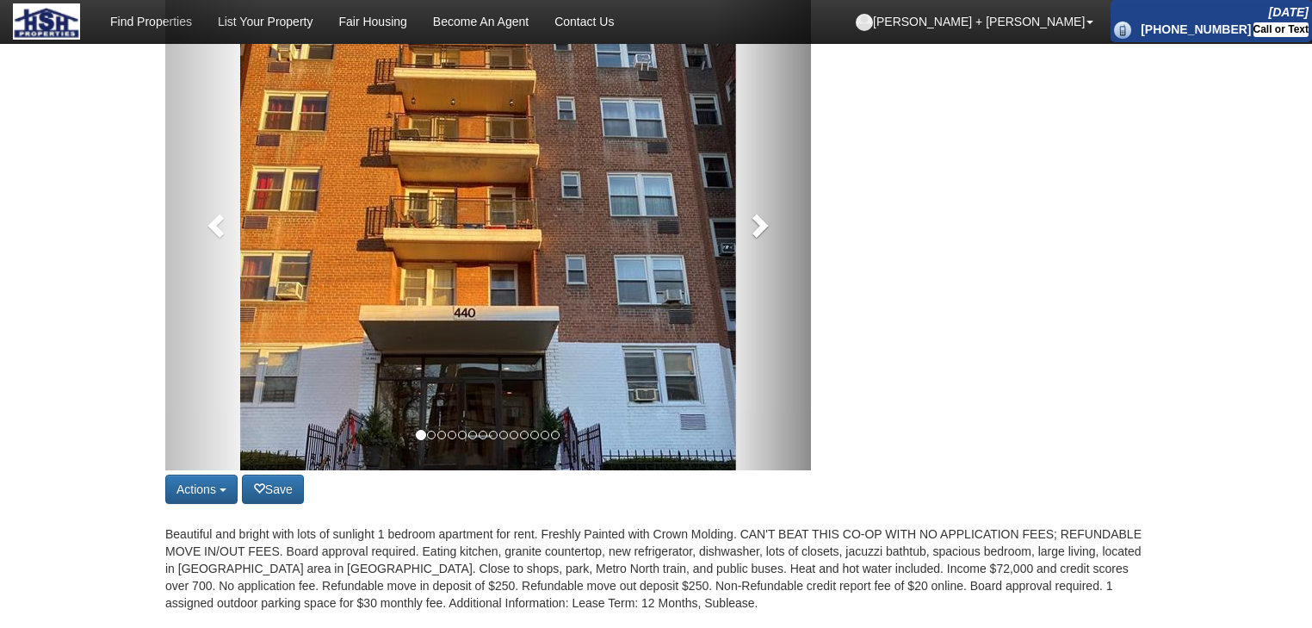
click at [770, 238] on span at bounding box center [759, 225] width 26 height 26
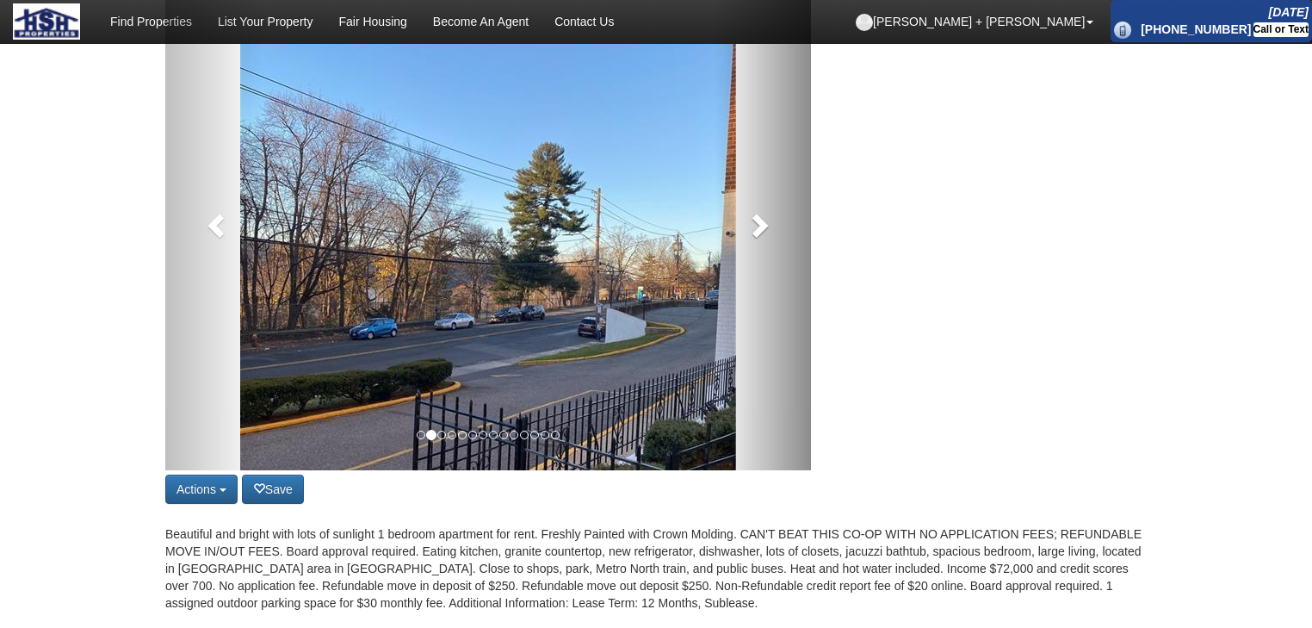
click at [770, 238] on span at bounding box center [759, 225] width 26 height 26
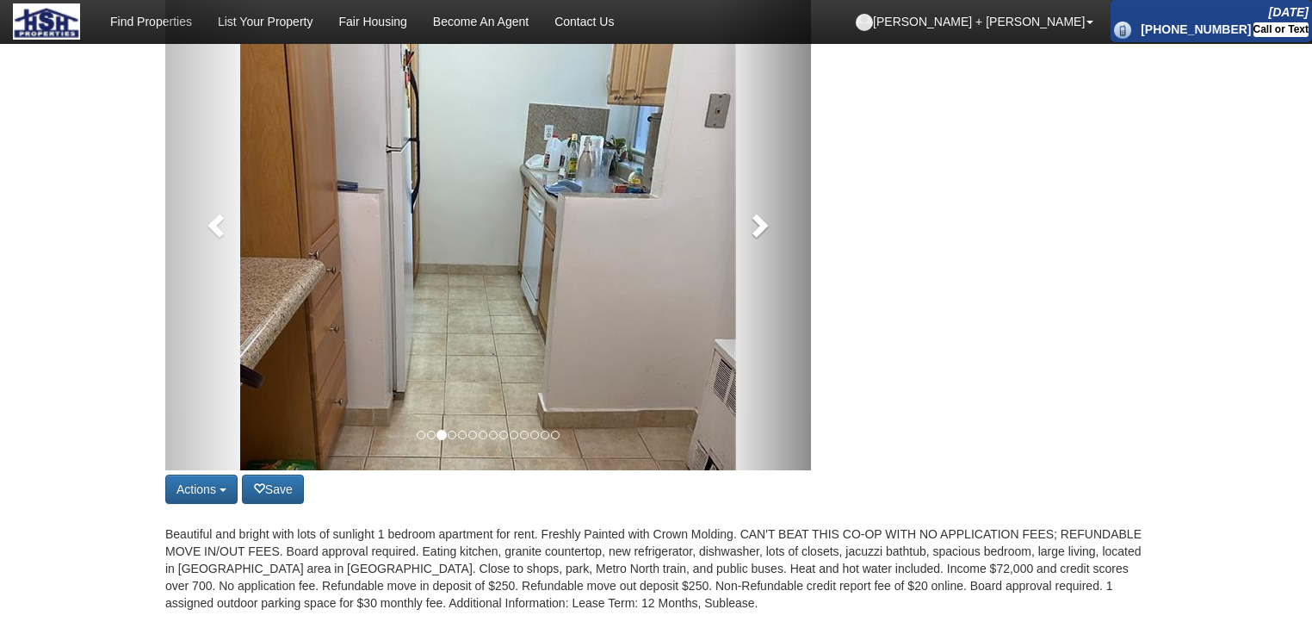
click at [770, 238] on span at bounding box center [759, 225] width 26 height 26
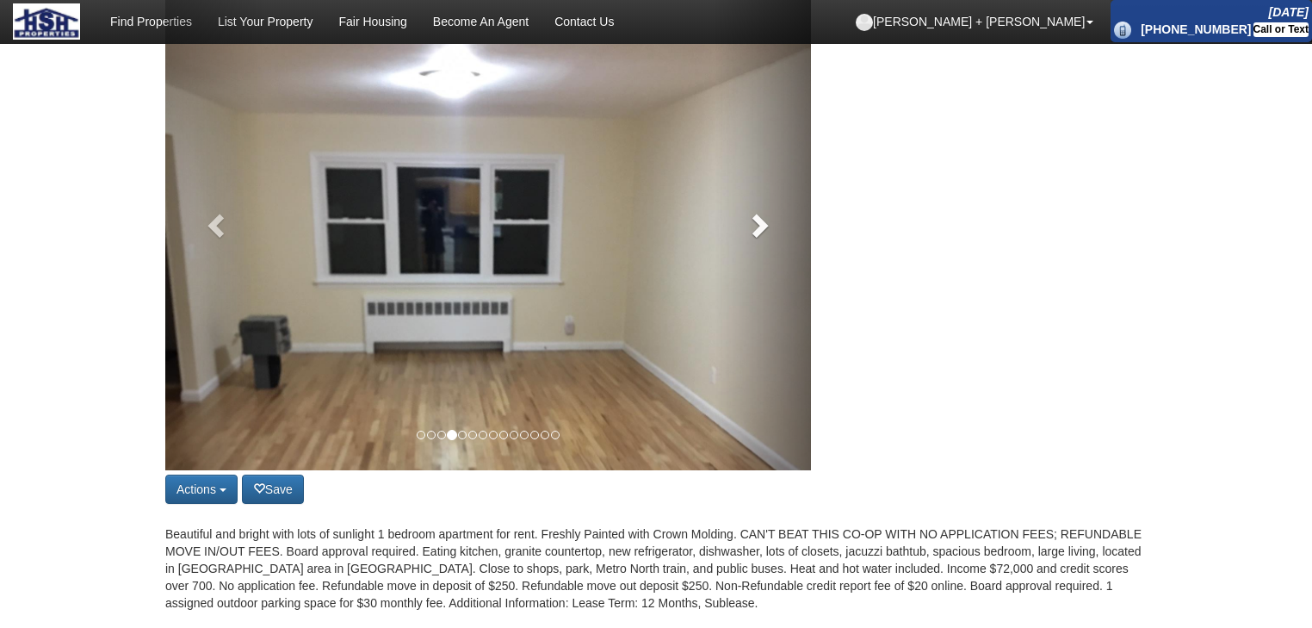
click at [770, 238] on span at bounding box center [759, 225] width 26 height 26
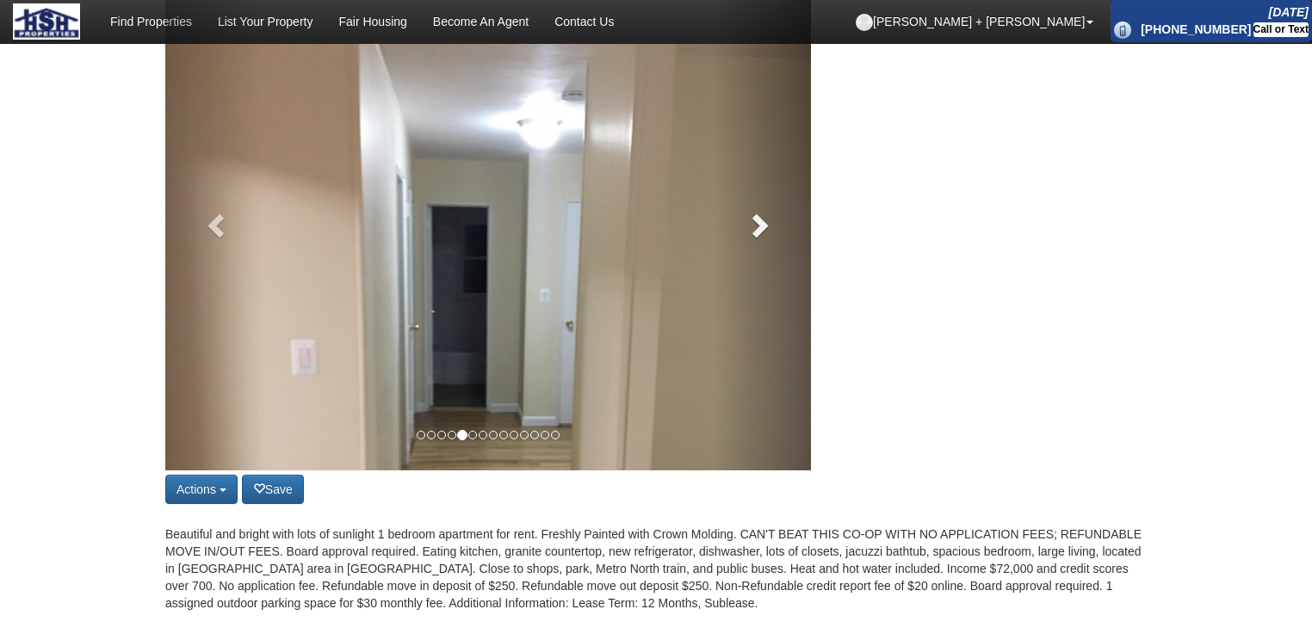
click at [770, 238] on span at bounding box center [759, 225] width 26 height 26
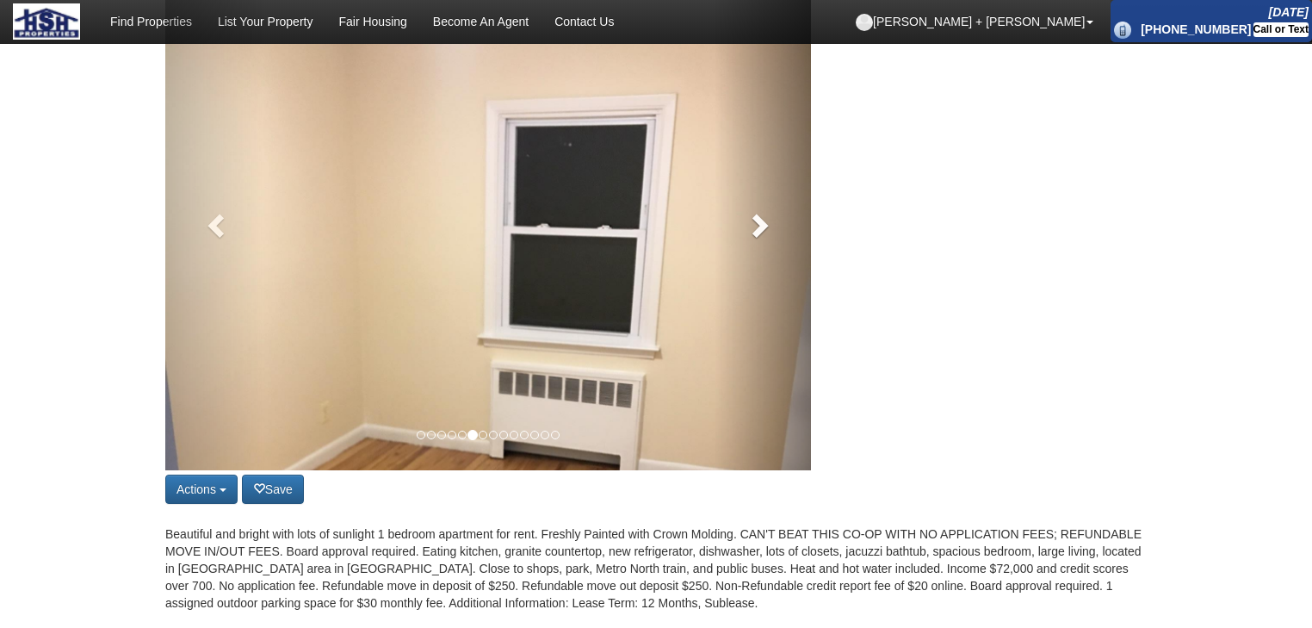
click at [770, 238] on span at bounding box center [759, 225] width 26 height 26
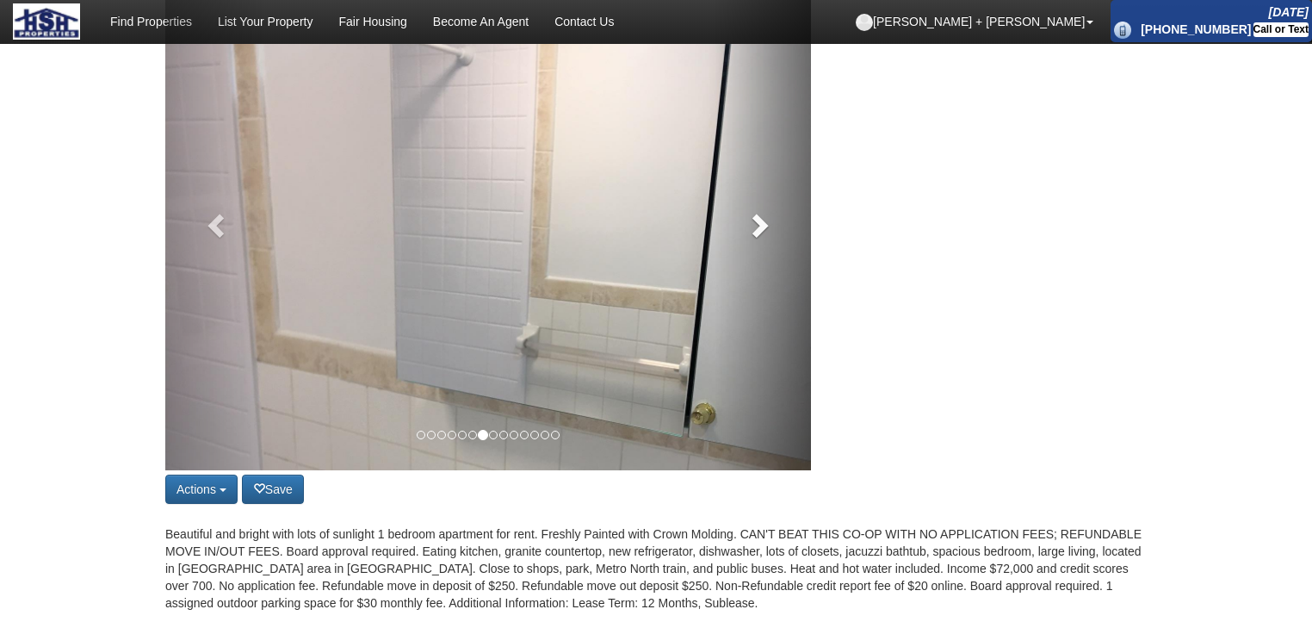
click at [770, 238] on span at bounding box center [759, 225] width 26 height 26
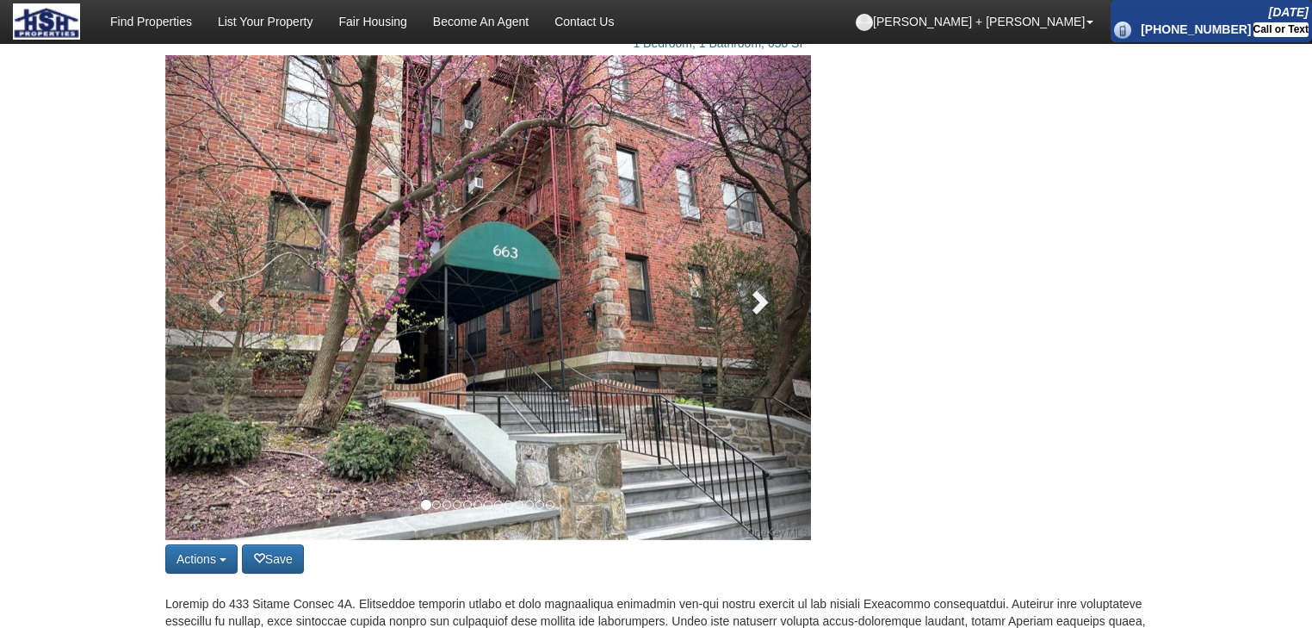
scroll to position [138, 0]
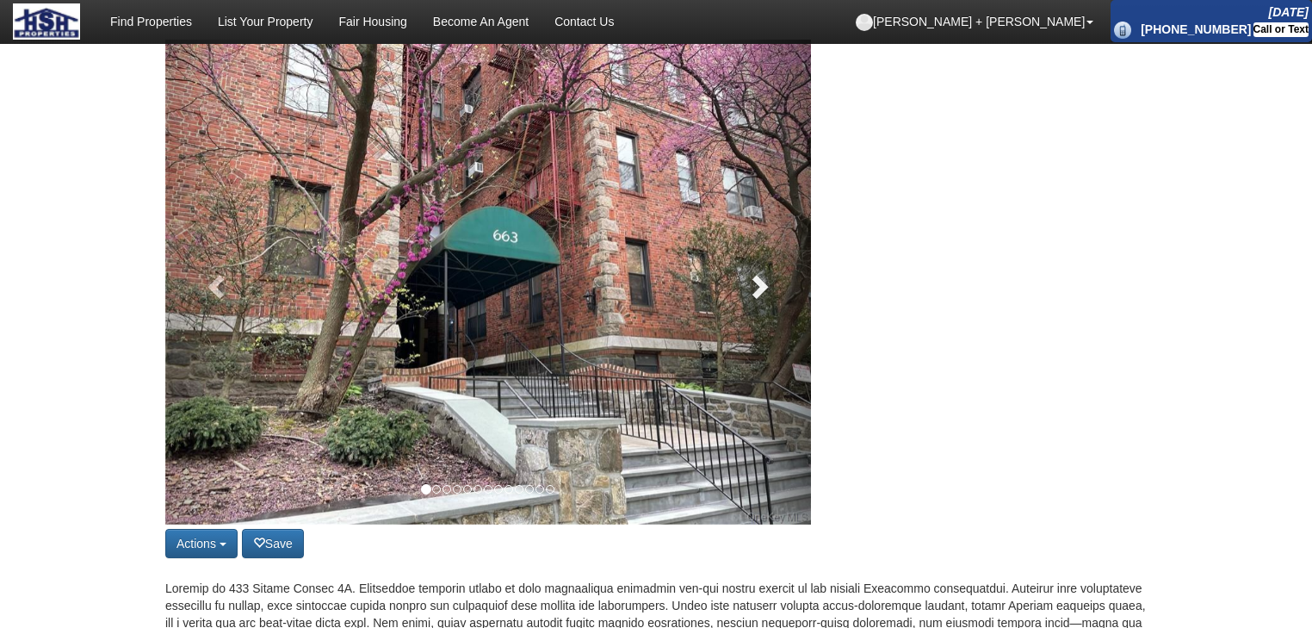
click at [775, 300] on link at bounding box center [763, 282] width 97 height 485
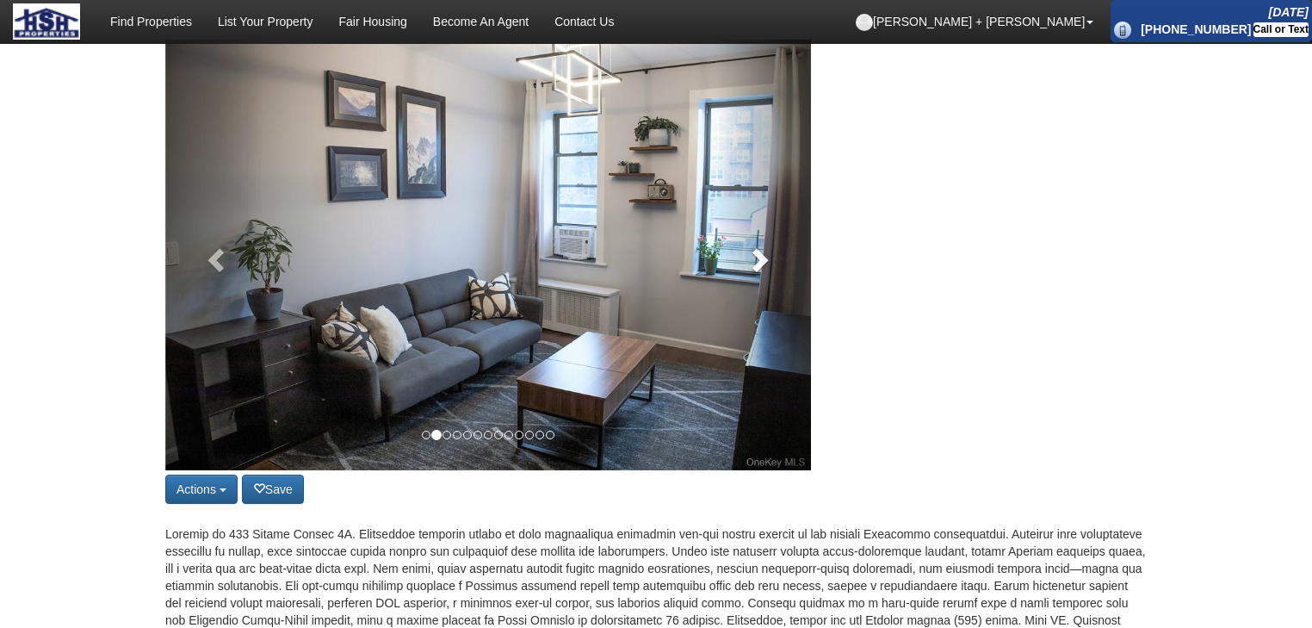
click at [775, 300] on link at bounding box center [763, 255] width 97 height 430
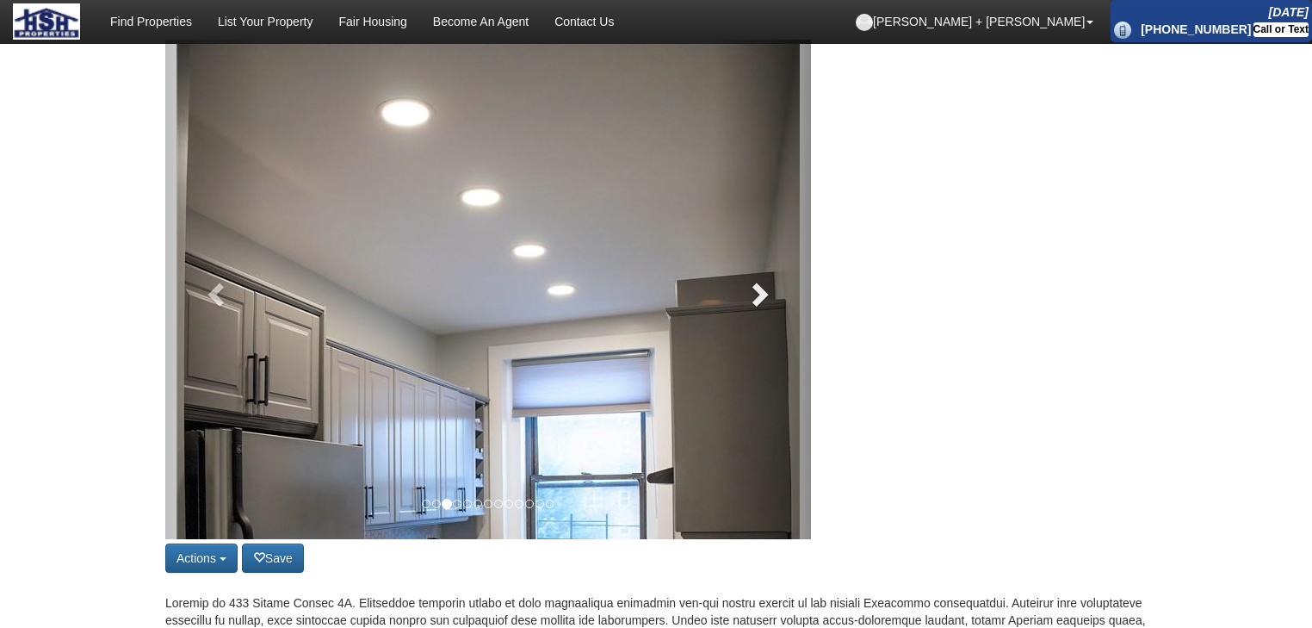
click at [775, 300] on link at bounding box center [763, 289] width 97 height 499
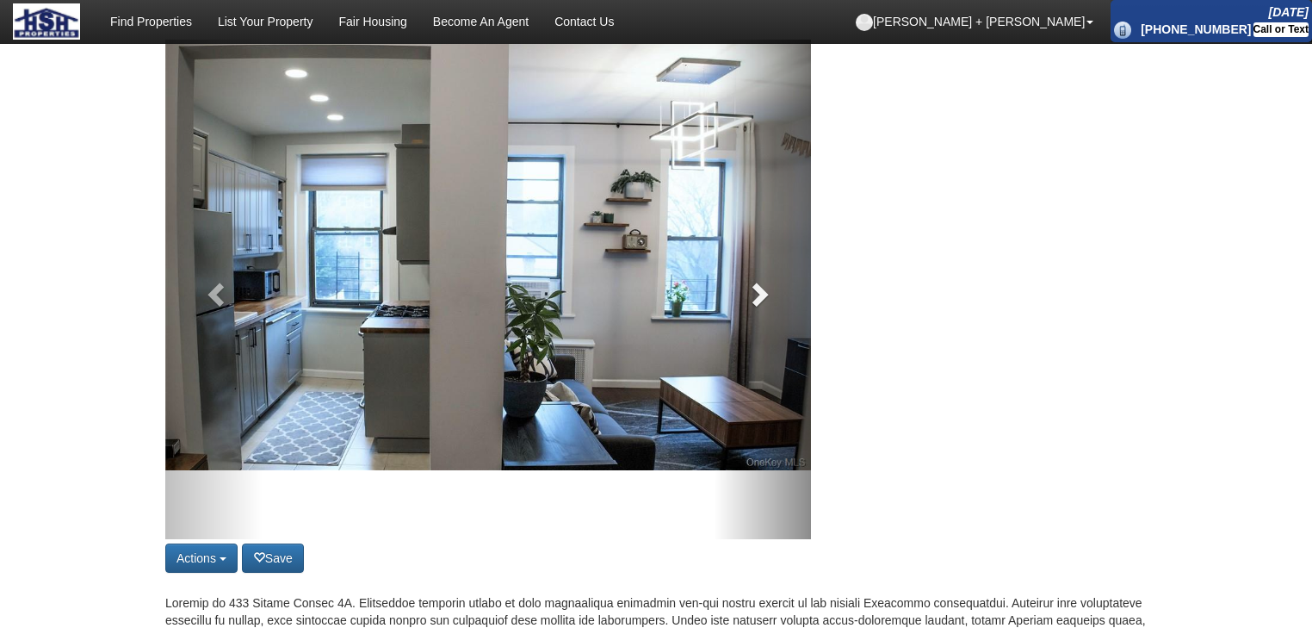
click at [775, 300] on link at bounding box center [763, 289] width 97 height 499
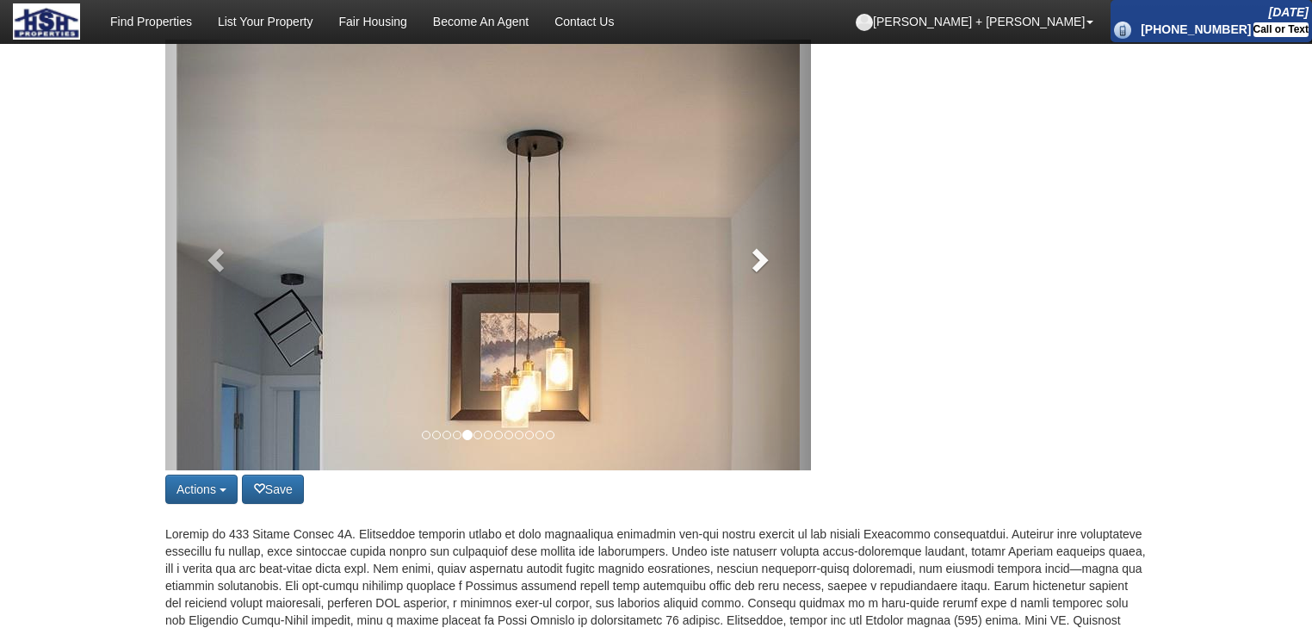
click at [775, 300] on link at bounding box center [763, 255] width 97 height 430
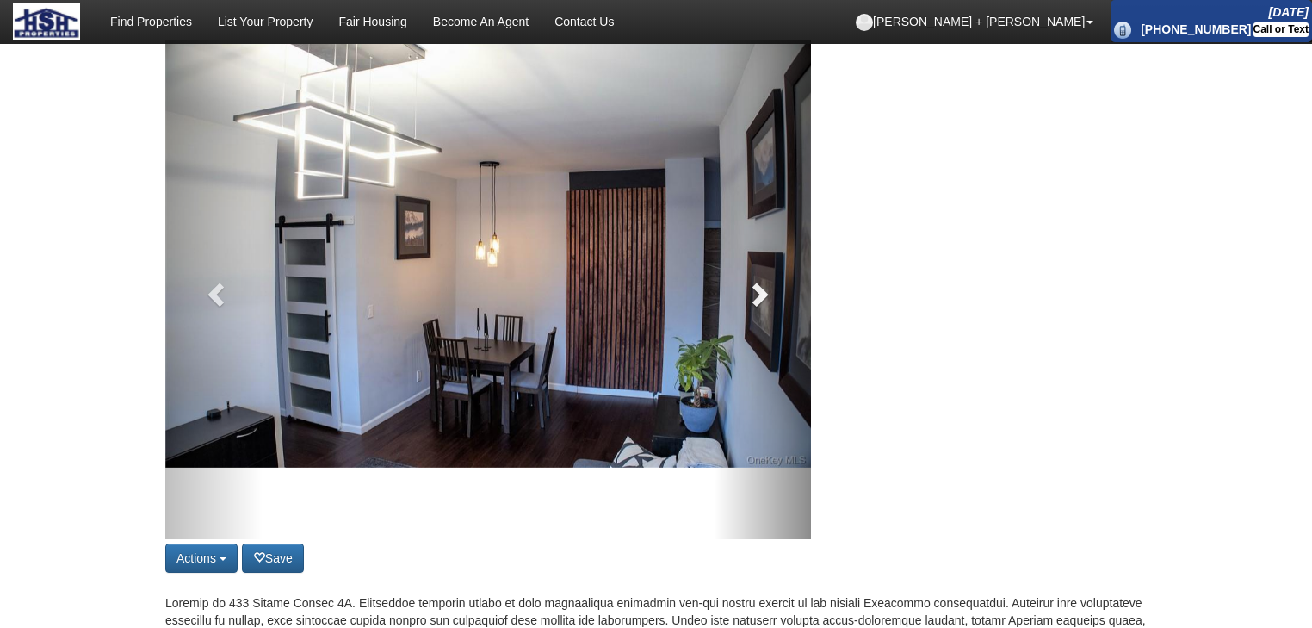
click at [775, 300] on link at bounding box center [763, 289] width 97 height 499
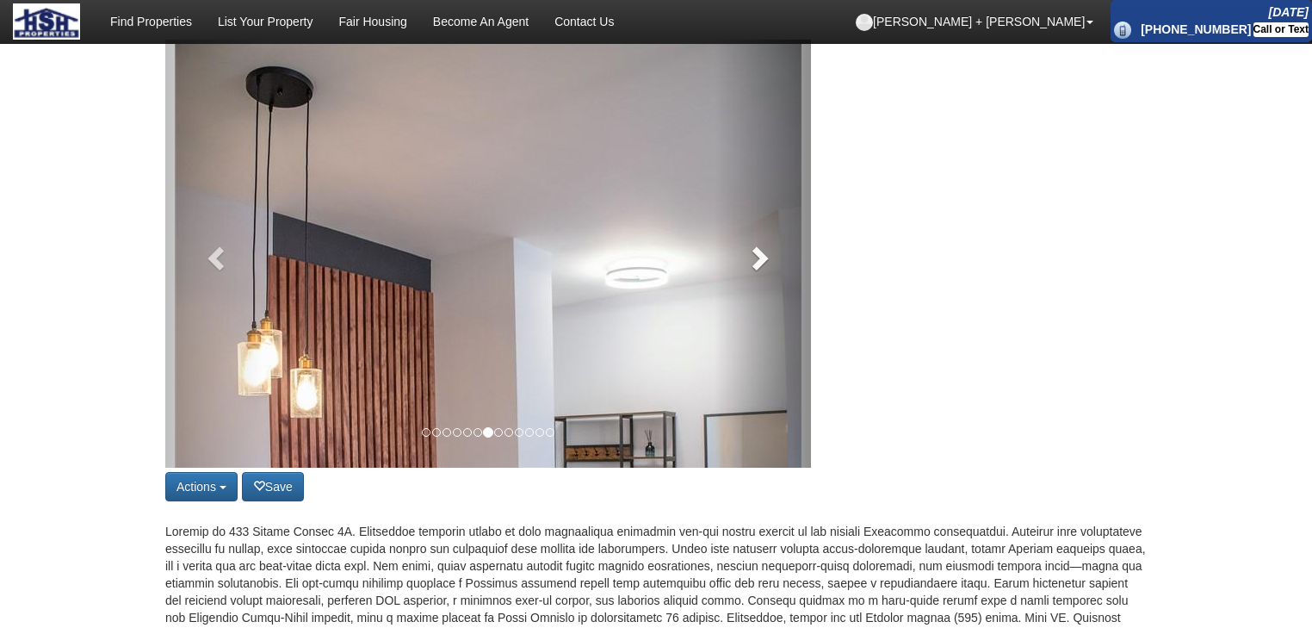
click at [775, 300] on link at bounding box center [763, 254] width 97 height 428
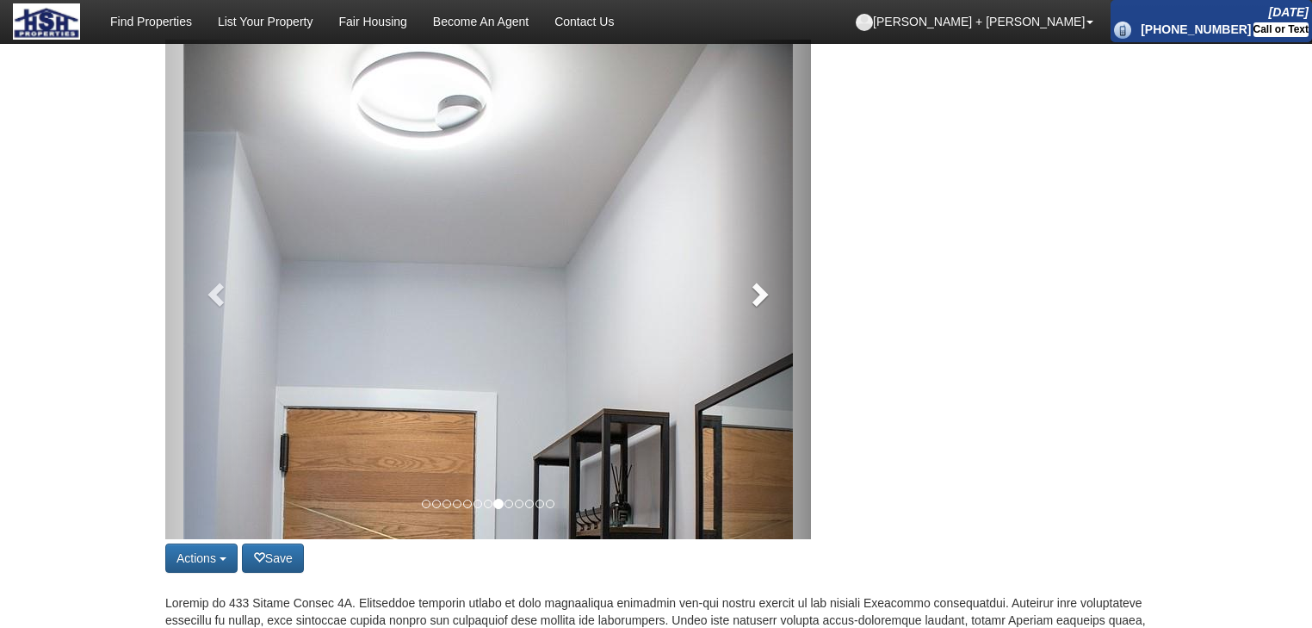
click at [775, 300] on link at bounding box center [763, 289] width 97 height 499
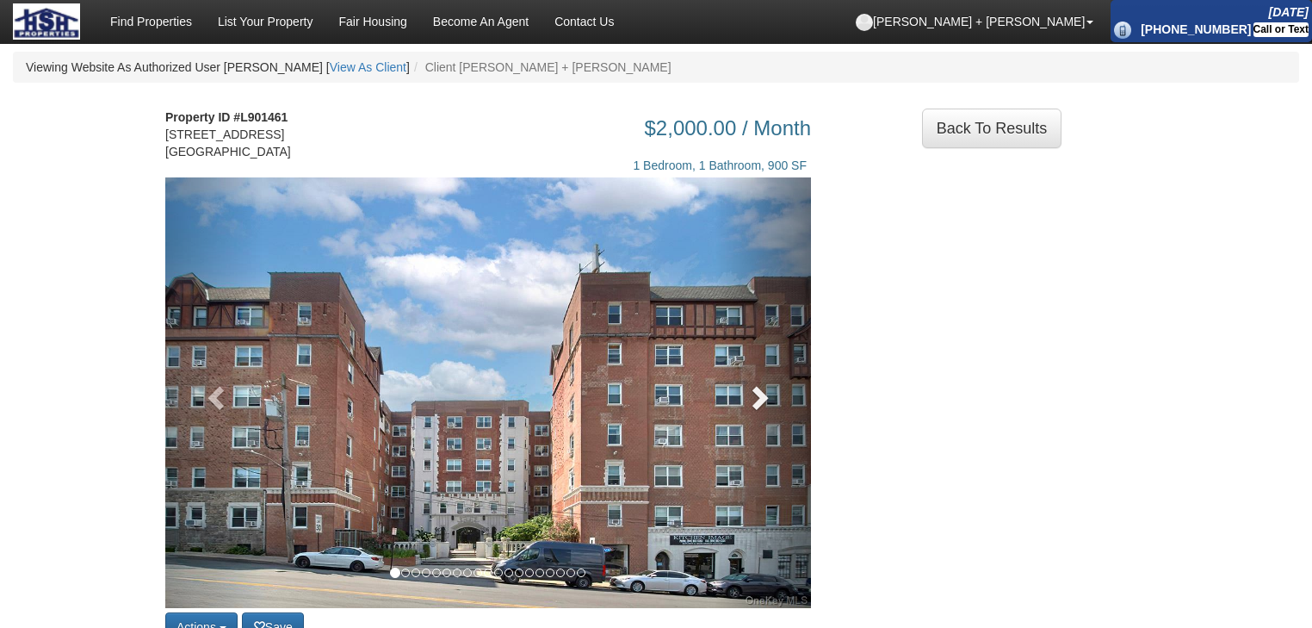
scroll to position [276, 0]
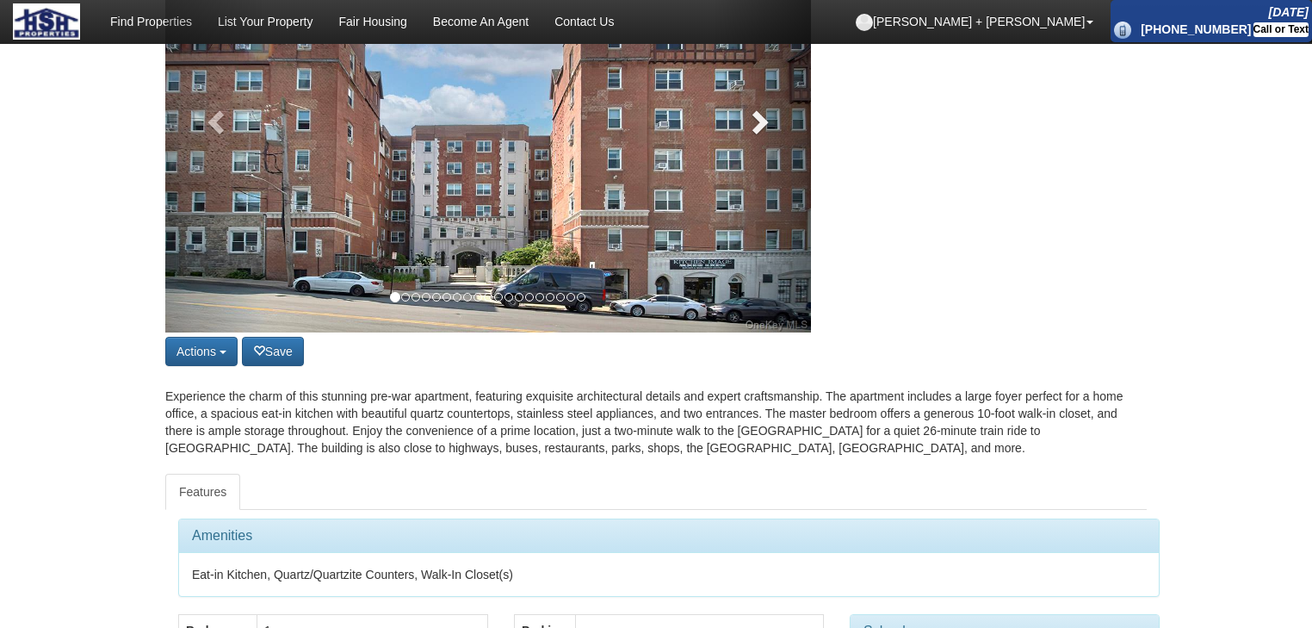
click at [761, 145] on link at bounding box center [763, 117] width 97 height 430
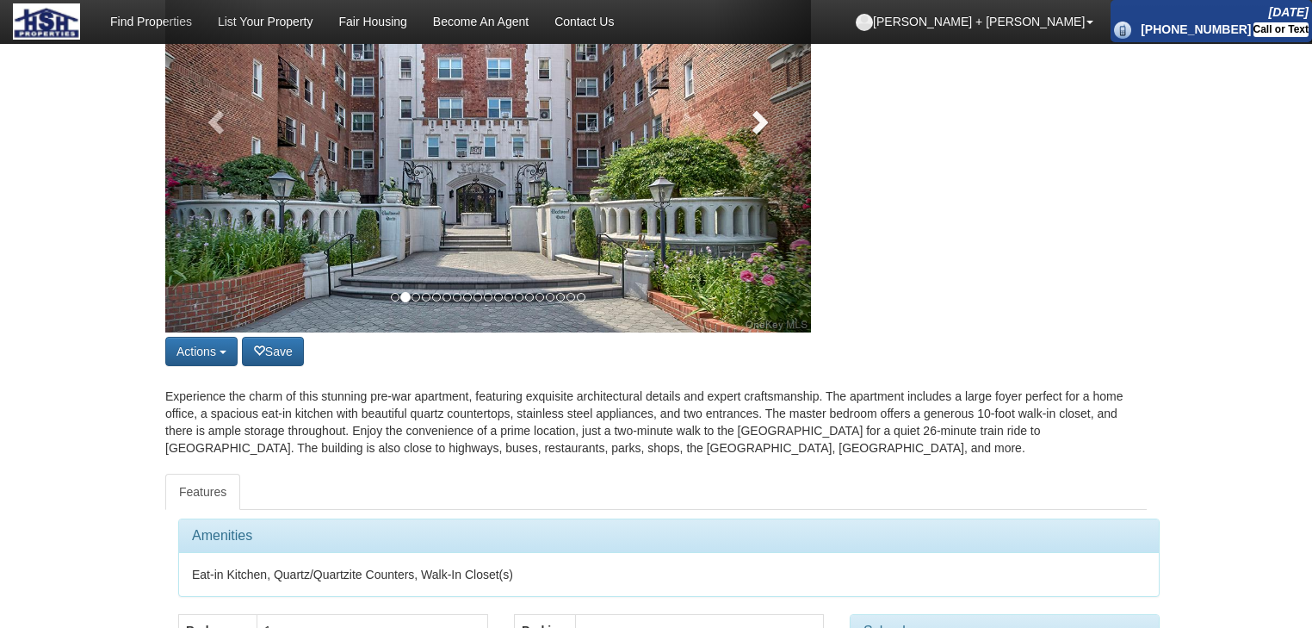
click at [761, 145] on link at bounding box center [763, 117] width 97 height 430
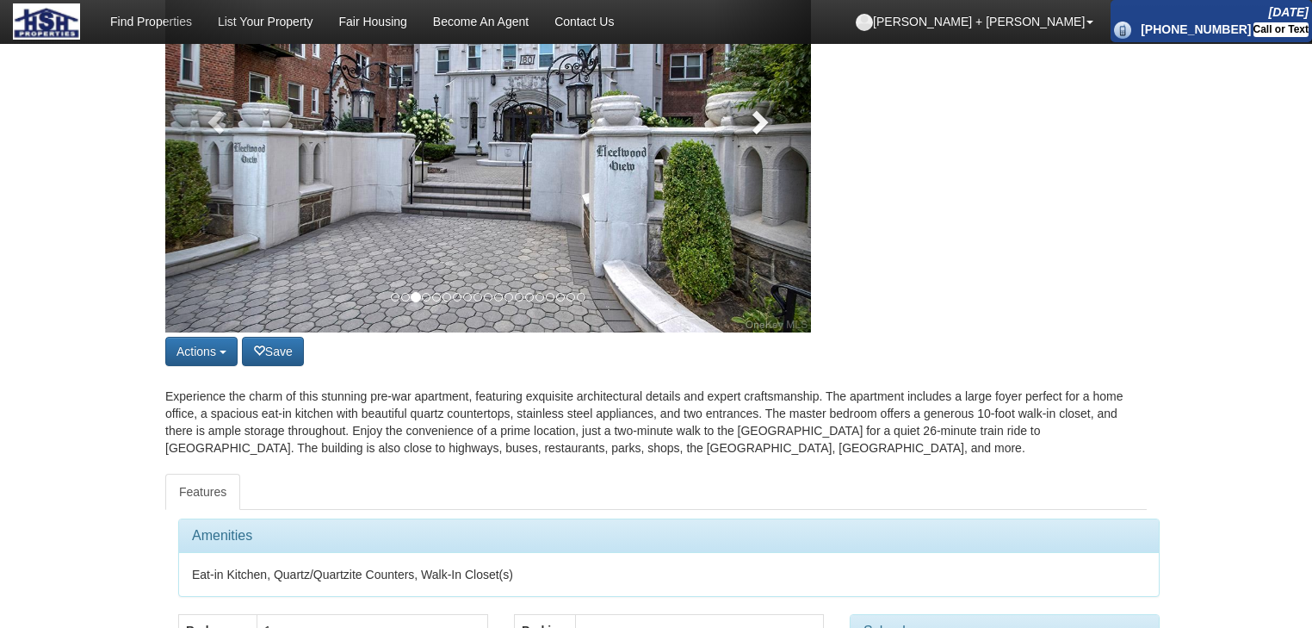
click at [761, 145] on link at bounding box center [763, 117] width 97 height 430
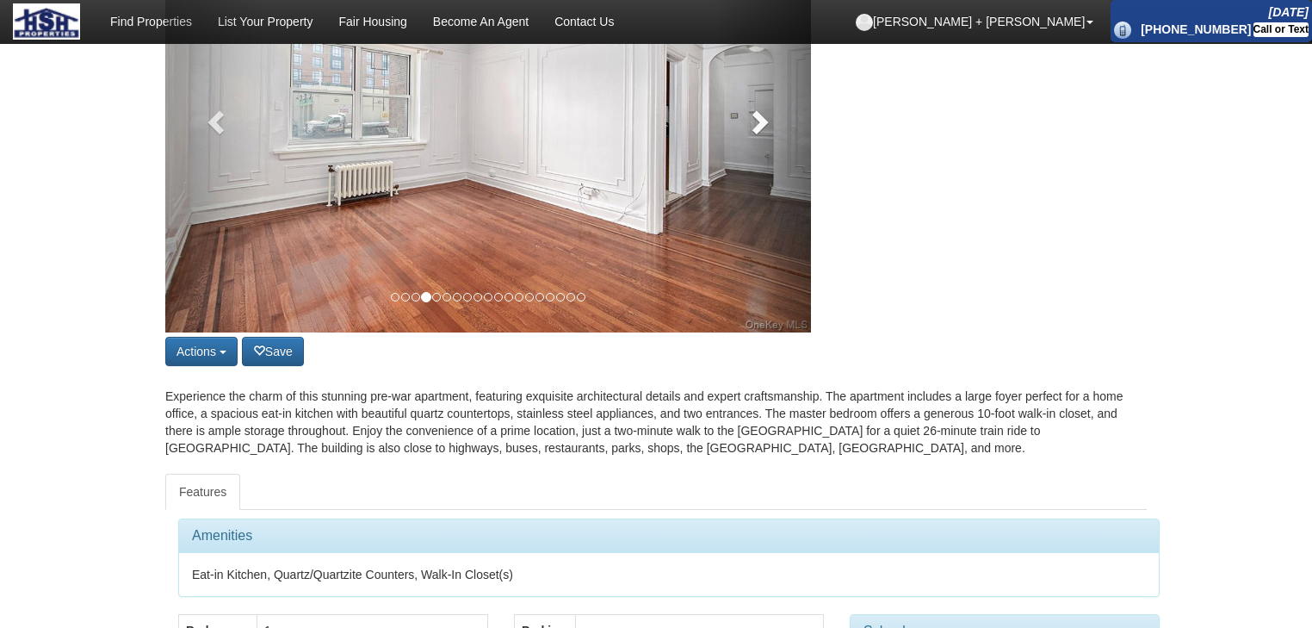
click at [761, 145] on link at bounding box center [763, 117] width 97 height 430
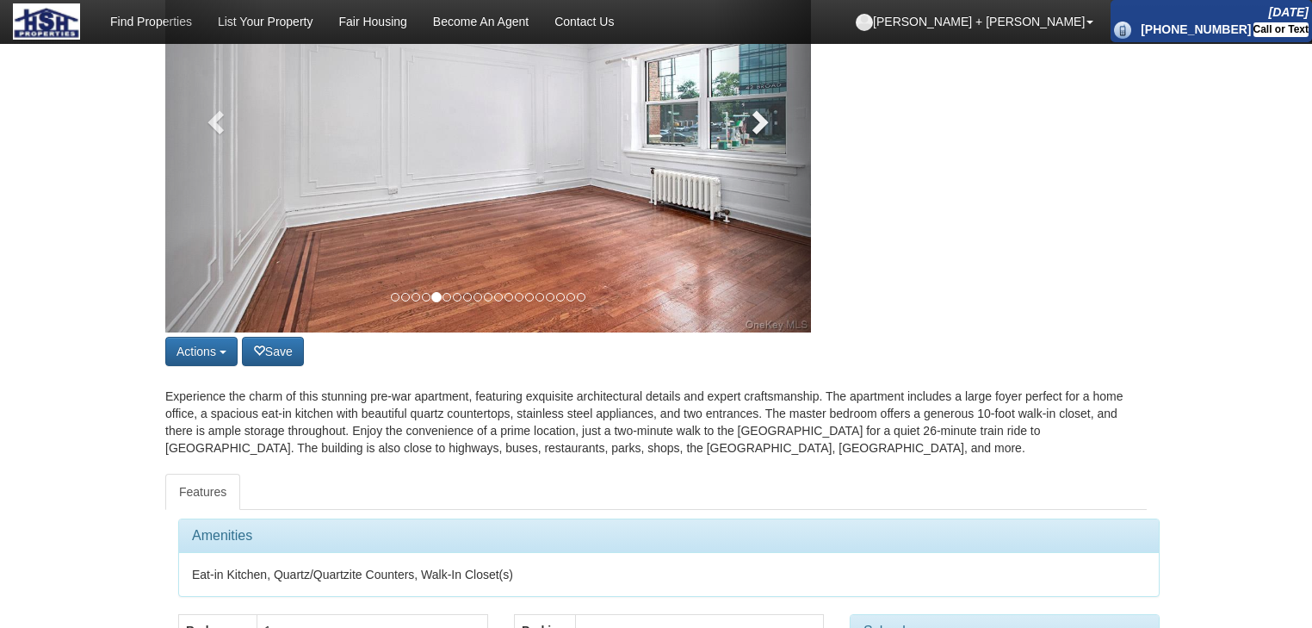
click at [761, 145] on link at bounding box center [763, 117] width 97 height 430
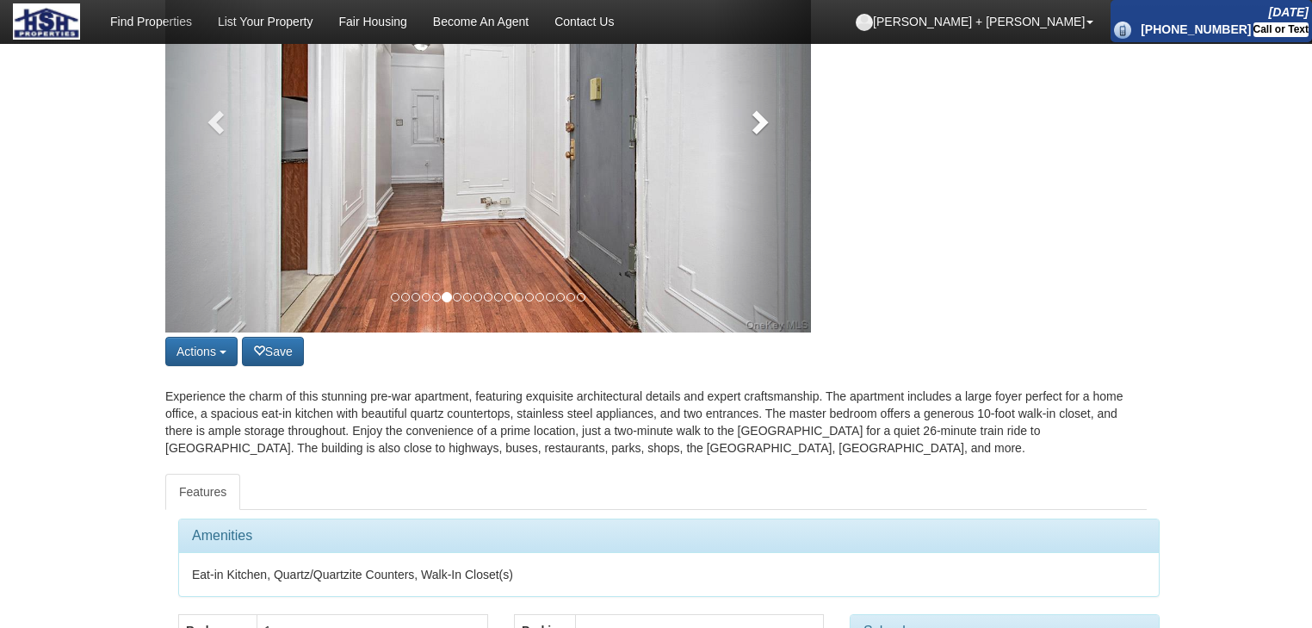
click at [761, 145] on link at bounding box center [763, 117] width 97 height 430
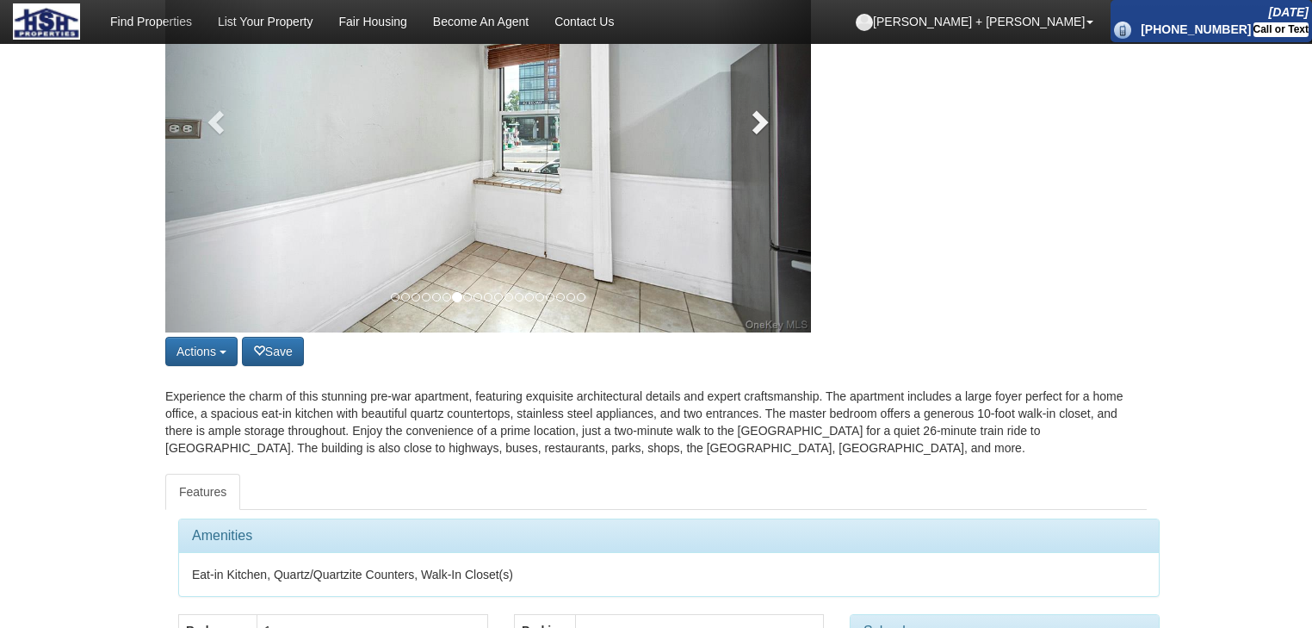
click at [761, 145] on link at bounding box center [763, 117] width 97 height 430
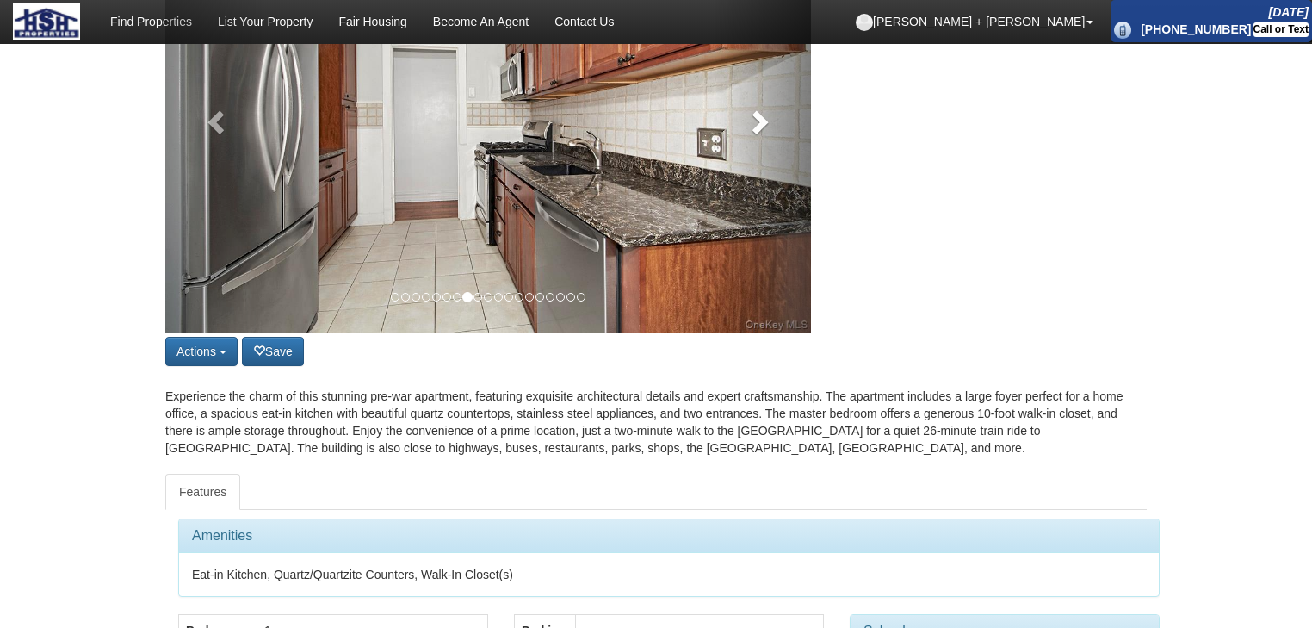
click at [761, 145] on link at bounding box center [763, 117] width 97 height 430
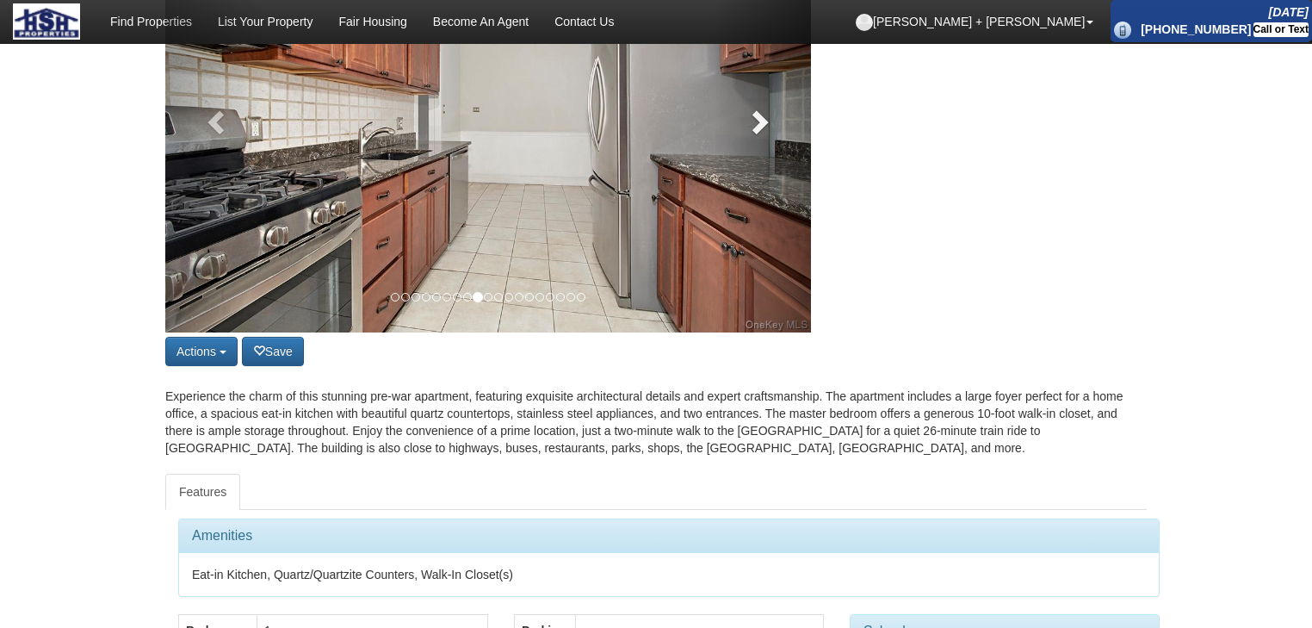
click at [761, 145] on link at bounding box center [763, 117] width 97 height 430
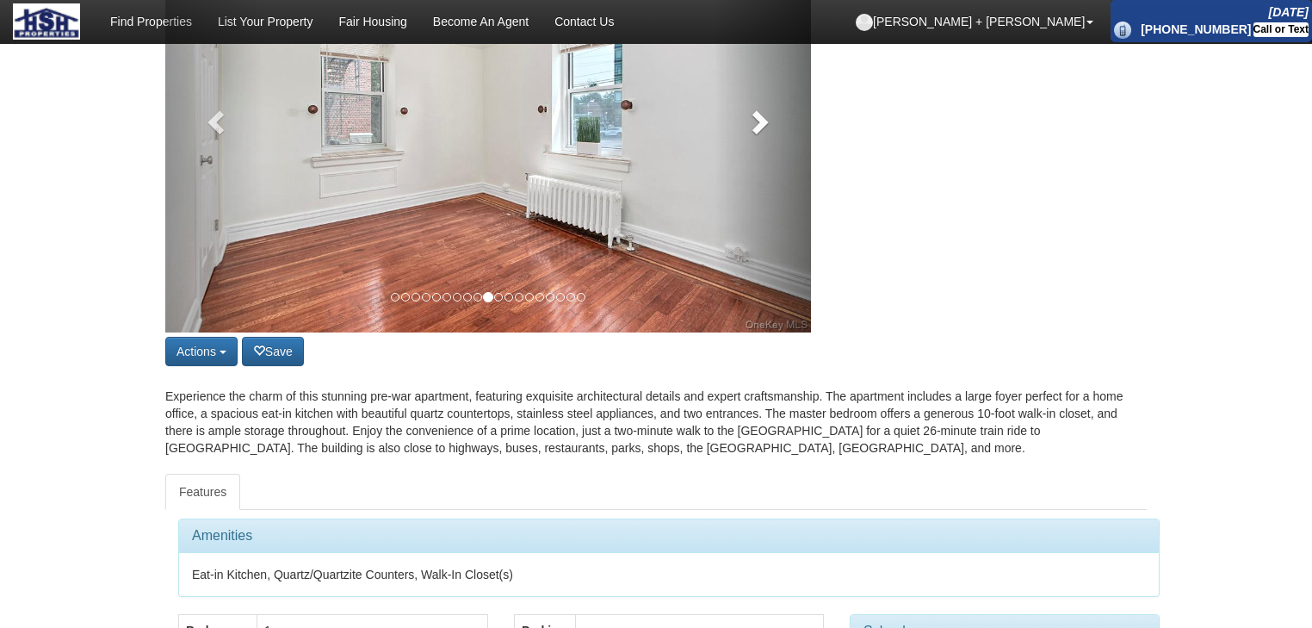
click at [761, 145] on link at bounding box center [763, 117] width 97 height 430
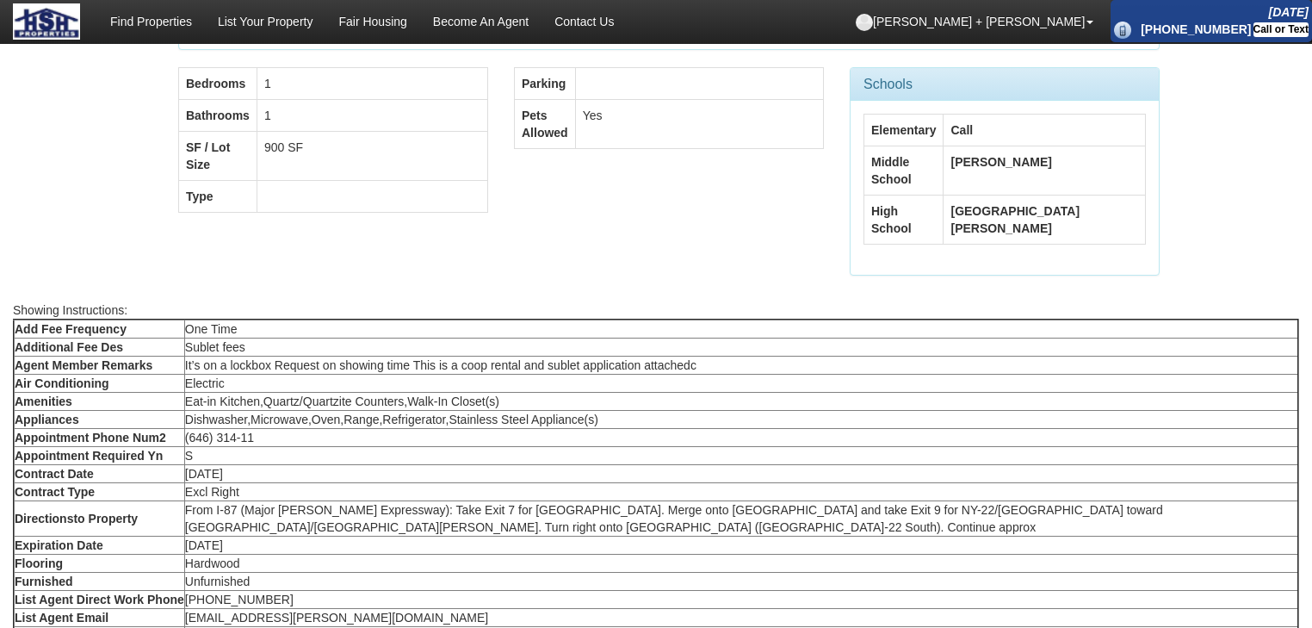
scroll to position [1033, 0]
